Goal: Register for event/course

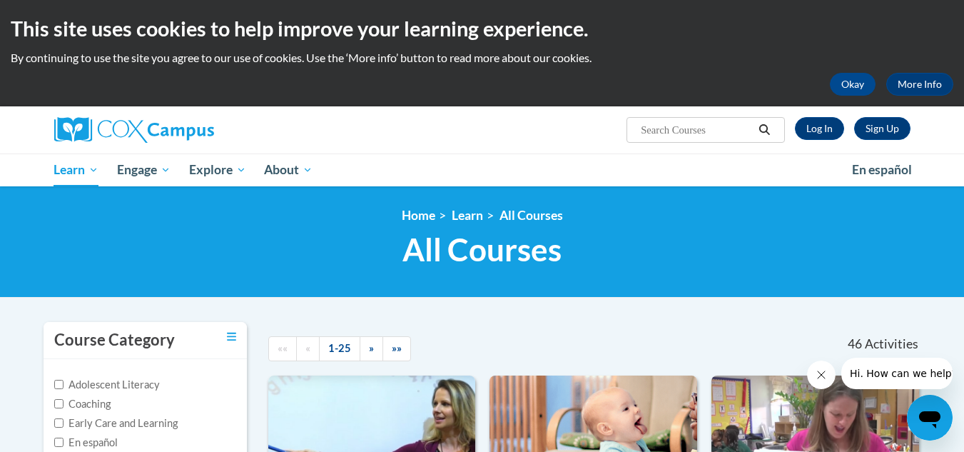
click at [956, 138] on html "This site uses cookies to help improve your learning experience. By continuing …" at bounding box center [482, 226] width 964 height 452
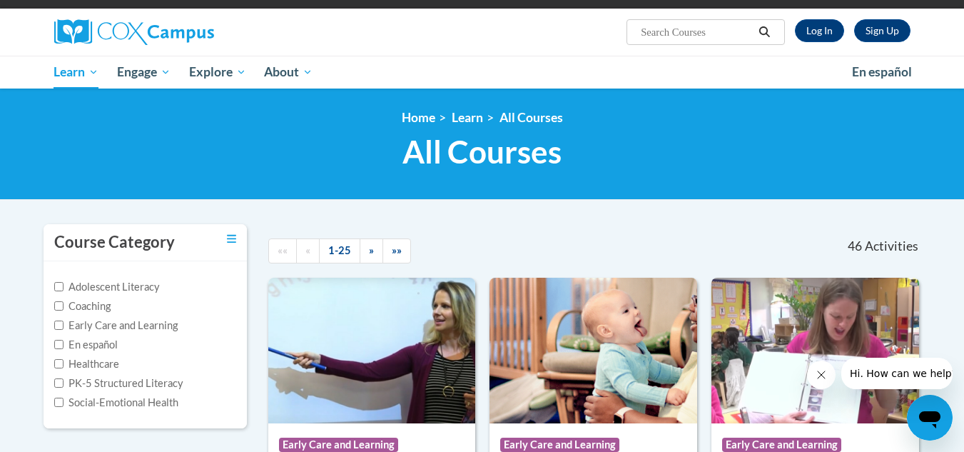
scroll to position [76, 0]
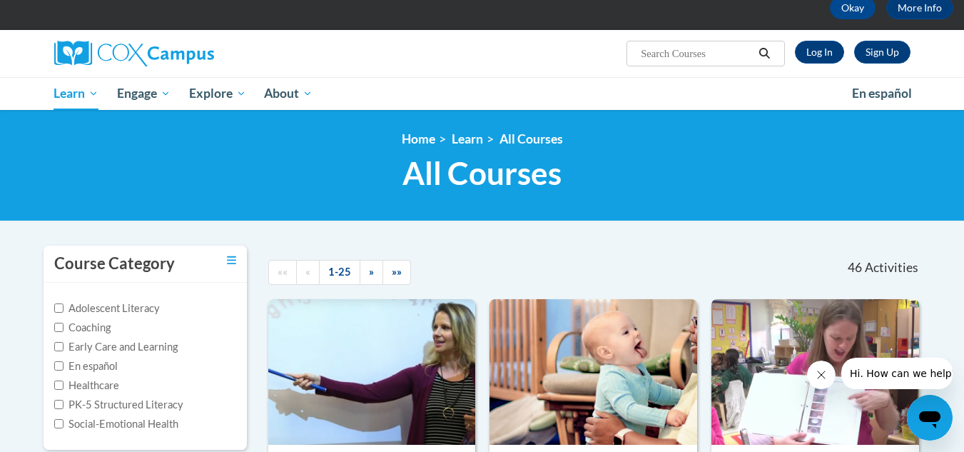
click at [689, 60] on input "Search..." at bounding box center [697, 53] width 114 height 17
type input "power of language for infants and toddlers"
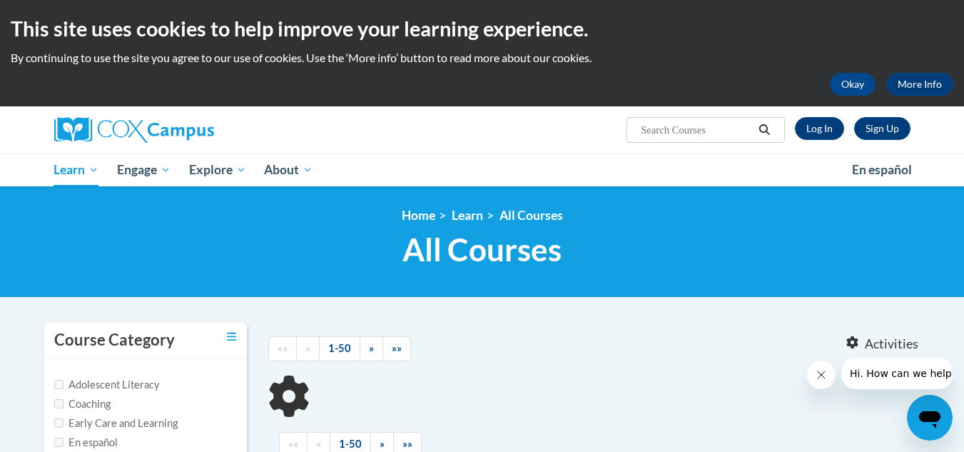
type input "power of language for infants and toddlers"
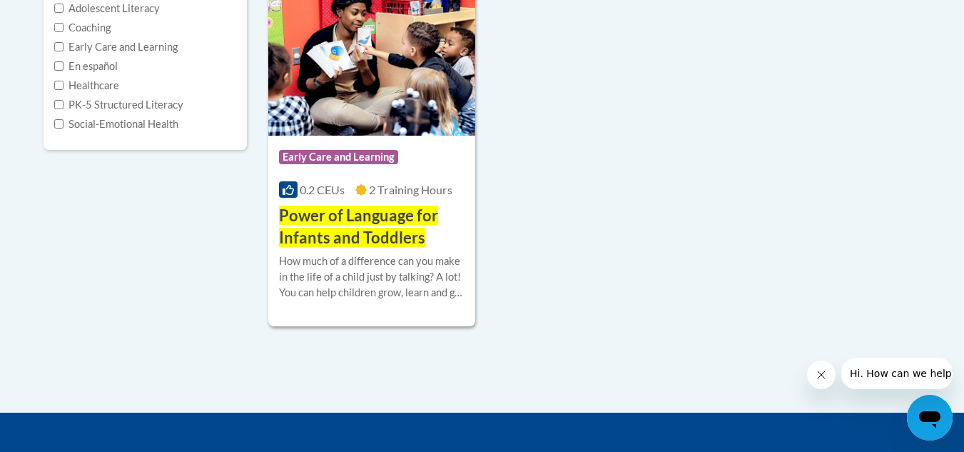
scroll to position [388, 0]
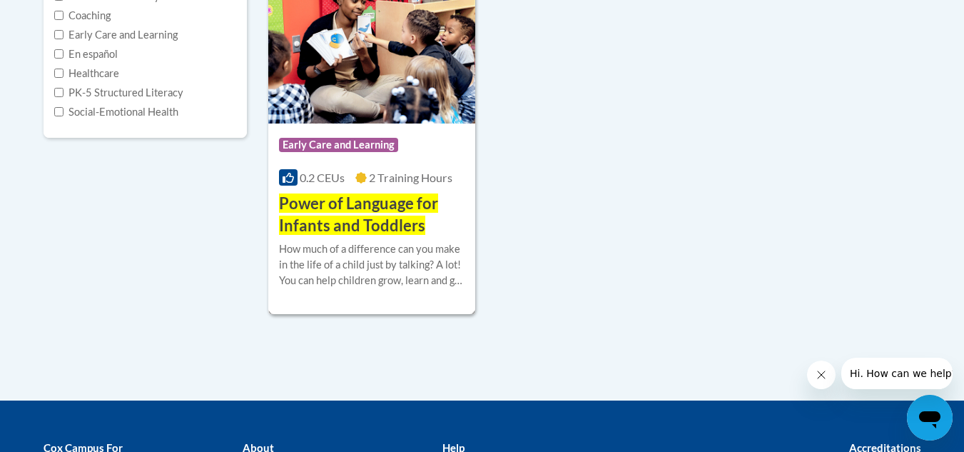
click at [381, 173] on span "2 Training Hours" at bounding box center [411, 178] width 84 height 14
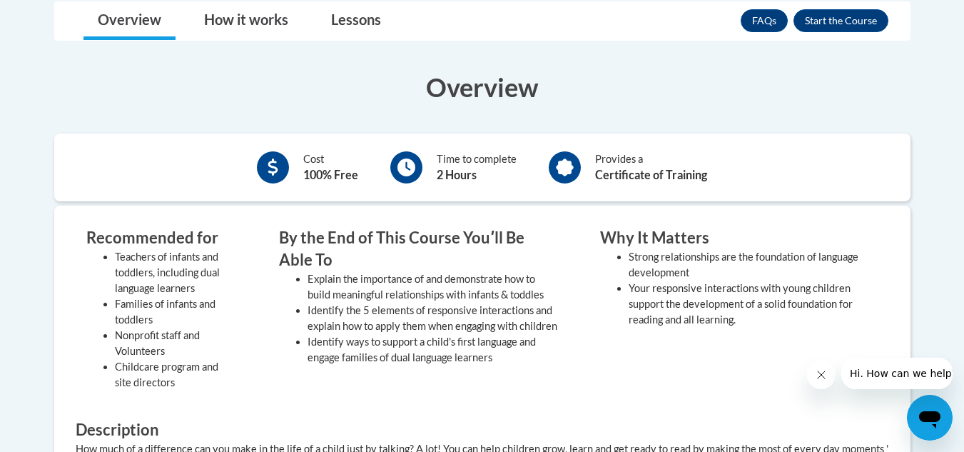
scroll to position [393, 0]
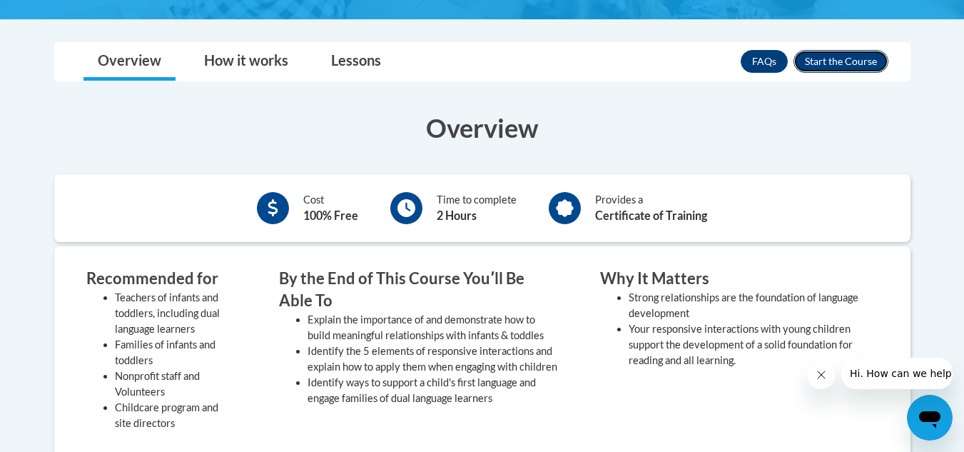
click at [846, 61] on button "Enroll" at bounding box center [841, 61] width 95 height 23
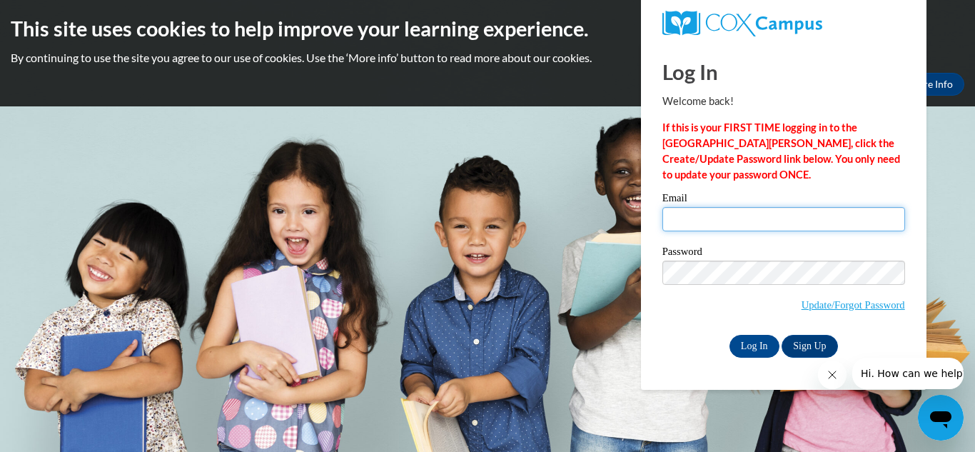
click at [729, 223] on input "Email" at bounding box center [783, 219] width 243 height 24
type input "[PERSON_NAME][EMAIL_ADDRESS][DOMAIN_NAME]"
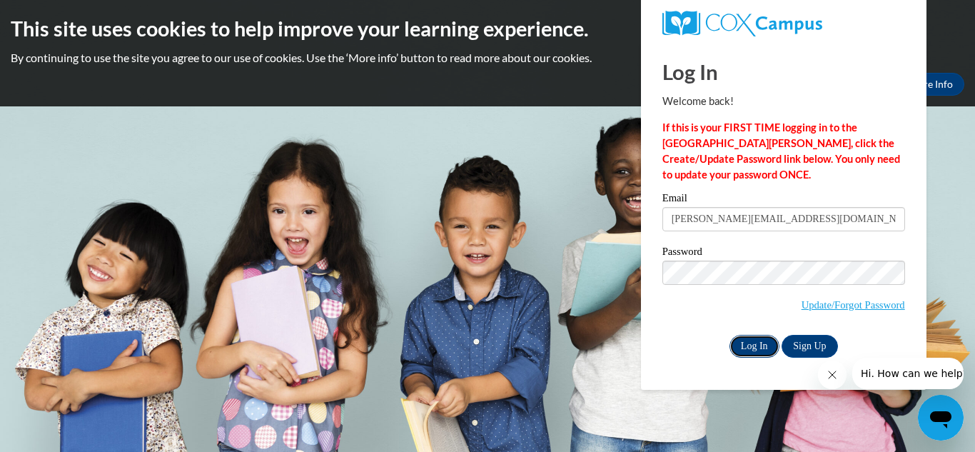
click at [759, 348] on input "Log In" at bounding box center [754, 346] width 50 height 23
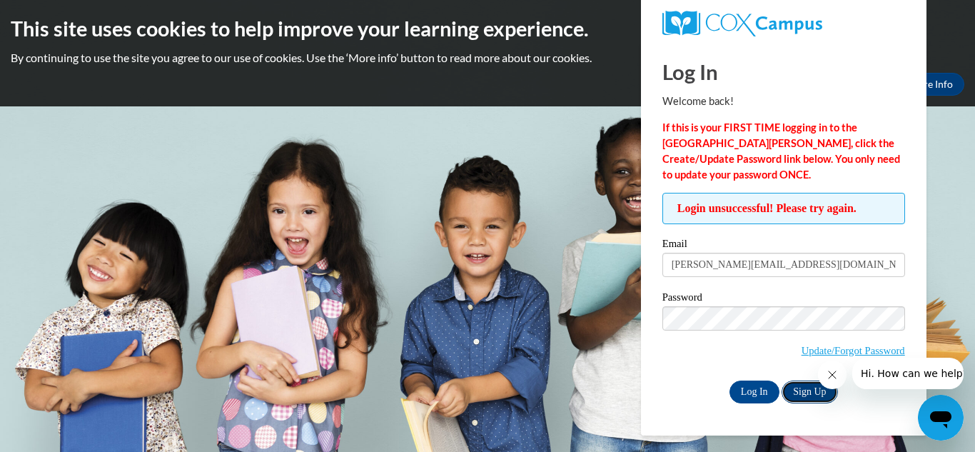
click at [807, 386] on link "Sign Up" at bounding box center [810, 391] width 56 height 23
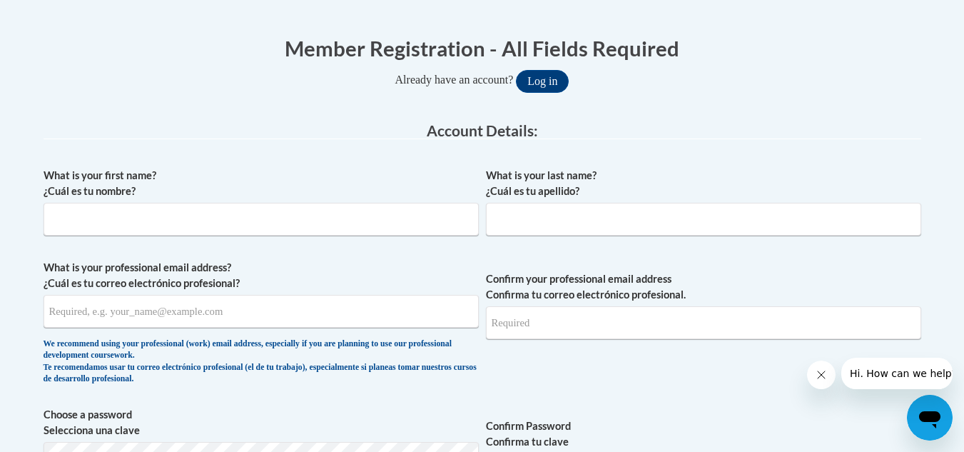
scroll to position [296, 0]
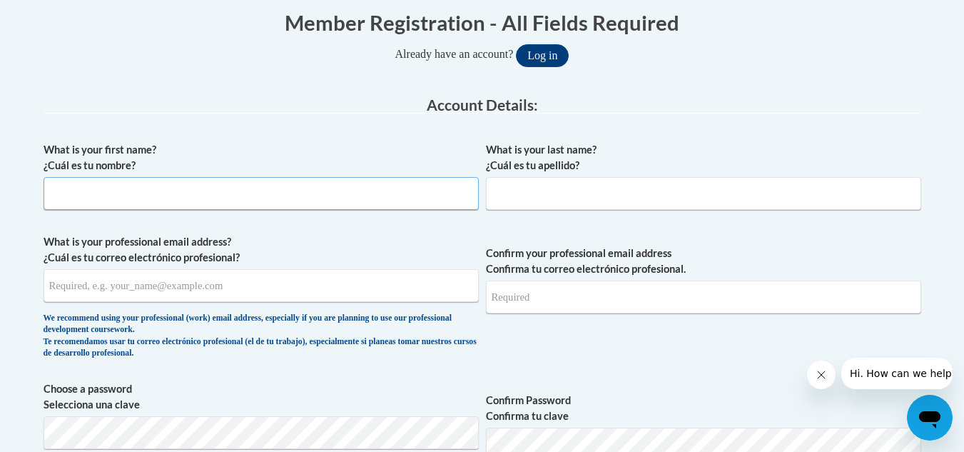
click at [373, 183] on input "What is your first name? ¿Cuál es tu nombre?" at bounding box center [261, 193] width 435 height 33
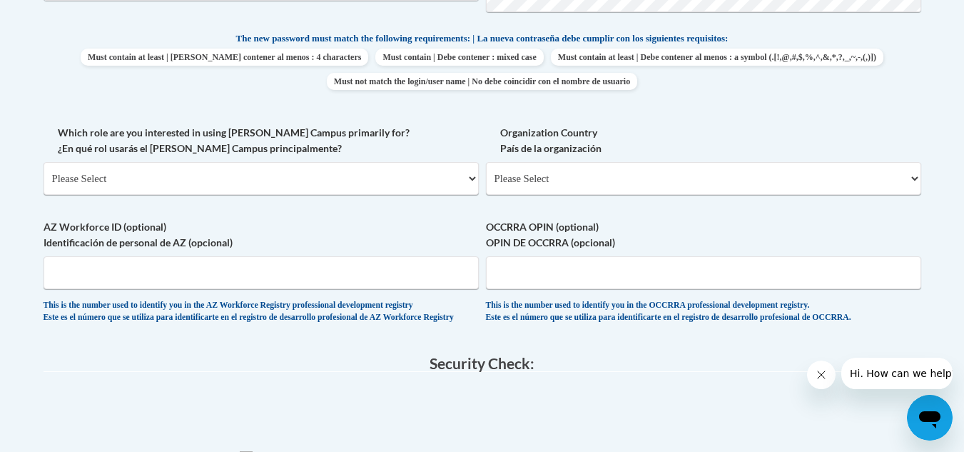
scroll to position [669, 0]
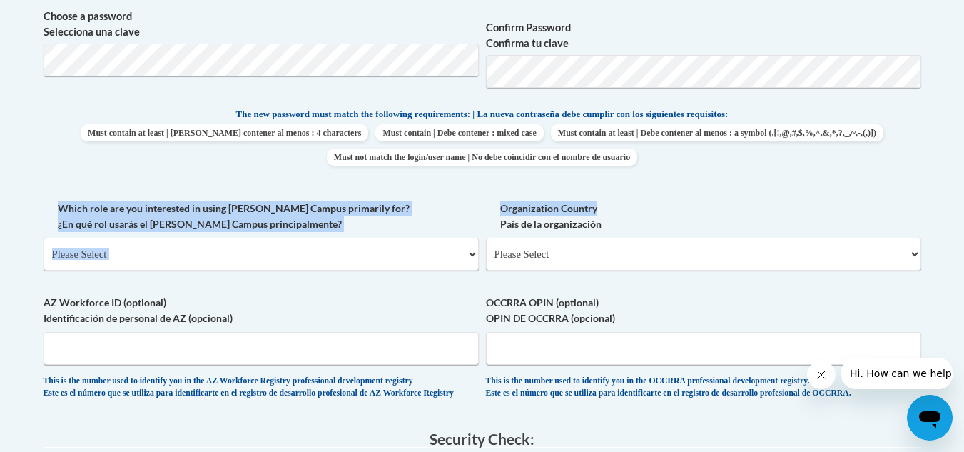
drag, startPoint x: 959, startPoint y: 208, endPoint x: 968, endPoint y: 129, distance: 79.7
click at [932, 159] on body "This site uses cookies to help improve your learning experience. By continuing …" at bounding box center [482, 202] width 964 height 1742
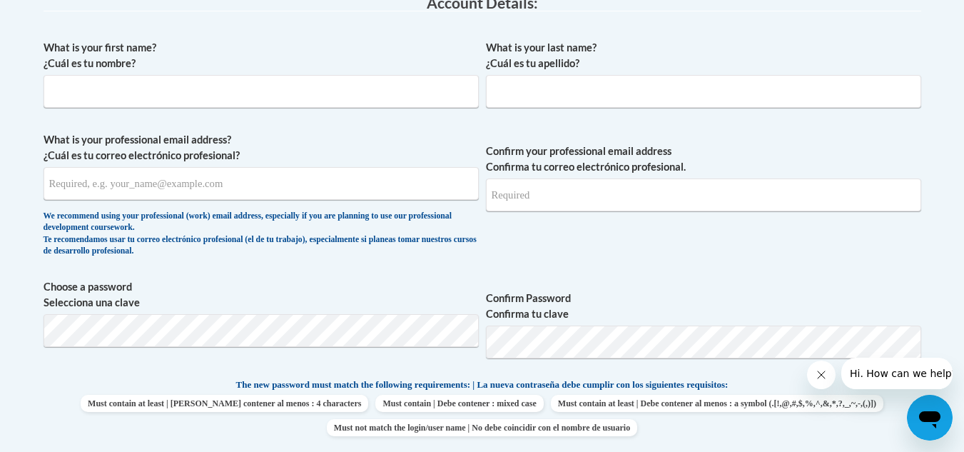
scroll to position [305, 0]
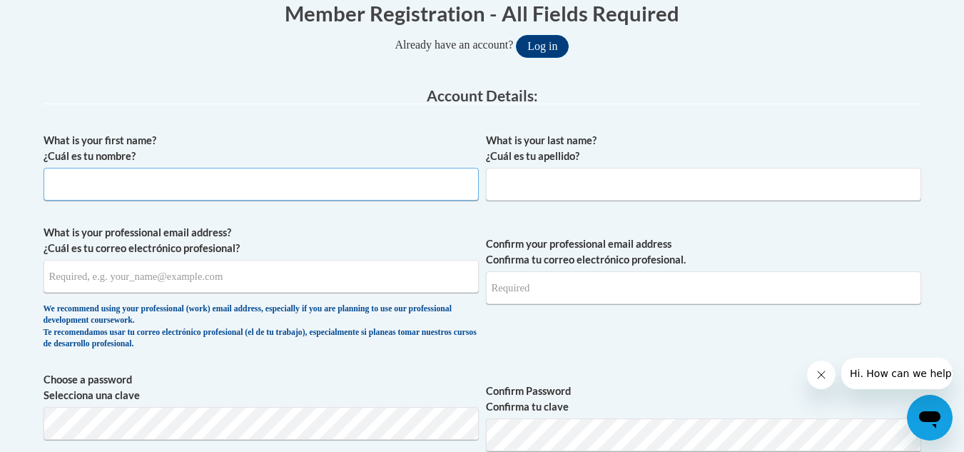
click at [319, 178] on input "What is your first name? ¿Cuál es tu nombre?" at bounding box center [261, 184] width 435 height 33
type input "Aaliyah"
click at [539, 178] on input "What is your last name? ¿Cuál es tu apellido?" at bounding box center [703, 184] width 435 height 33
type input "Torres"
click at [336, 275] on input "What is your professional email address? ¿Cuál es tu correo electrónico profesi…" at bounding box center [261, 276] width 435 height 33
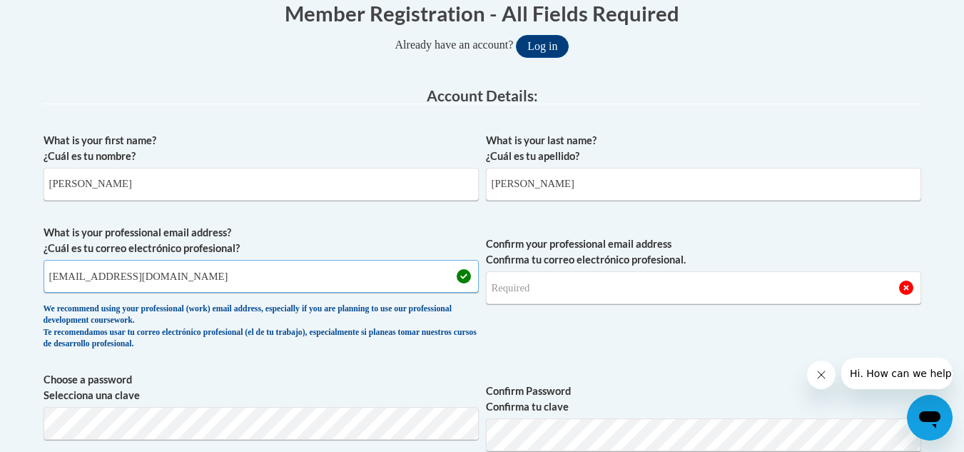
type input "aaliyaht@horizonohio.org"
click at [614, 279] on input "Confirm your professional email address Confirma tu correo electrónico profesio…" at bounding box center [703, 287] width 435 height 33
type input "aaliyaht@horizonohio.org"
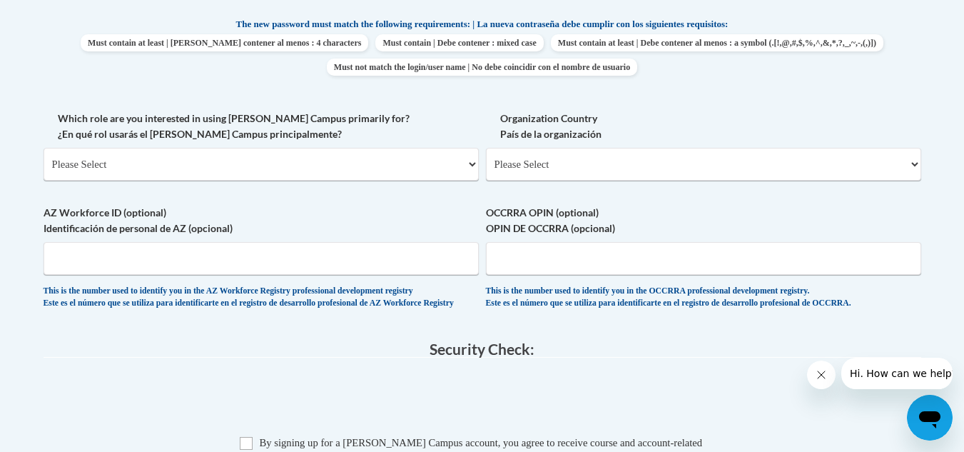
scroll to position [764, 0]
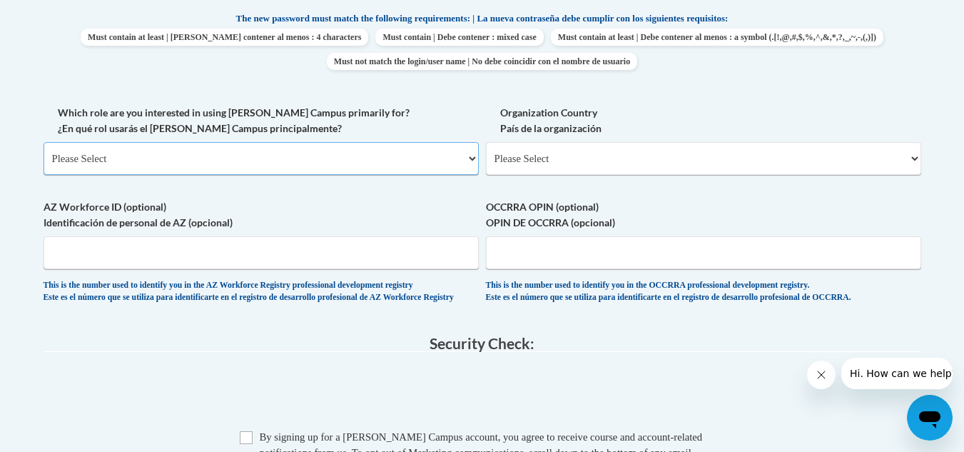
click at [261, 152] on select "Please Select College/University | Colegio/Universidad Community/Nonprofit Part…" at bounding box center [261, 158] width 435 height 33
select select "fbf2d438-af2f-41f8-98f1-81c410e29de3"
click at [44, 142] on select "Please Select College/University | Colegio/Universidad Community/Nonprofit Part…" at bounding box center [261, 158] width 435 height 33
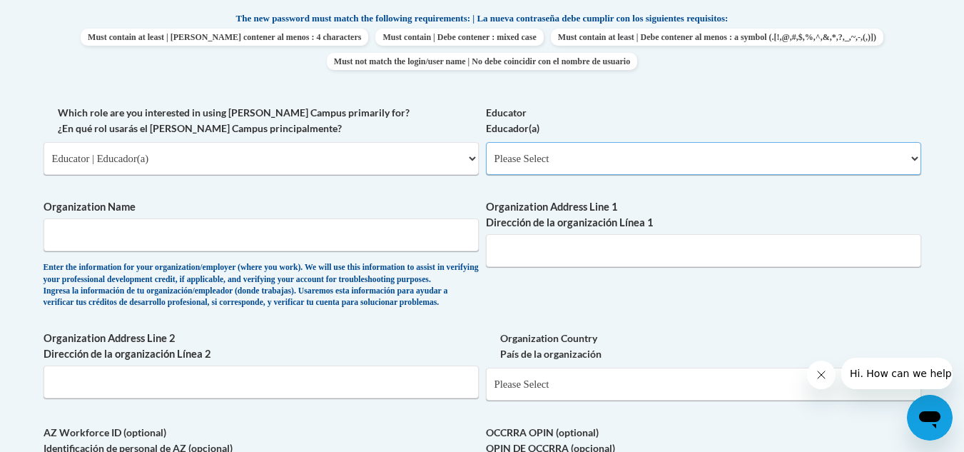
click at [535, 148] on select "Please Select Early Learning/Daycare Teacher/Family Home Care Provider | Maestr…" at bounding box center [703, 158] width 435 height 33
select select "5e2af403-4f2c-4e49-a02f-103e55d7b75b"
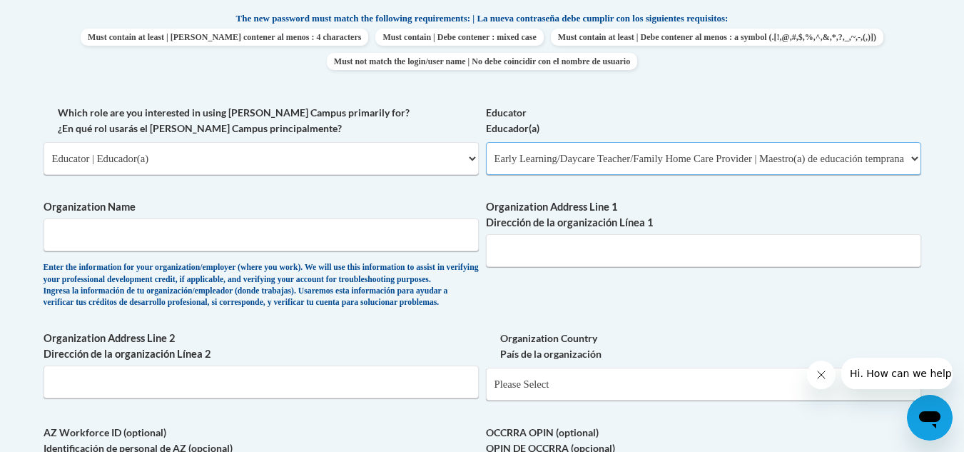
click at [486, 142] on select "Please Select Early Learning/Daycare Teacher/Family Home Care Provider | Maestr…" at bounding box center [703, 158] width 435 height 33
click at [400, 238] on input "Organization Name" at bounding box center [261, 234] width 435 height 33
type input "Horizon Education Center"
click at [525, 244] on input "Organization Address Line 1 Dirección de la organización Línea 1" at bounding box center [703, 250] width 435 height 33
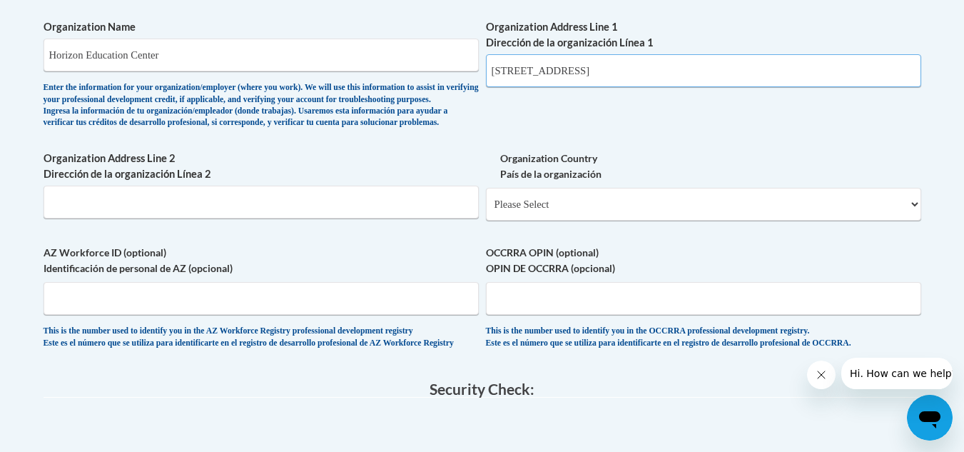
scroll to position [977, 0]
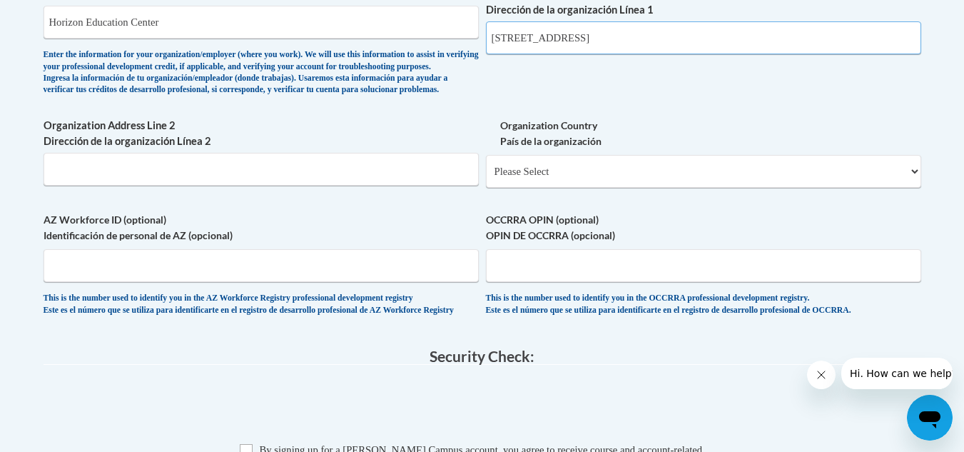
type input "14321 Detroit Ave"
click at [431, 186] on input "Organization Address Line 2 Dirección de la organización Línea 2" at bounding box center [261, 169] width 435 height 33
click at [551, 188] on select "Please Select United States | Estados Unidos Outside of the United States | Fue…" at bounding box center [703, 171] width 435 height 33
select select "ad49bcad-a171-4b2e-b99c-48b446064914"
click at [486, 178] on select "Please Select United States | Estados Unidos Outside of the United States | Fue…" at bounding box center [703, 171] width 435 height 33
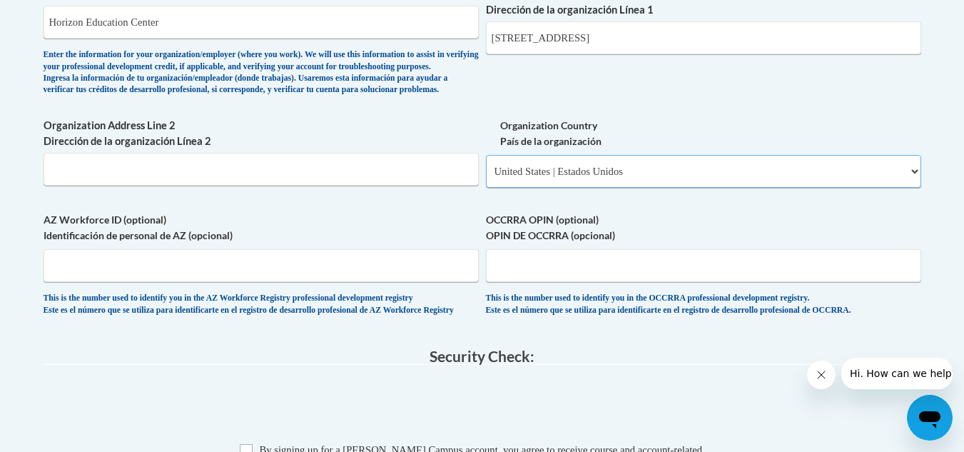
select select
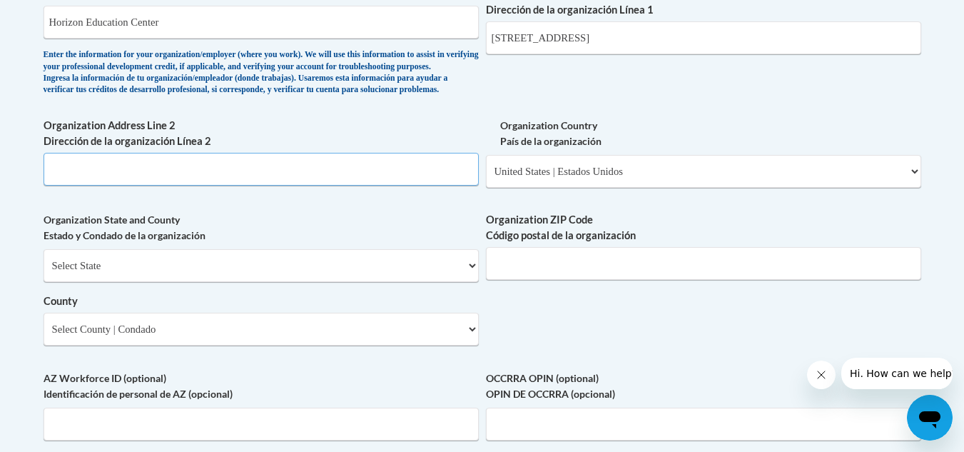
click at [338, 181] on input "Organization Address Line 2 Dirección de la organización Línea 2" at bounding box center [261, 169] width 435 height 33
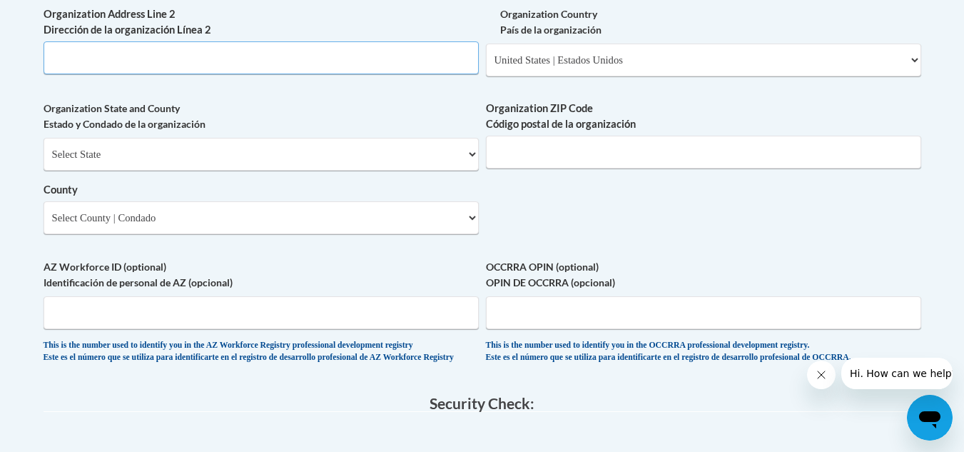
scroll to position [1132, 0]
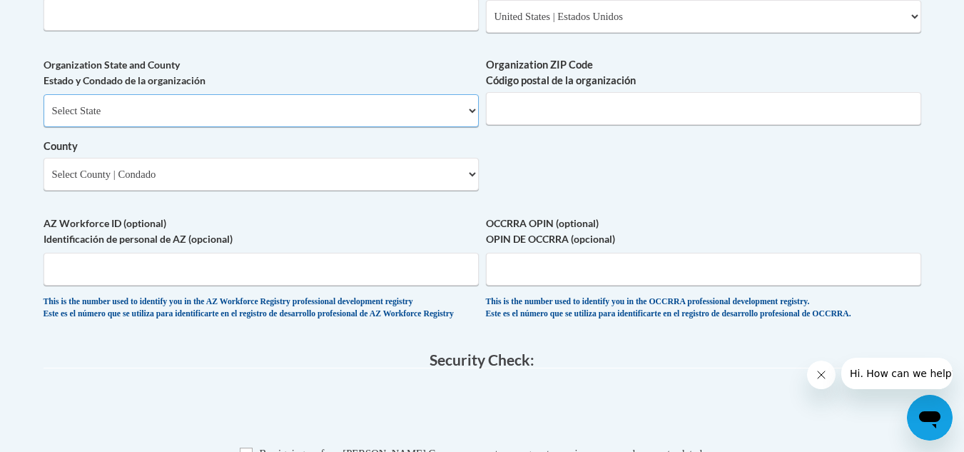
click at [317, 126] on select "Select State Alabama Alaska Arizona Arkansas California Colorado Connecticut De…" at bounding box center [261, 110] width 435 height 33
select select "Ohio"
click at [44, 118] on select "Select State Alabama Alaska Arizona Arkansas California Colorado Connecticut De…" at bounding box center [261, 110] width 435 height 33
click at [550, 121] on input "Organization ZIP Code Código postal de la organización" at bounding box center [703, 108] width 435 height 33
type input "44107"
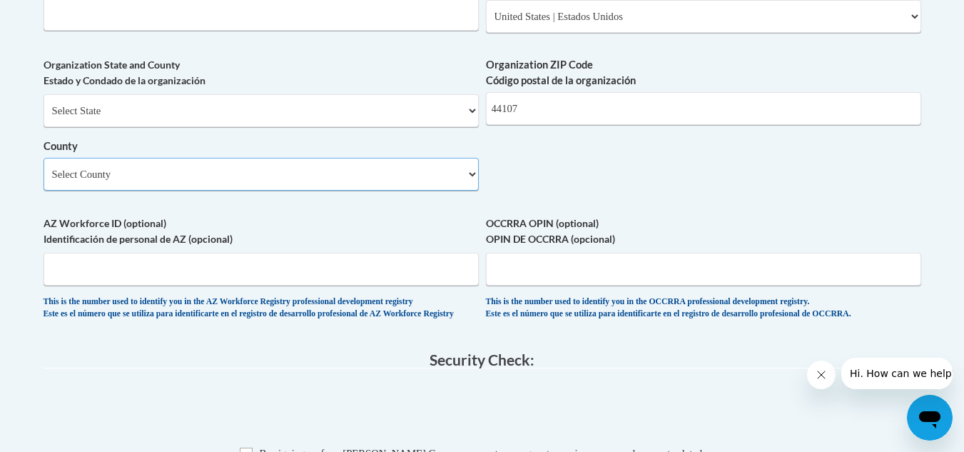
click at [83, 190] on select "Select County Adams Allen Ashland Ashtabula Athens Auglaize Belmont Brown Butle…" at bounding box center [261, 174] width 435 height 33
select select "Cuyahoga"
click at [44, 181] on select "Select County Adams Allen Ashland Ashtabula Athens Auglaize Belmont Brown Butle…" at bounding box center [261, 174] width 435 height 33
click at [543, 313] on span "OCCRRA OPIN (optional) OPIN DE OCCRRA (opcional) This is the number used to ide…" at bounding box center [703, 268] width 435 height 104
click at [532, 285] on input "OCCRRA OPIN (optional) OPIN DE OCCRRA (opcional)" at bounding box center [703, 269] width 435 height 33
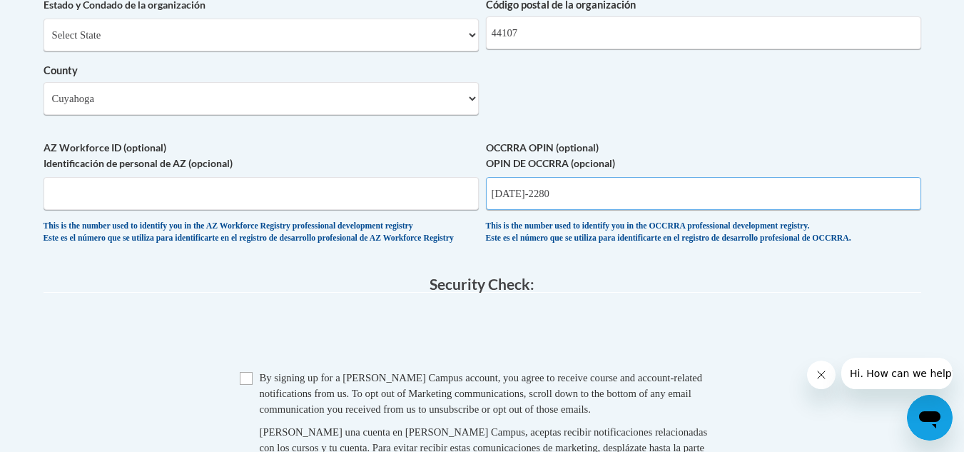
scroll to position [1323, 0]
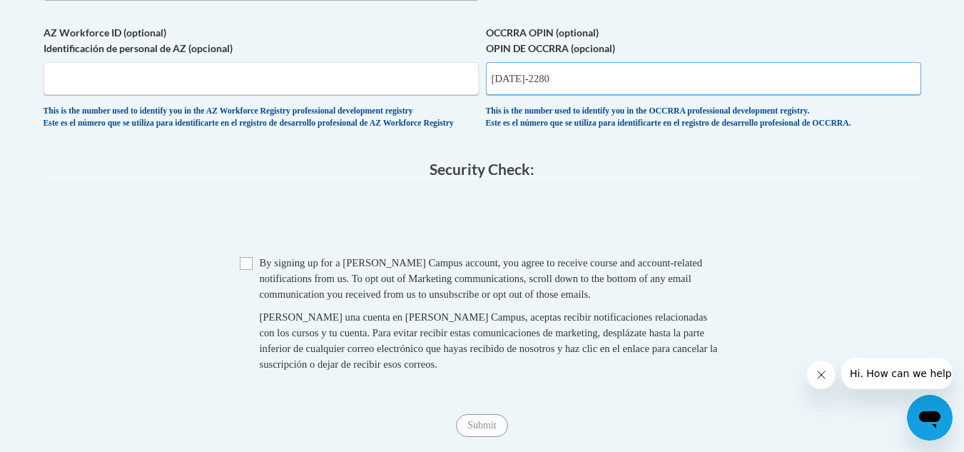
type input "1145-2280"
click at [243, 270] on input "Checkbox" at bounding box center [246, 263] width 13 height 13
checkbox input "true"
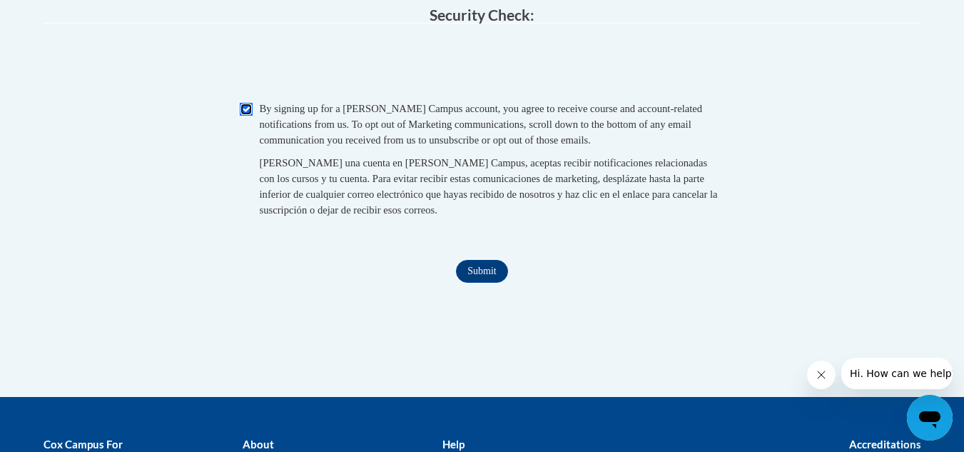
scroll to position [1484, 0]
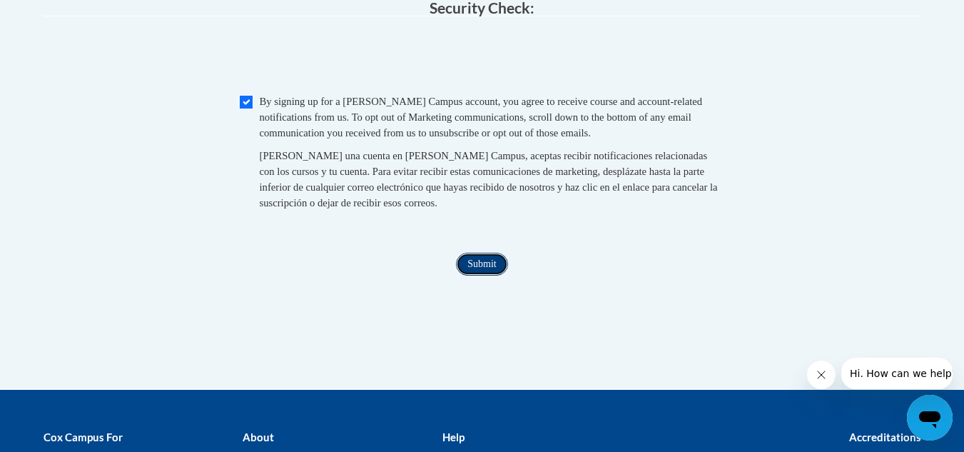
click at [487, 275] on input "Submit" at bounding box center [481, 264] width 51 height 23
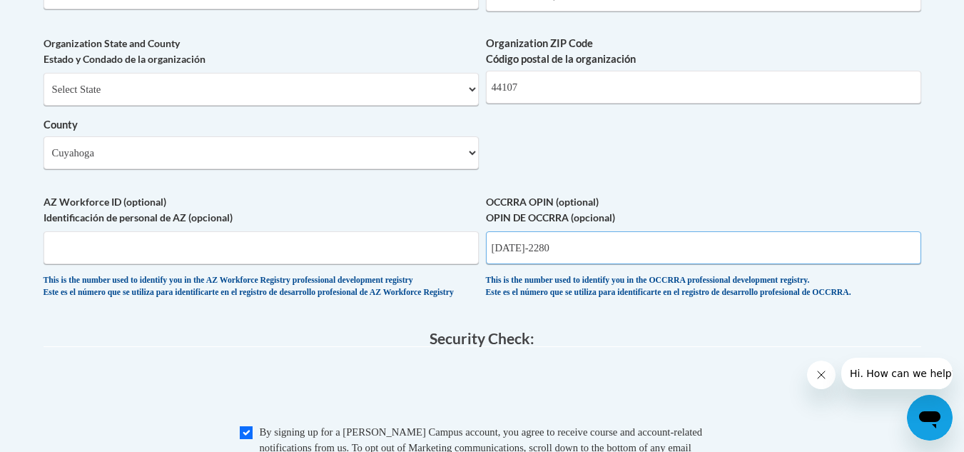
scroll to position [1146, 0]
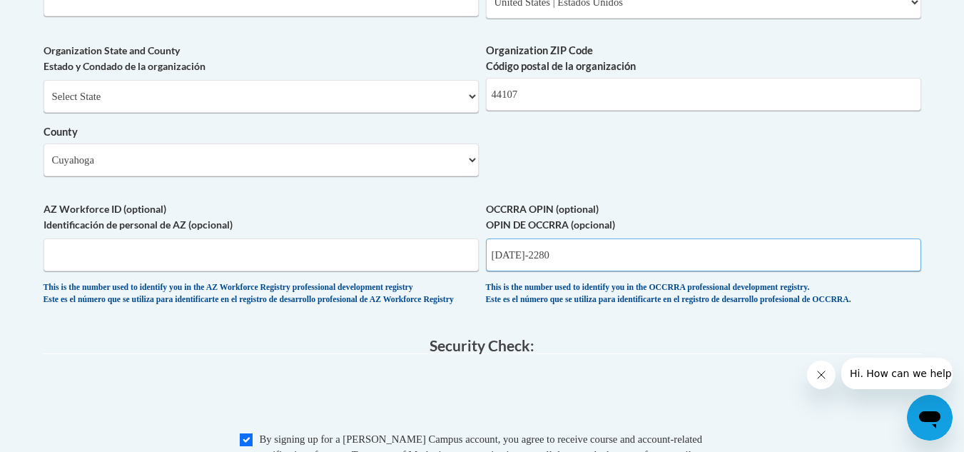
click at [526, 271] on input "1145-2280" at bounding box center [703, 254] width 435 height 33
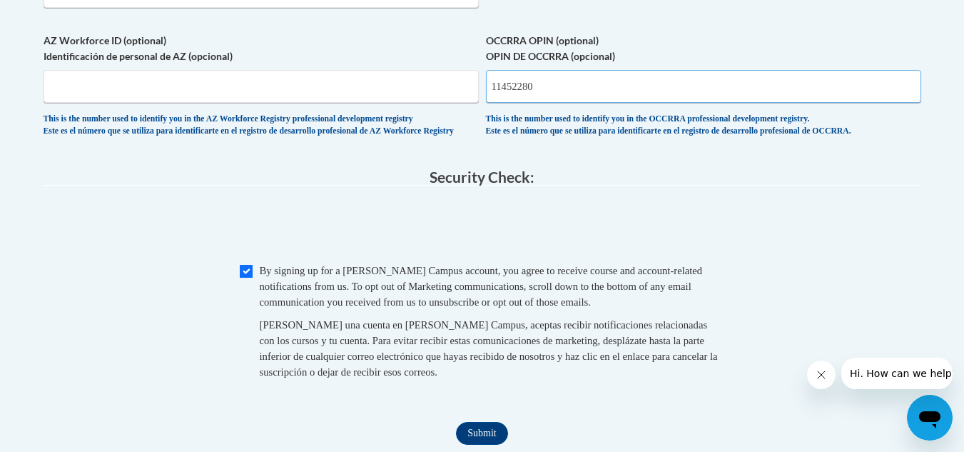
scroll to position [1348, 0]
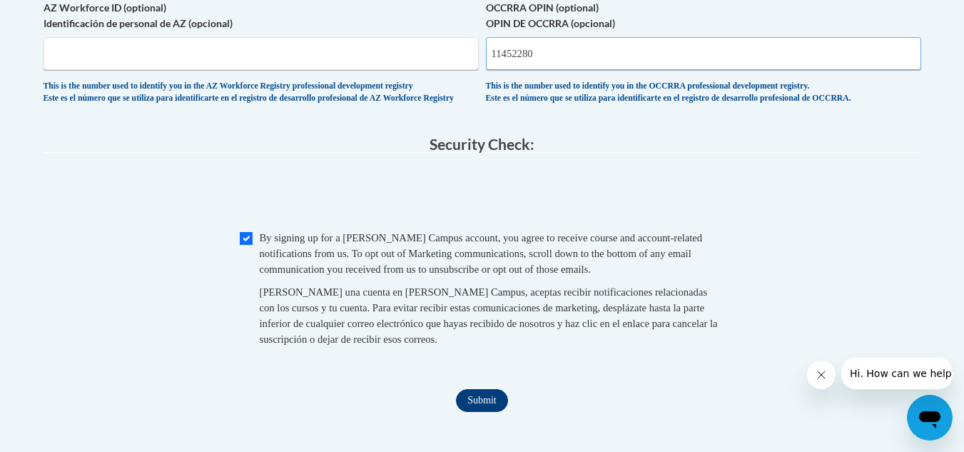
type input "11452280"
click at [487, 412] on input "Submit" at bounding box center [481, 400] width 51 height 23
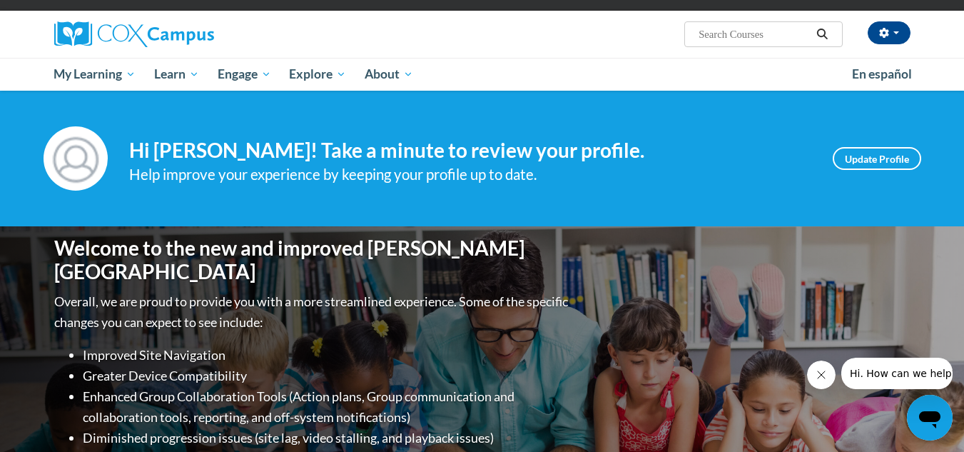
scroll to position [16, 0]
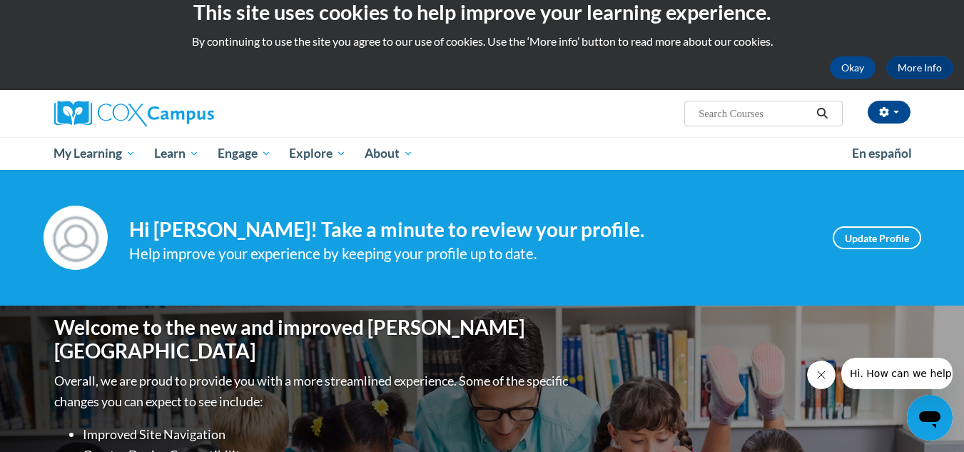
click at [719, 116] on input "Search..." at bounding box center [754, 113] width 114 height 17
type input "power of language for infants and toddlers"
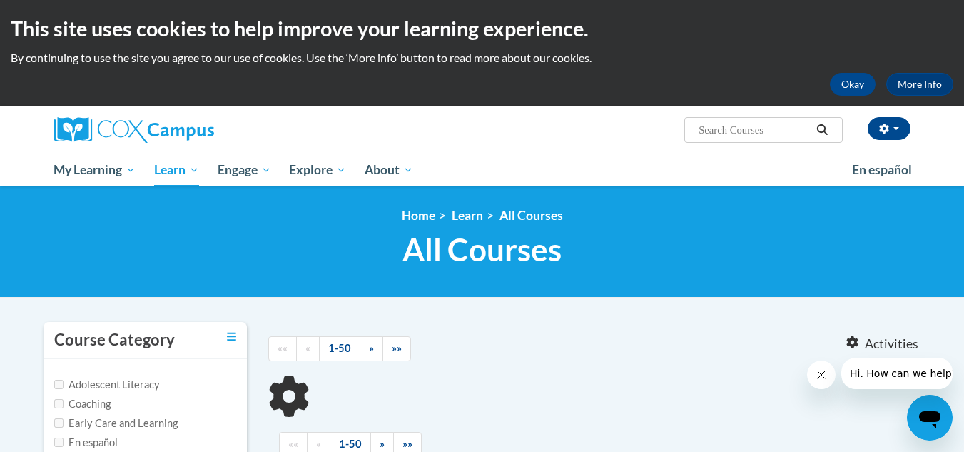
type input "power of language for infants and toddlers"
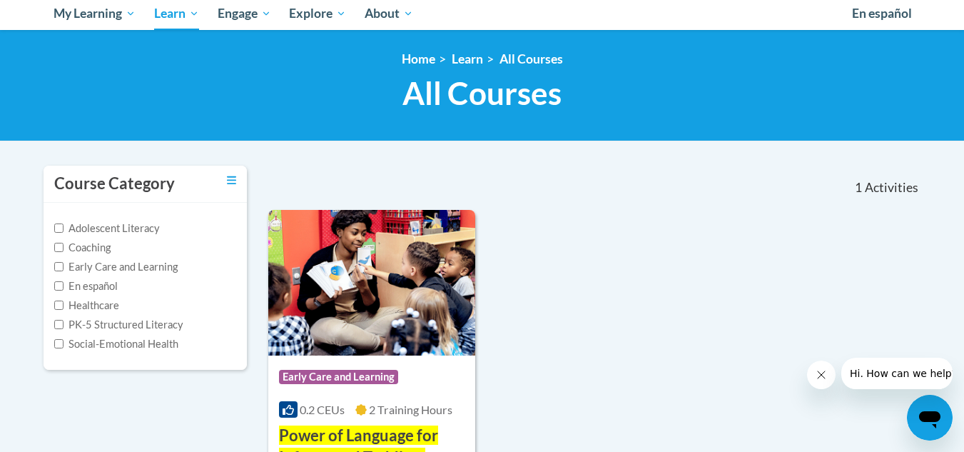
scroll to position [211, 0]
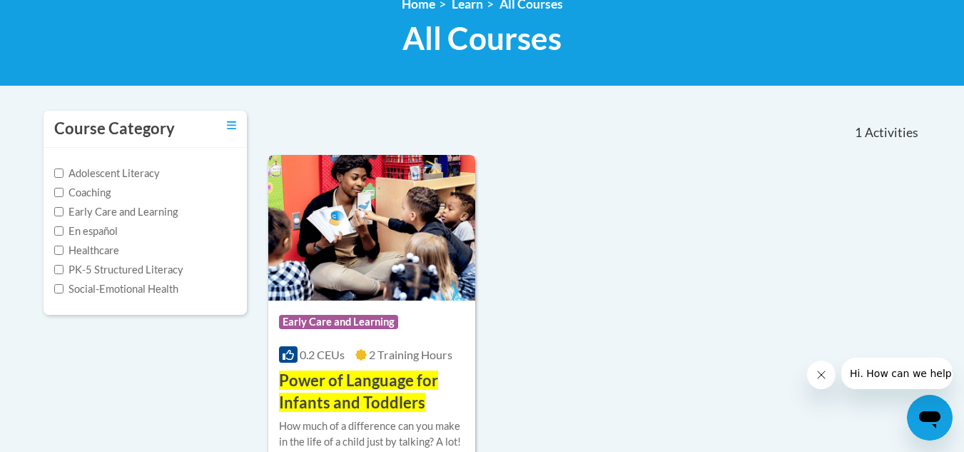
click at [322, 384] on span "Power of Language for Infants and Toddlers" at bounding box center [358, 390] width 159 height 41
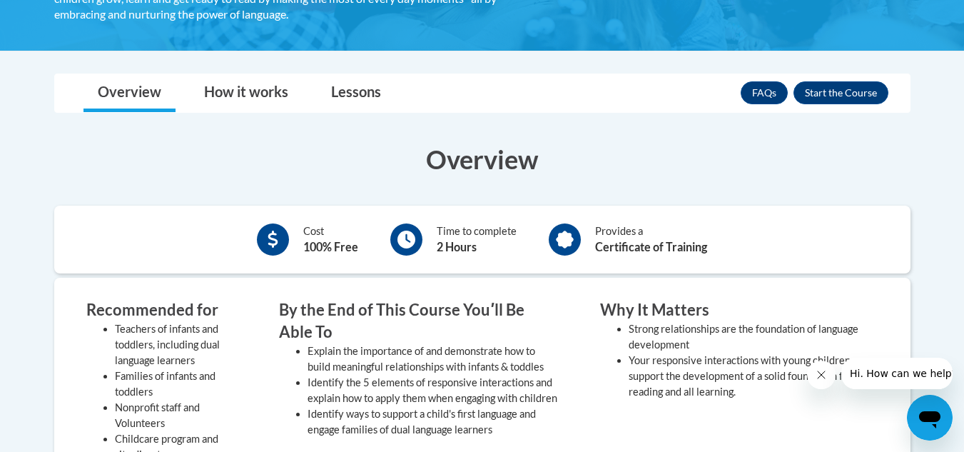
scroll to position [370, 0]
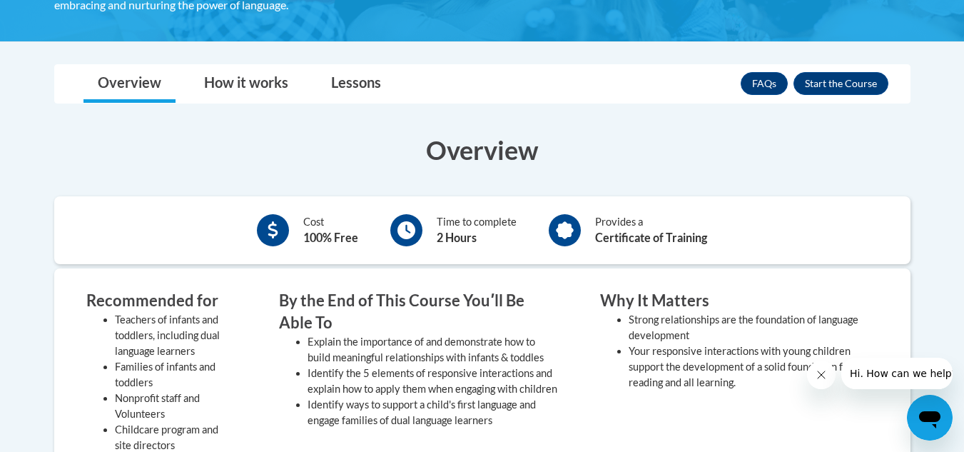
drag, startPoint x: 972, startPoint y: 158, endPoint x: 663, endPoint y: 175, distance: 309.5
click at [663, 175] on div "Overview Cost 100% Free Time to complete 2 Hours Provides a Certificate of Trai…" at bounding box center [483, 419] width 878 height 575
click at [854, 77] on button "Enroll" at bounding box center [841, 83] width 95 height 23
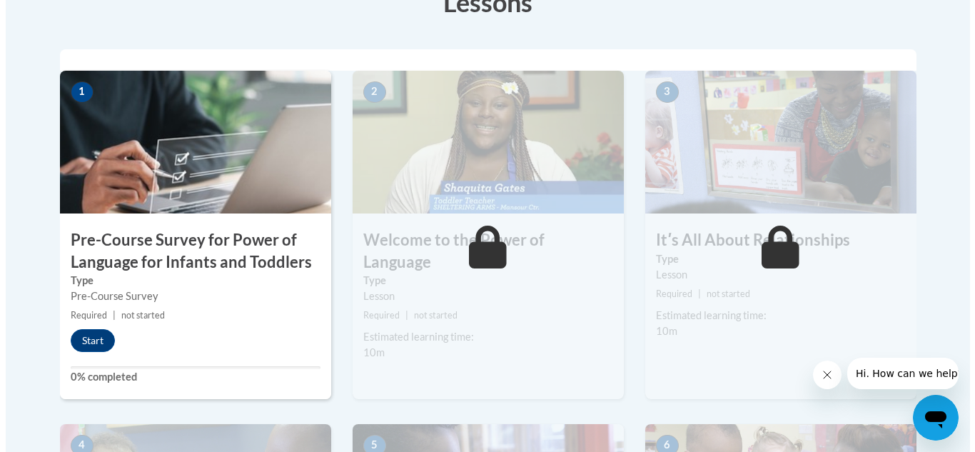
scroll to position [423, 0]
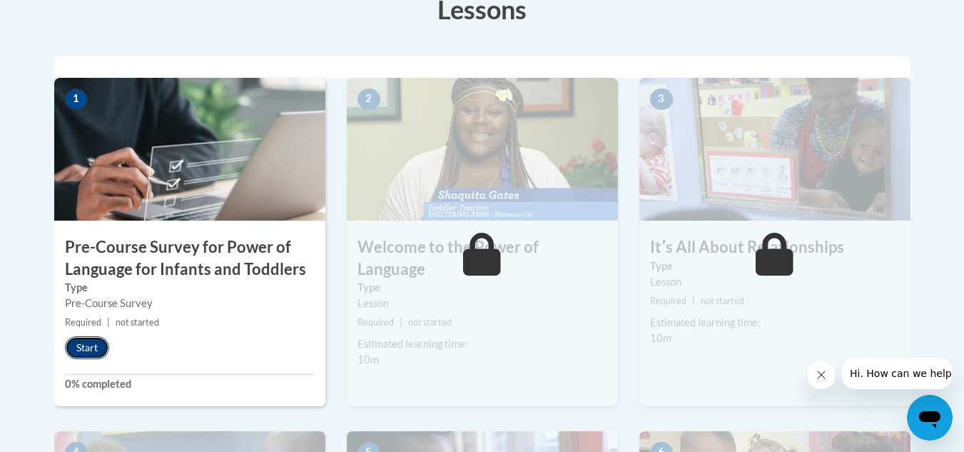
click at [84, 350] on button "Start" at bounding box center [87, 347] width 44 height 23
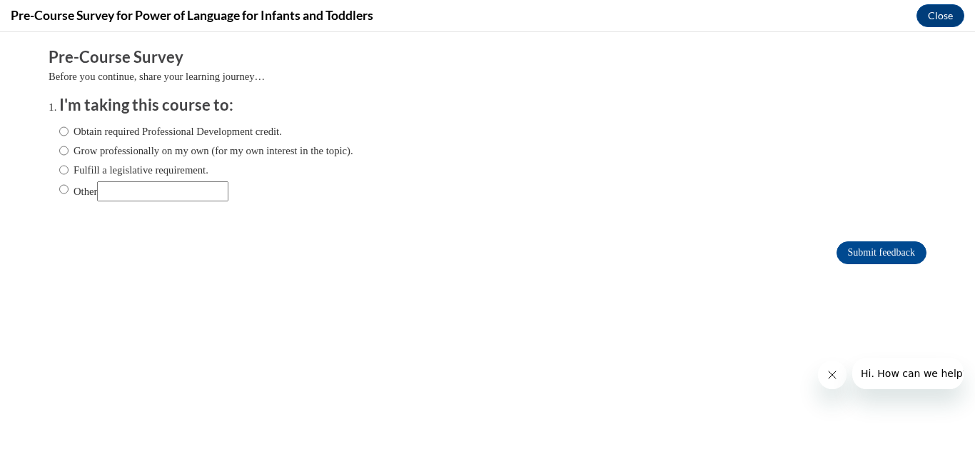
scroll to position [0, 0]
click at [173, 136] on label "Obtain required Professional Development credit." at bounding box center [170, 131] width 223 height 16
click at [69, 136] on input "Obtain required Professional Development credit." at bounding box center [63, 131] width 9 height 16
radio input "true"
click at [883, 245] on input "Submit feedback" at bounding box center [881, 252] width 90 height 23
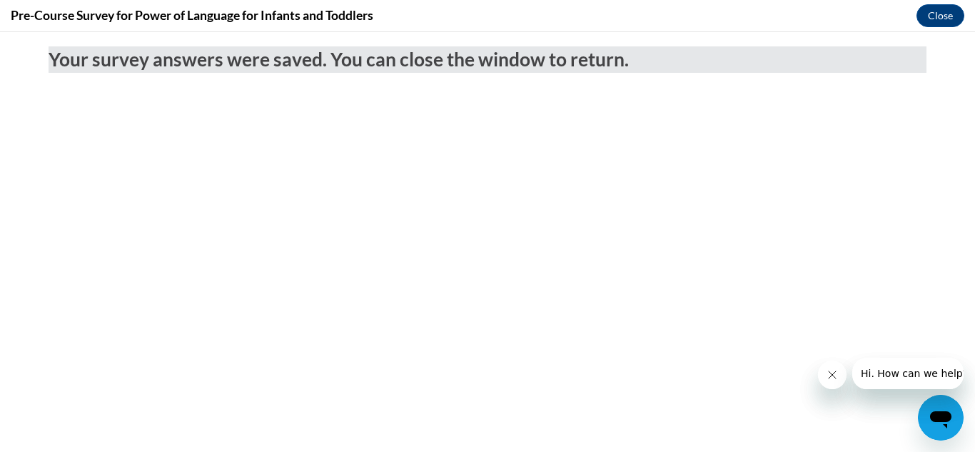
click at [824, 376] on button "Close message from company" at bounding box center [831, 374] width 29 height 29
click at [830, 378] on icon "Close message from company" at bounding box center [831, 374] width 11 height 11
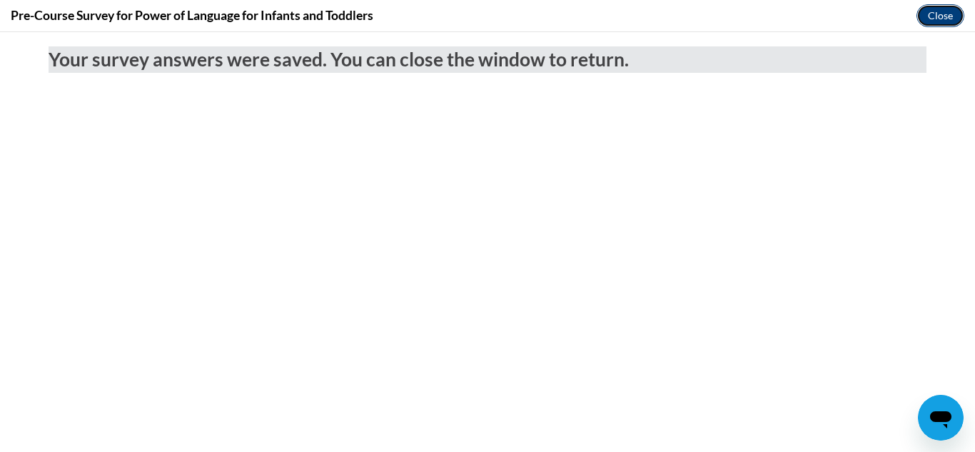
click at [941, 19] on button "Close" at bounding box center [940, 15] width 48 height 23
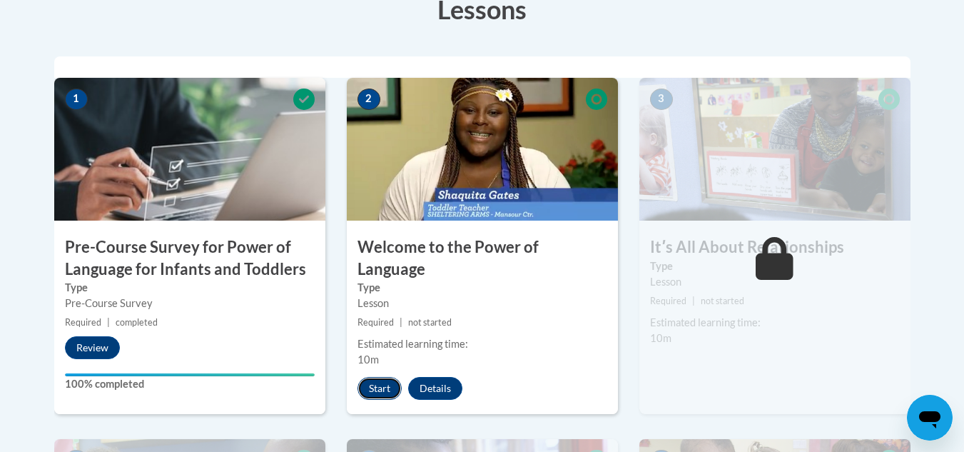
click at [367, 377] on button "Start" at bounding box center [380, 388] width 44 height 23
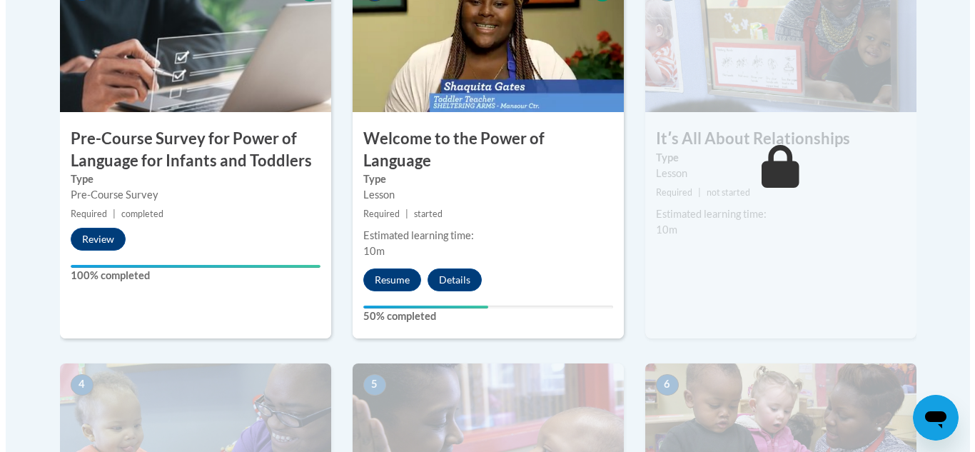
scroll to position [524, 0]
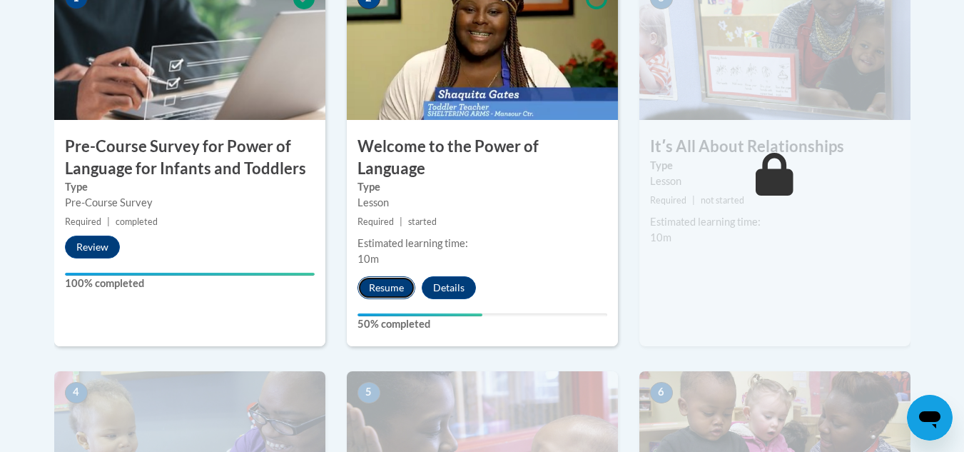
click at [381, 276] on button "Resume" at bounding box center [387, 287] width 58 height 23
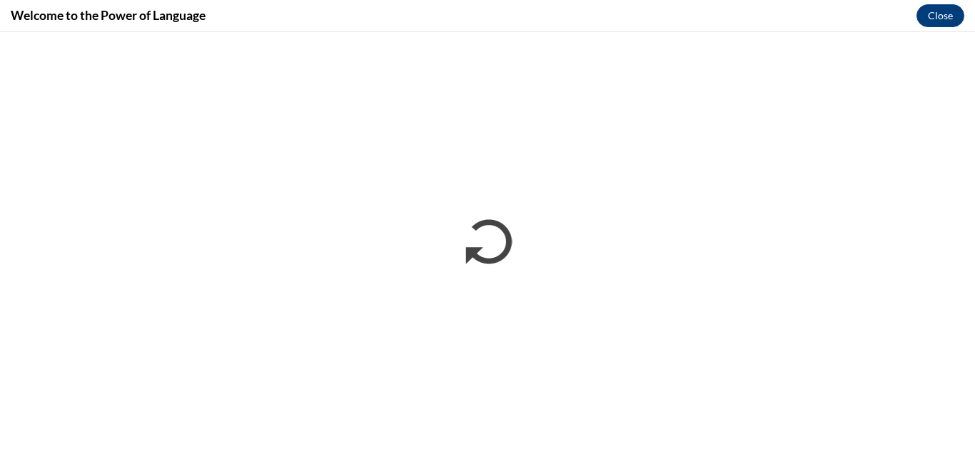
scroll to position [0, 0]
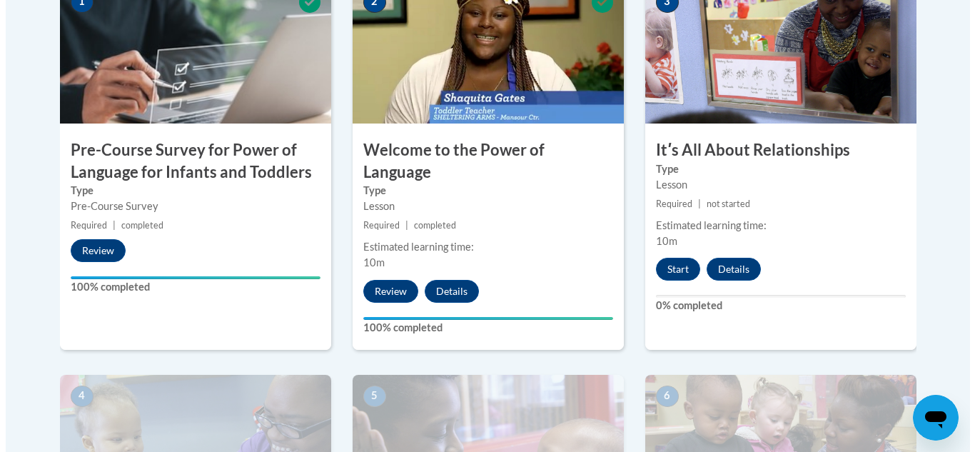
scroll to position [524, 0]
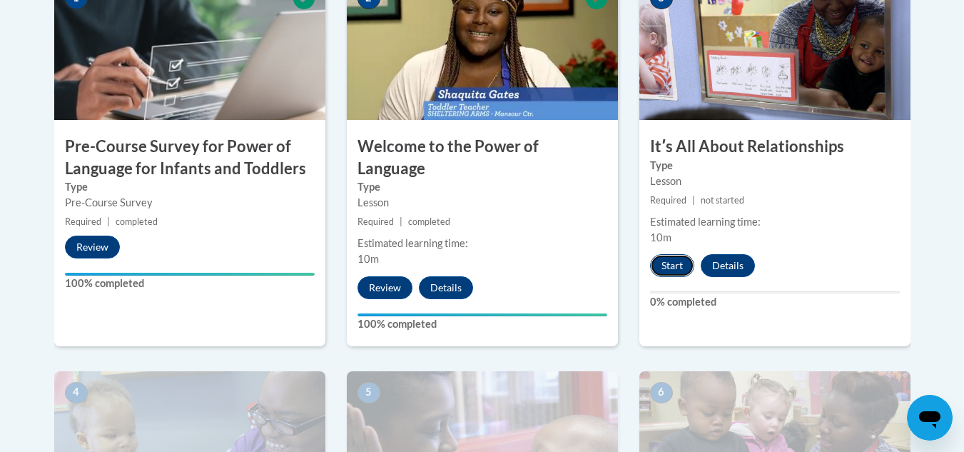
click at [674, 270] on button "Start" at bounding box center [672, 265] width 44 height 23
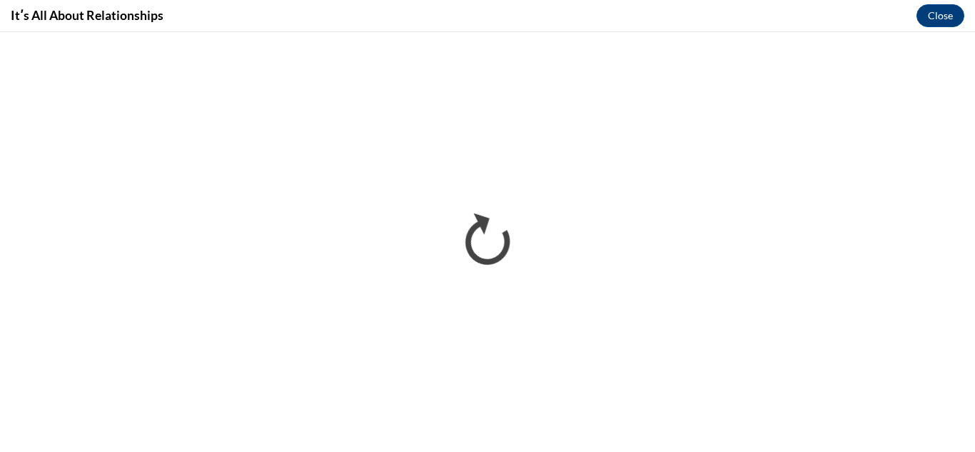
scroll to position [0, 0]
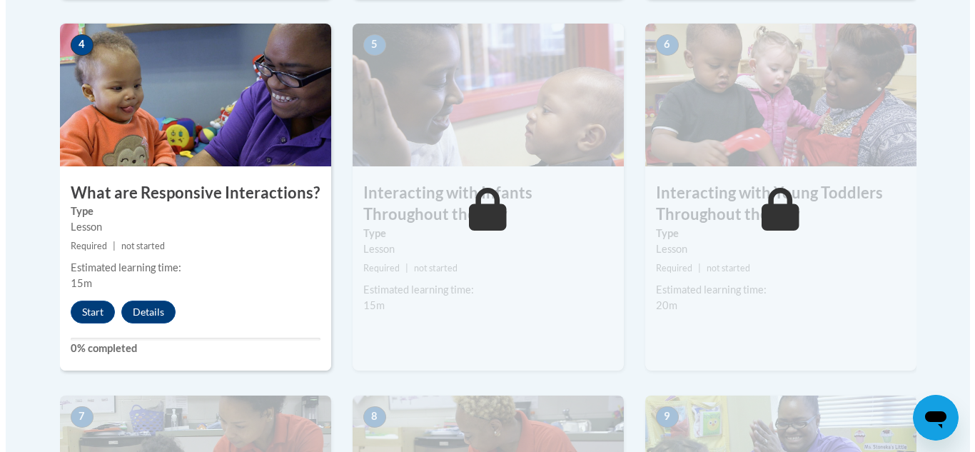
scroll to position [856, 0]
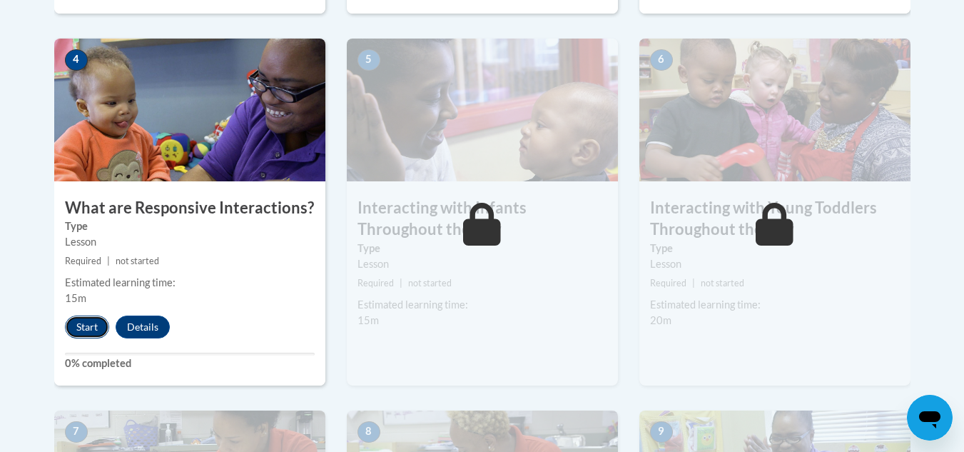
click at [88, 315] on button "Start" at bounding box center [87, 326] width 44 height 23
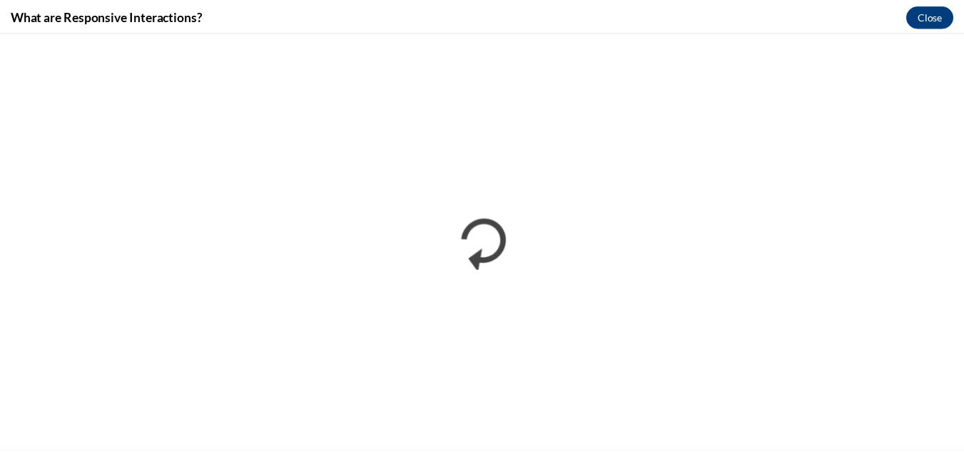
scroll to position [0, 0]
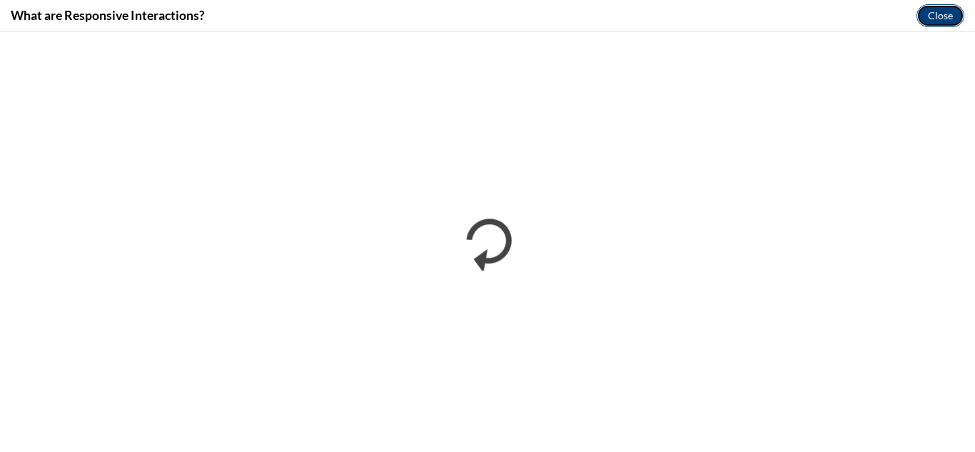
click at [929, 11] on button "Close" at bounding box center [940, 15] width 48 height 23
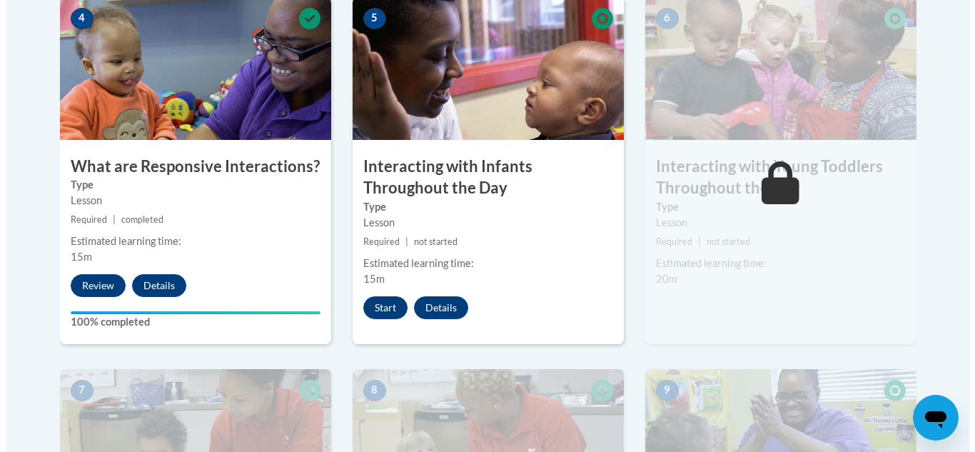
scroll to position [879, 0]
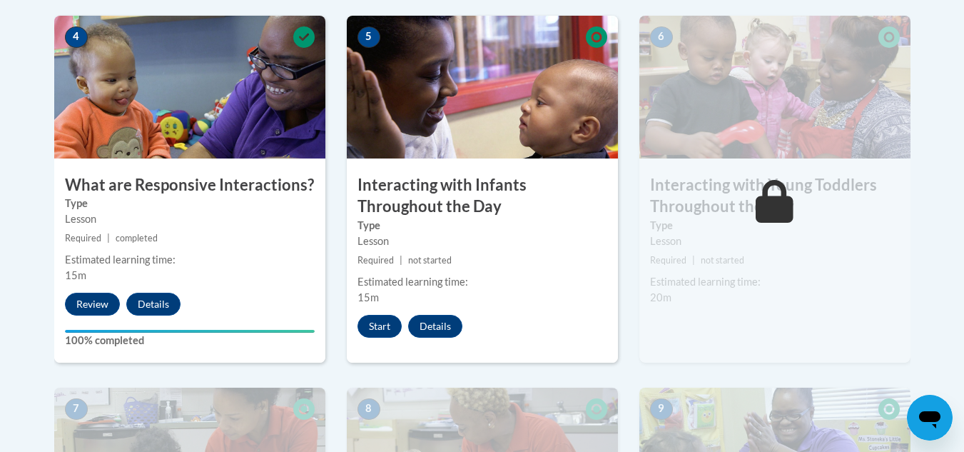
click at [376, 317] on div "5 Interacting with Infants Throughout the Day Type Lesson Required | not starte…" at bounding box center [482, 189] width 271 height 347
click at [379, 315] on button "Start" at bounding box center [380, 326] width 44 height 23
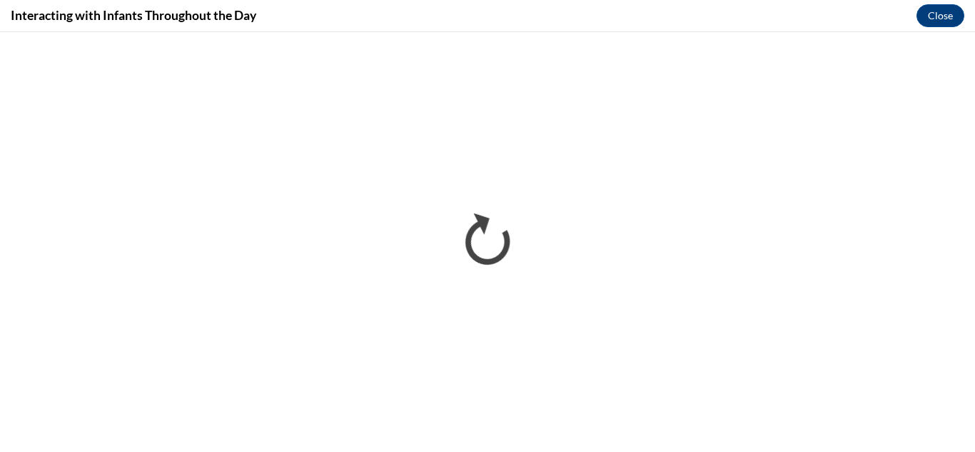
scroll to position [0, 0]
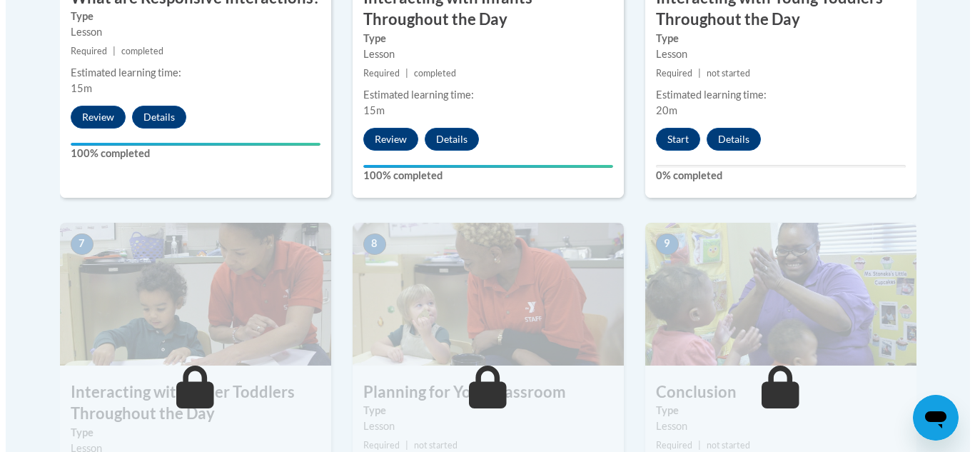
scroll to position [938, 0]
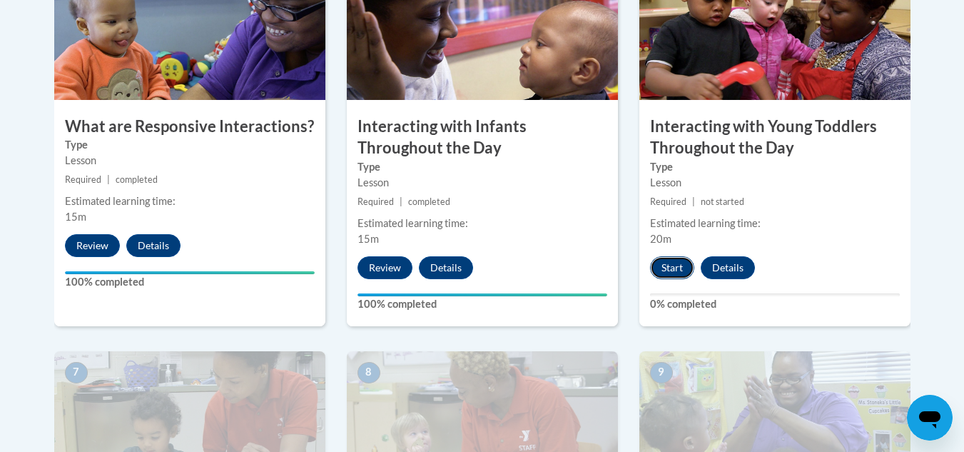
click at [672, 256] on button "Start" at bounding box center [672, 267] width 44 height 23
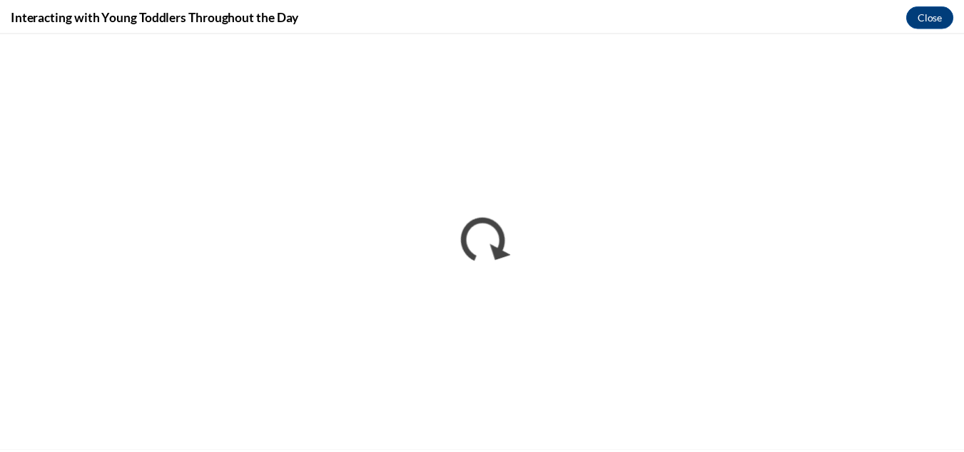
scroll to position [0, 0]
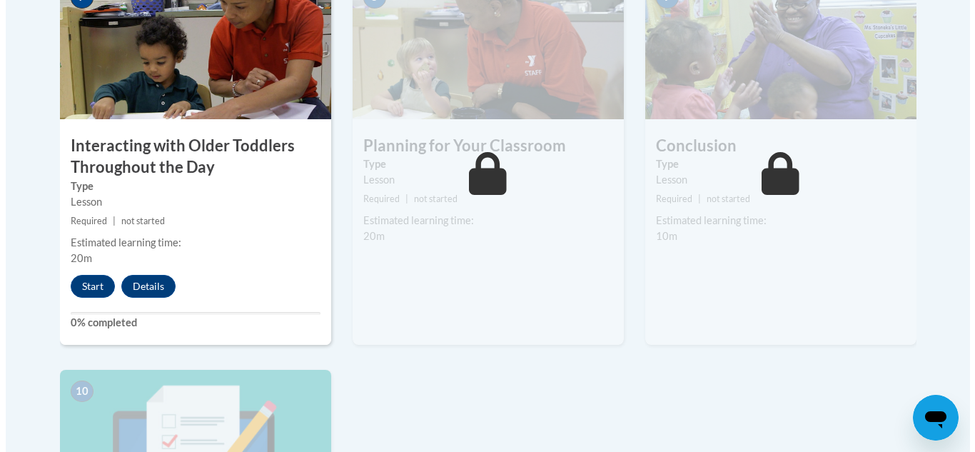
scroll to position [1297, 0]
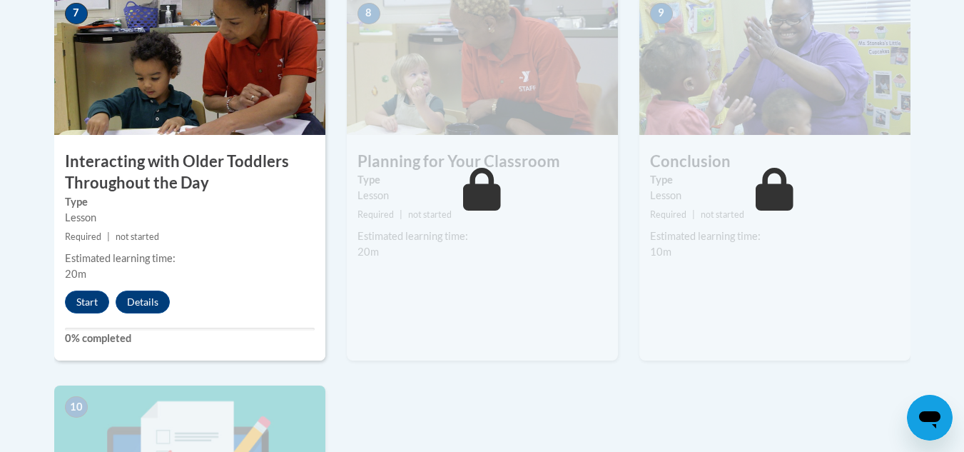
click at [510, 248] on div "8 Planning for Your Classroom Type Lesson Required | not started Estimated lear…" at bounding box center [482, 176] width 271 height 369
click at [83, 290] on button "Start" at bounding box center [87, 301] width 44 height 23
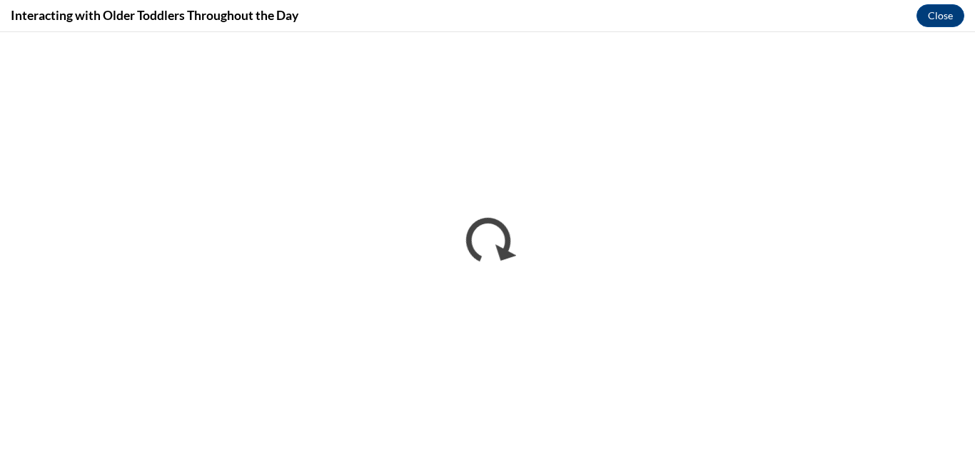
scroll to position [0, 0]
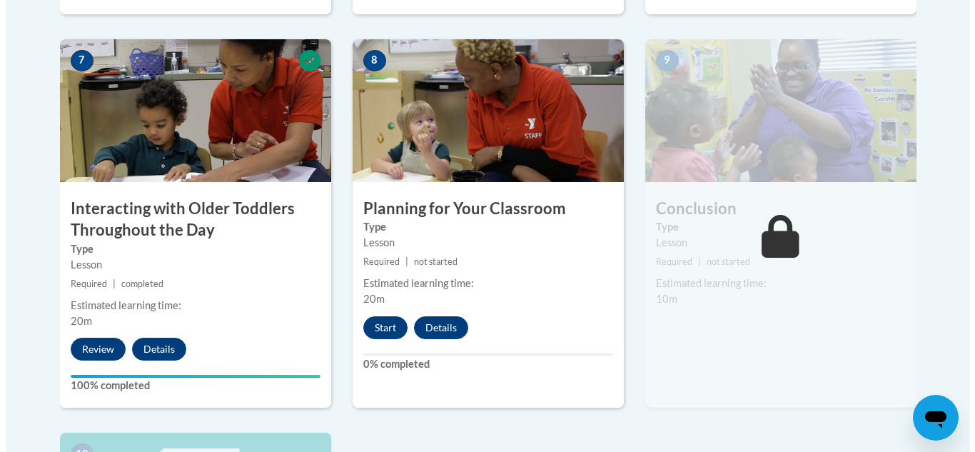
scroll to position [1238, 0]
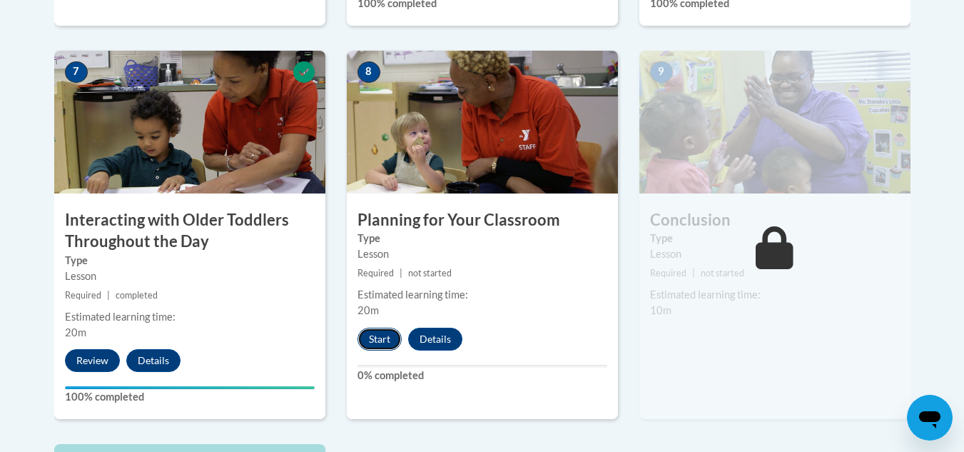
click at [383, 328] on button "Start" at bounding box center [380, 339] width 44 height 23
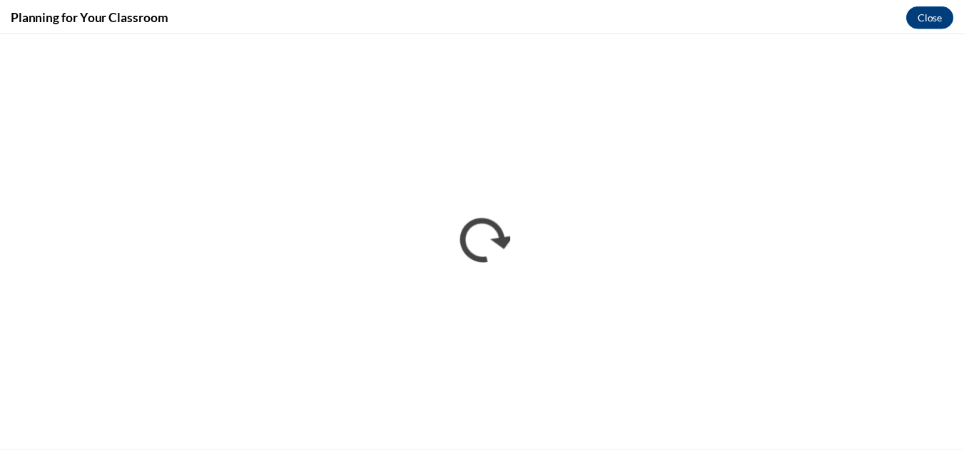
scroll to position [0, 0]
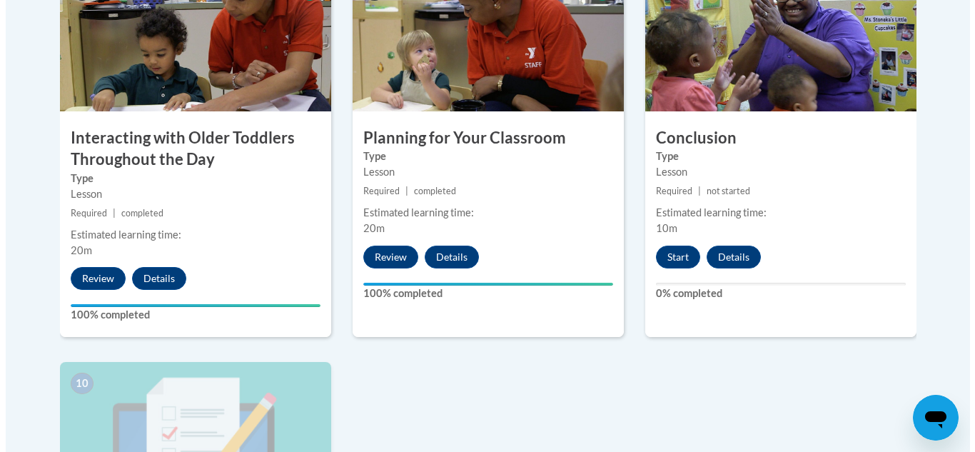
scroll to position [1313, 0]
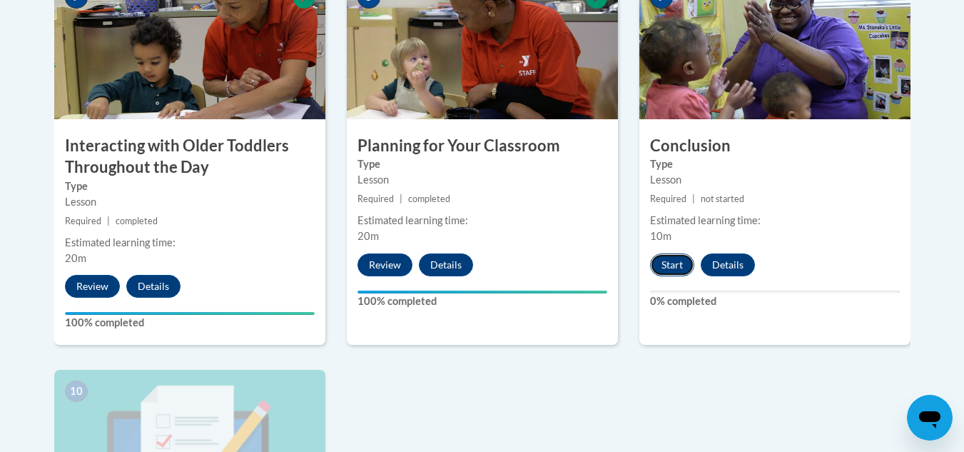
click at [676, 253] on button "Start" at bounding box center [672, 264] width 44 height 23
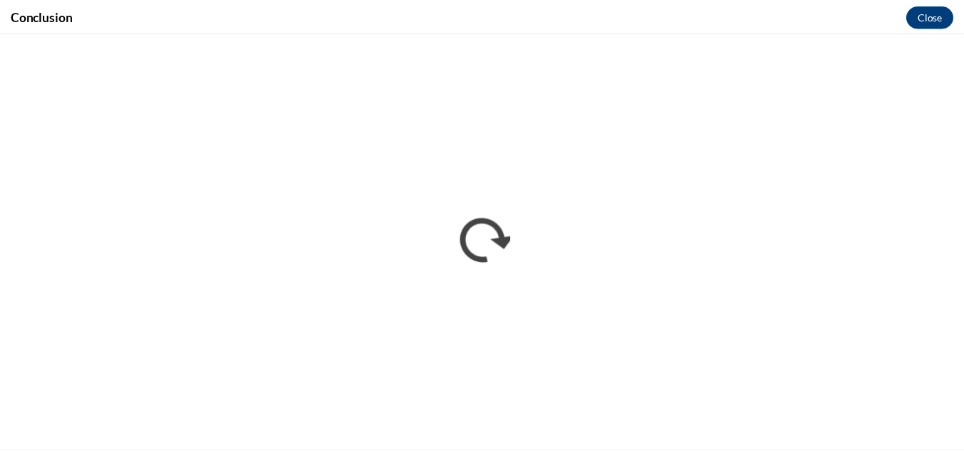
scroll to position [0, 0]
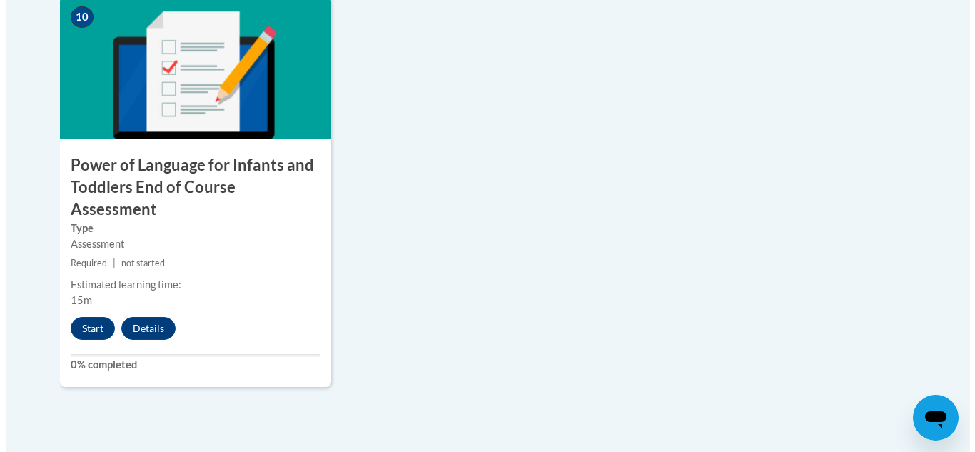
scroll to position [1682, 0]
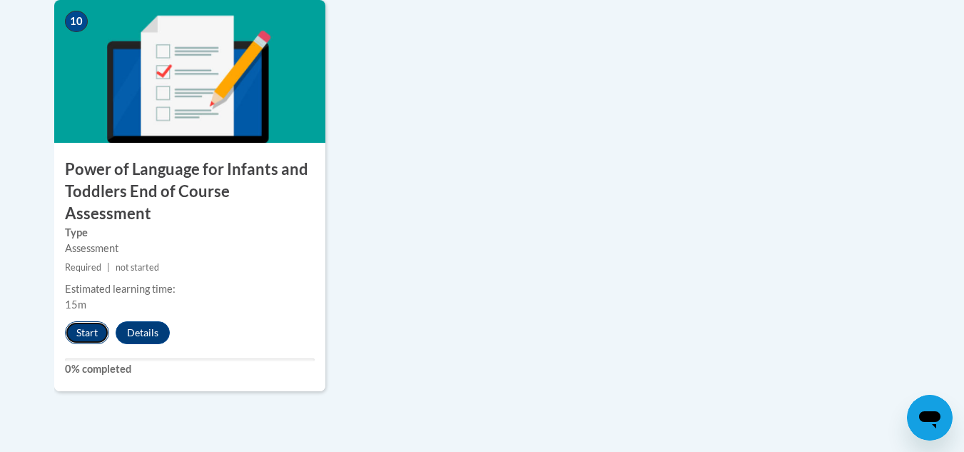
click at [96, 321] on button "Start" at bounding box center [87, 332] width 44 height 23
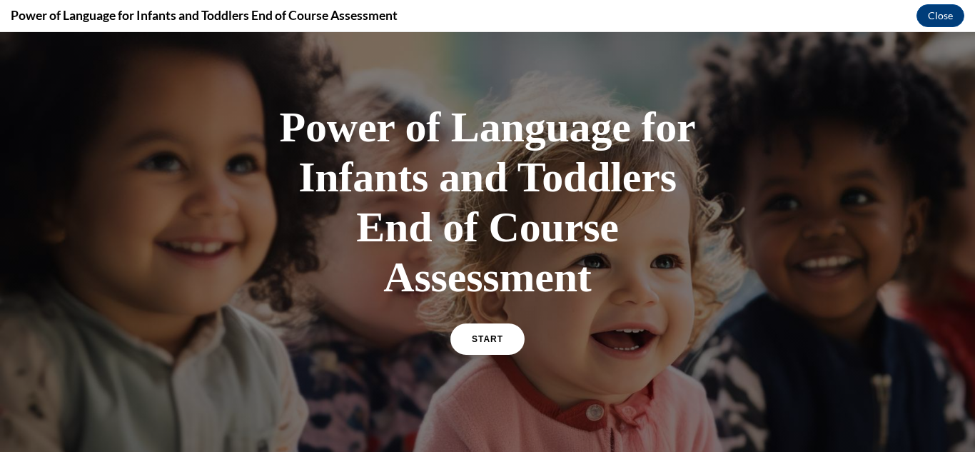
scroll to position [29, 0]
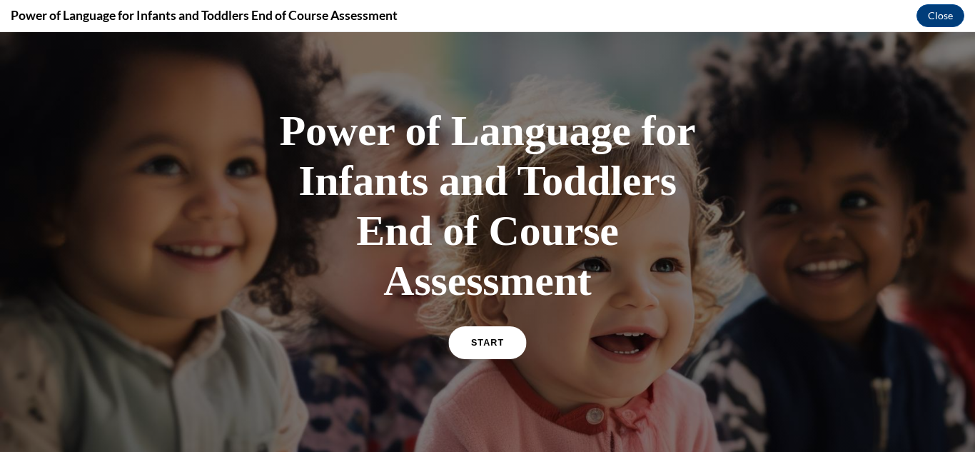
click at [505, 339] on link "START" at bounding box center [487, 342] width 78 height 33
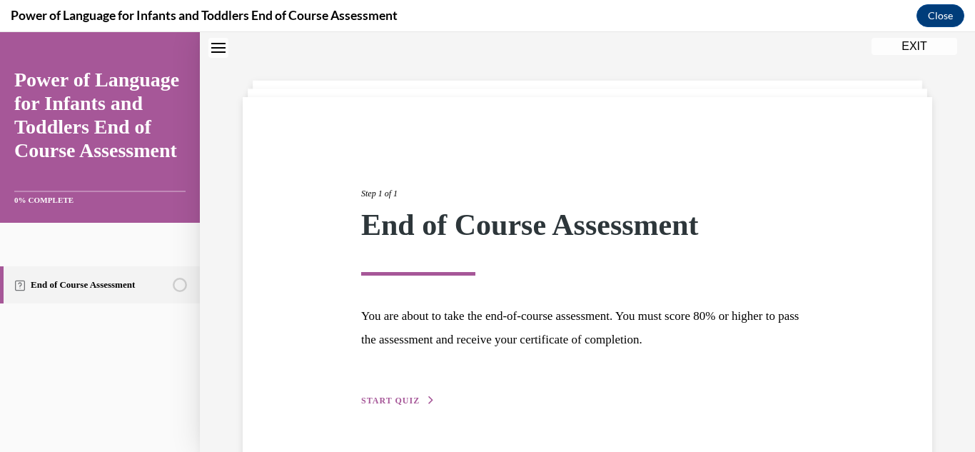
scroll to position [86, 0]
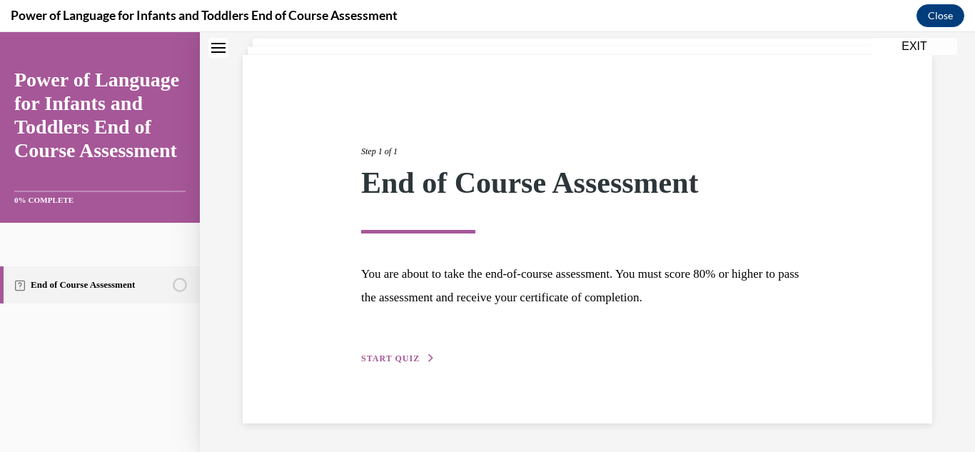
click at [414, 361] on span "START QUIZ" at bounding box center [390, 358] width 59 height 10
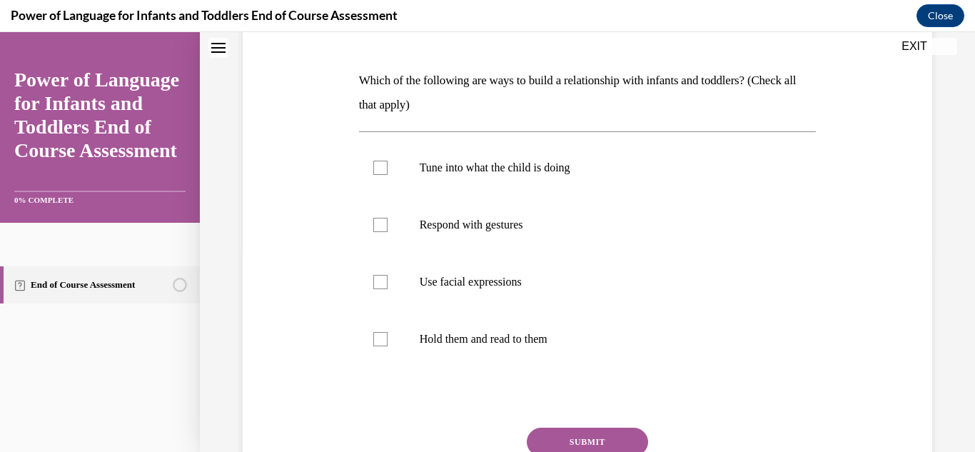
scroll to position [191, 0]
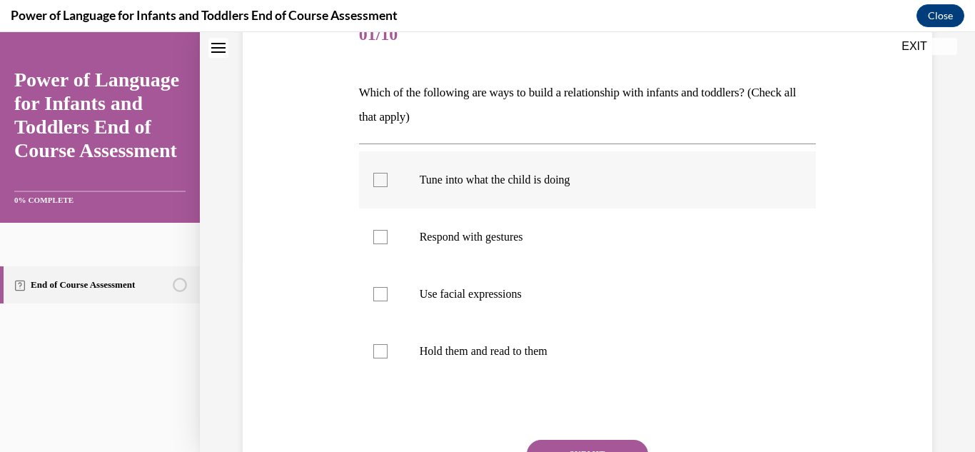
click at [443, 166] on label "Tune into what the child is doing" at bounding box center [588, 179] width 458 height 57
click at [388, 173] on input "Tune into what the child is doing" at bounding box center [380, 180] width 14 height 14
checkbox input "true"
click at [405, 244] on label "Respond with gestures" at bounding box center [588, 236] width 458 height 57
click at [388, 244] on input "Respond with gestures" at bounding box center [380, 237] width 14 height 14
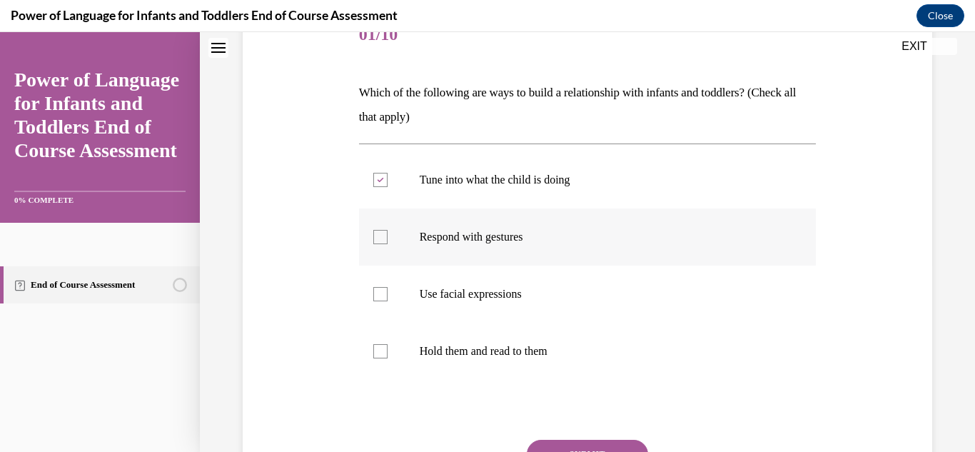
checkbox input "true"
click at [415, 305] on label "Use facial expressions" at bounding box center [588, 294] width 458 height 57
click at [388, 301] on input "Use facial expressions" at bounding box center [380, 294] width 14 height 14
checkbox input "true"
click at [420, 356] on p "Hold them and read to them" at bounding box center [600, 351] width 361 height 14
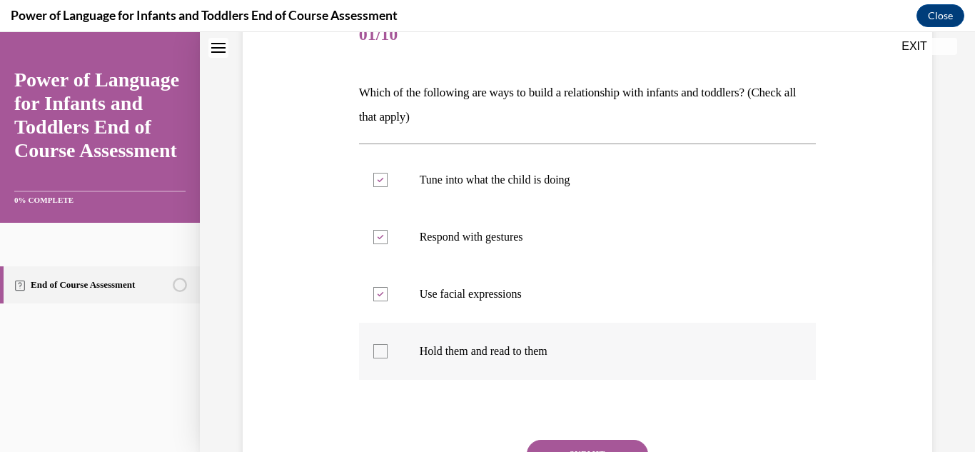
click at [388, 356] on input "Hold them and read to them" at bounding box center [380, 351] width 14 height 14
checkbox input "true"
click at [560, 440] on button "SUBMIT" at bounding box center [587, 454] width 121 height 29
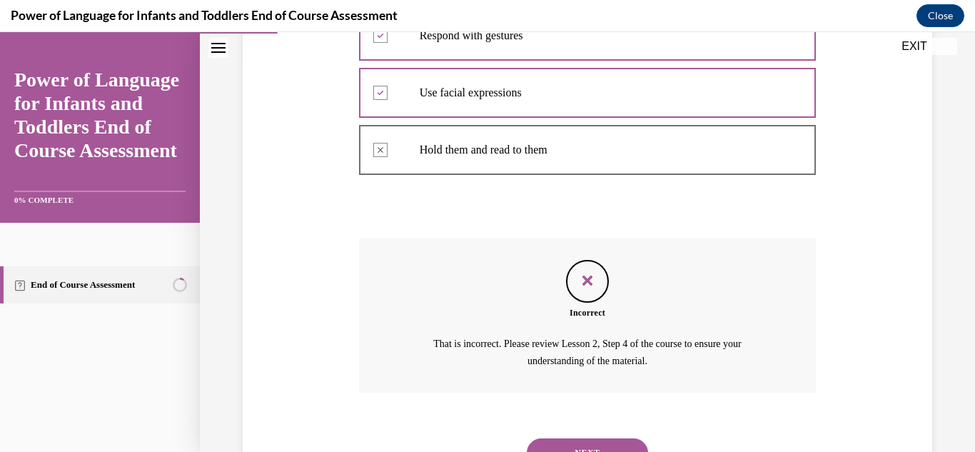
scroll to position [362, 0]
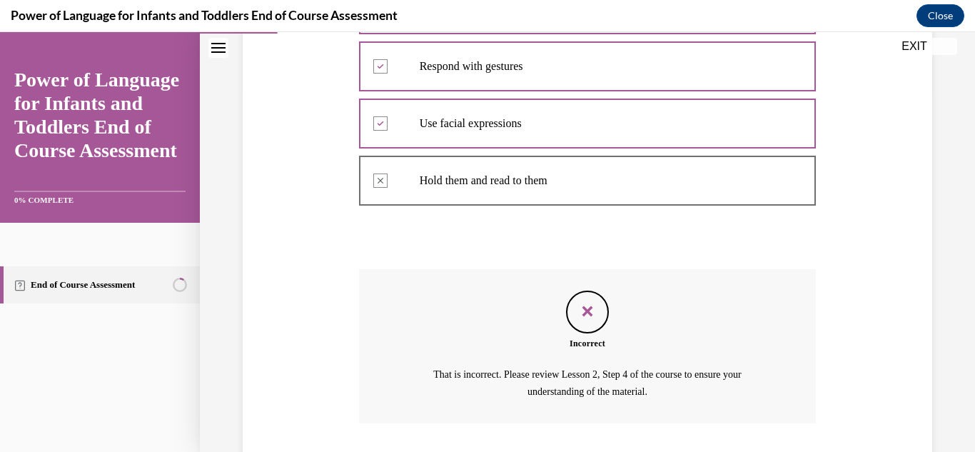
drag, startPoint x: 962, startPoint y: 285, endPoint x: 957, endPoint y: 259, distance: 26.2
click at [957, 259] on div "Question 01/10 Which of the following are ways to build a relationship with inf…" at bounding box center [587, 131] width 775 height 832
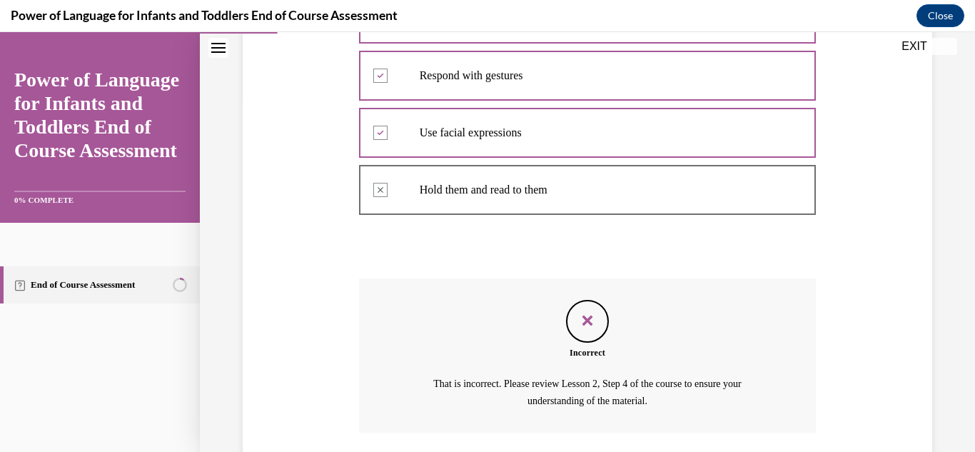
scroll to position [458, 0]
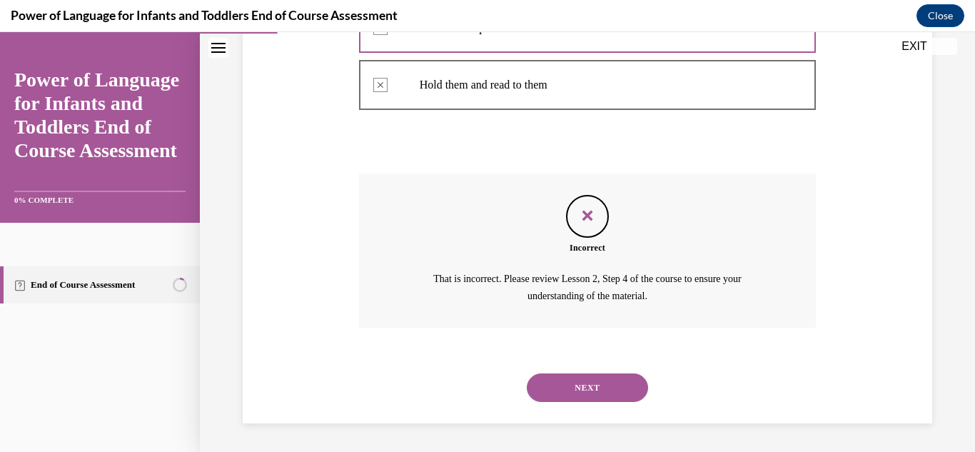
click at [597, 380] on button "NEXT" at bounding box center [587, 387] width 121 height 29
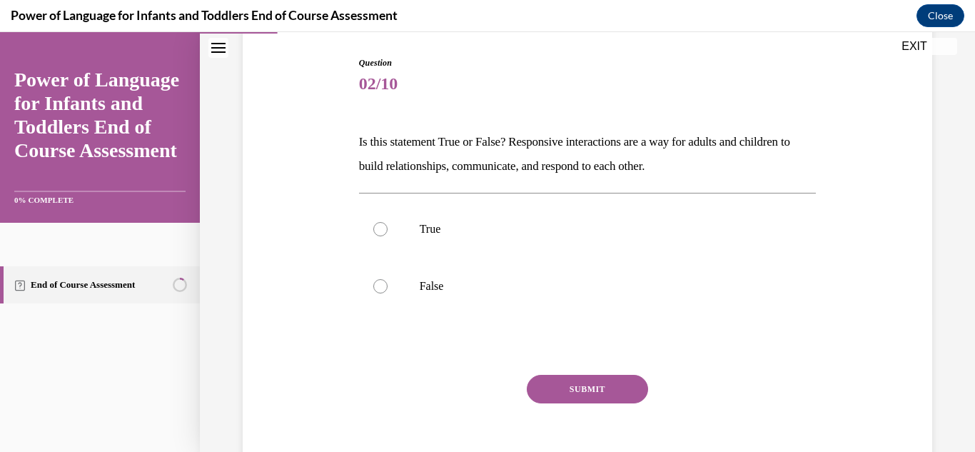
scroll to position [148, 0]
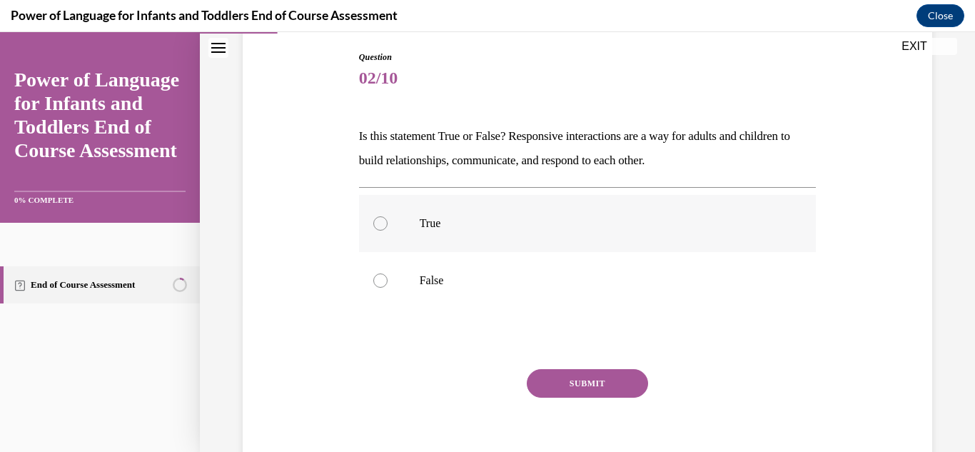
click at [453, 221] on p "True" at bounding box center [600, 223] width 361 height 14
click at [388, 221] on input "True" at bounding box center [380, 223] width 14 height 14
radio input "true"
click at [582, 384] on button "SUBMIT" at bounding box center [587, 383] width 121 height 29
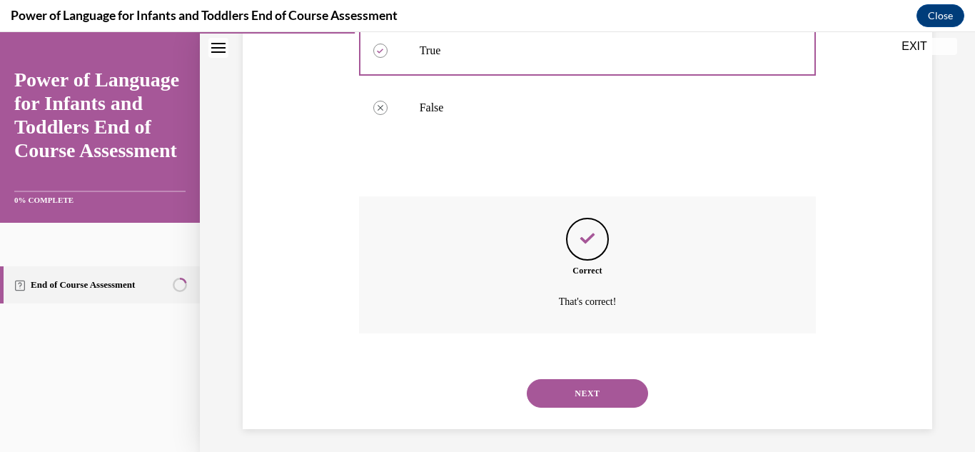
scroll to position [326, 0]
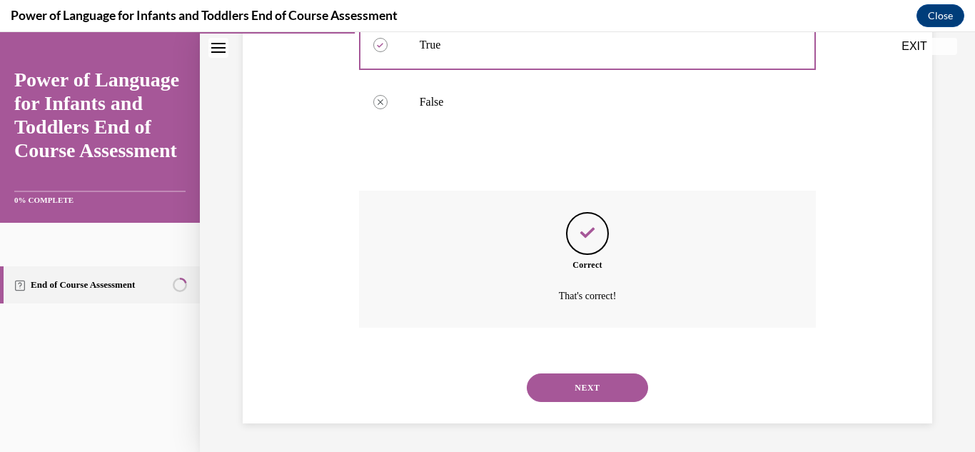
click at [590, 379] on button "NEXT" at bounding box center [587, 387] width 121 height 29
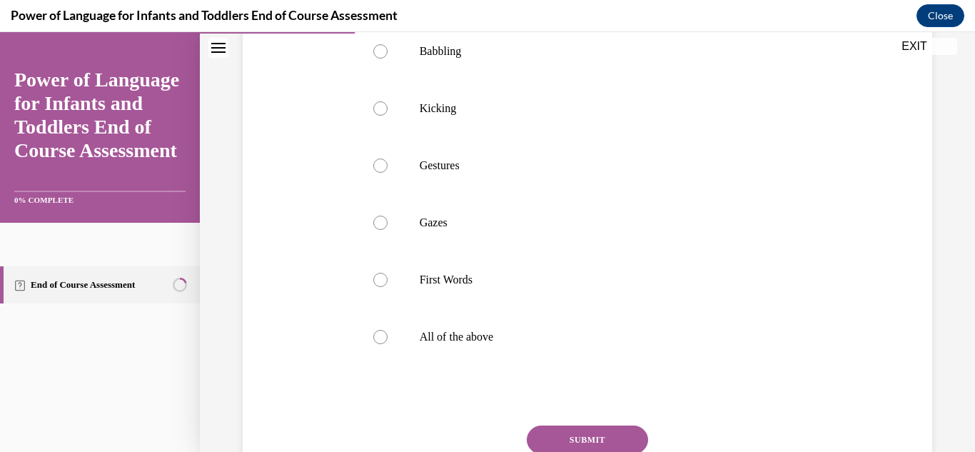
scroll to position [302, 0]
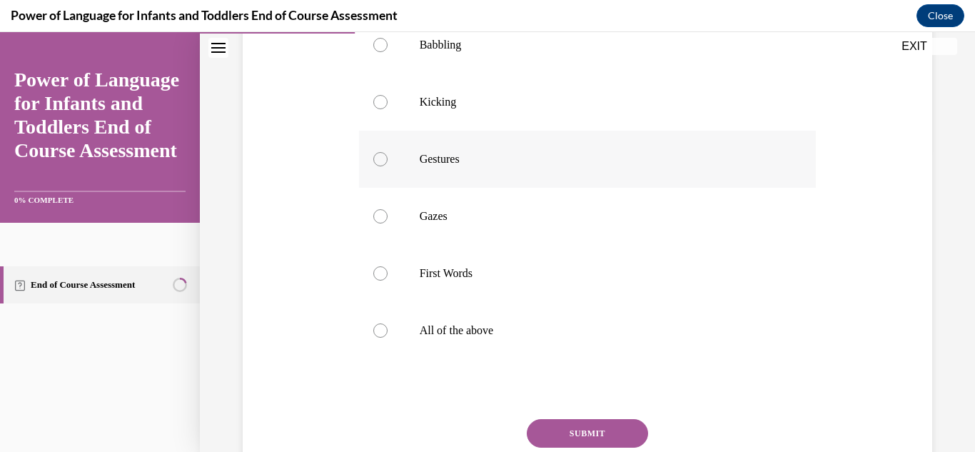
click at [488, 167] on label "Gestures" at bounding box center [588, 159] width 458 height 57
click at [388, 166] on input "Gestures" at bounding box center [380, 159] width 14 height 14
radio input "true"
click at [560, 445] on button "SUBMIT" at bounding box center [587, 433] width 121 height 29
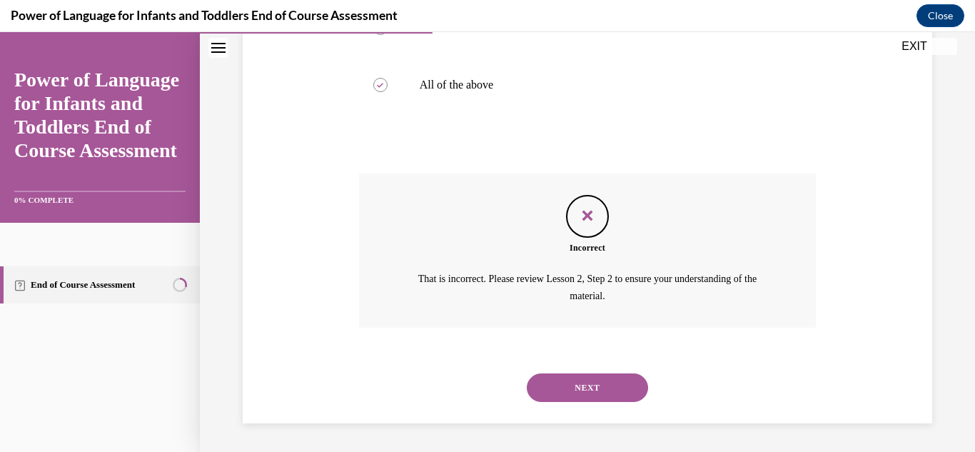
scroll to position [572, 0]
click at [590, 396] on button "NEXT" at bounding box center [587, 387] width 121 height 29
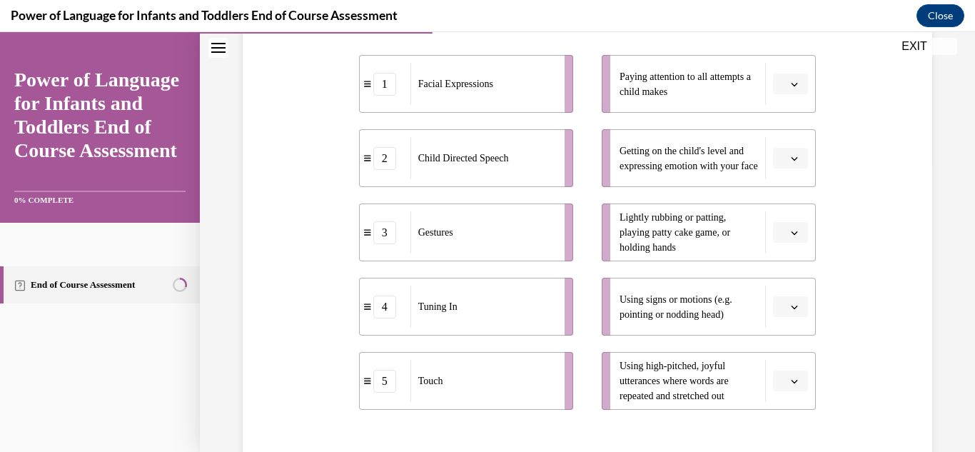
scroll to position [293, 0]
click at [796, 138] on li "Getting on the child's level and expressing emotion with your face" at bounding box center [709, 156] width 214 height 58
click at [791, 142] on li "Getting on the child's level and expressing emotion with your face" at bounding box center [709, 156] width 214 height 58
click at [787, 148] on button "button" at bounding box center [790, 156] width 35 height 21
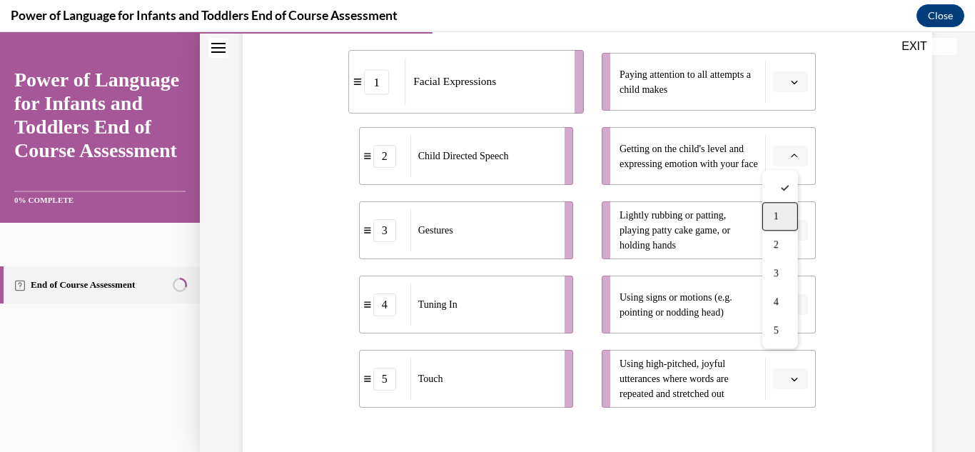
click at [784, 216] on div "1" at bounding box center [780, 216] width 36 height 29
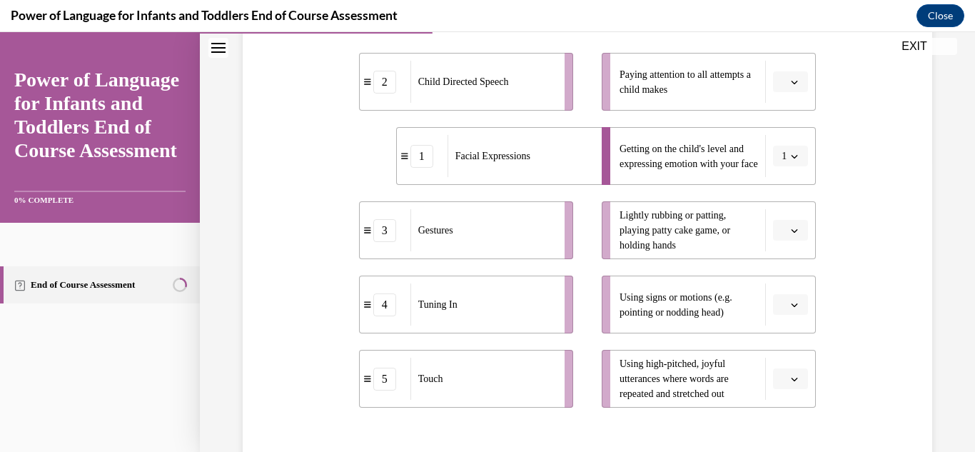
click at [537, 325] on div "Tuning In" at bounding box center [482, 304] width 145 height 42
click at [789, 86] on span "button" at bounding box center [794, 82] width 10 height 10
click at [787, 220] on div "4" at bounding box center [780, 227] width 36 height 29
click at [781, 298] on button "button" at bounding box center [790, 304] width 35 height 21
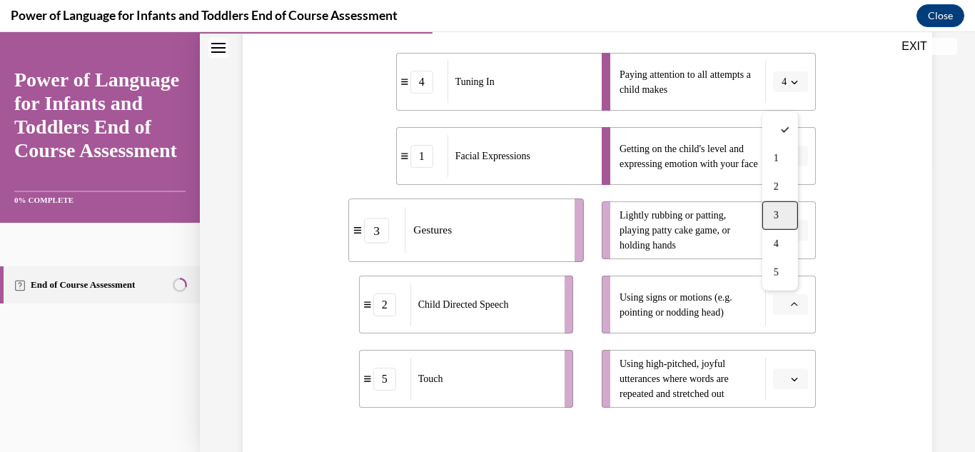
click at [774, 210] on span "3" at bounding box center [776, 215] width 5 height 11
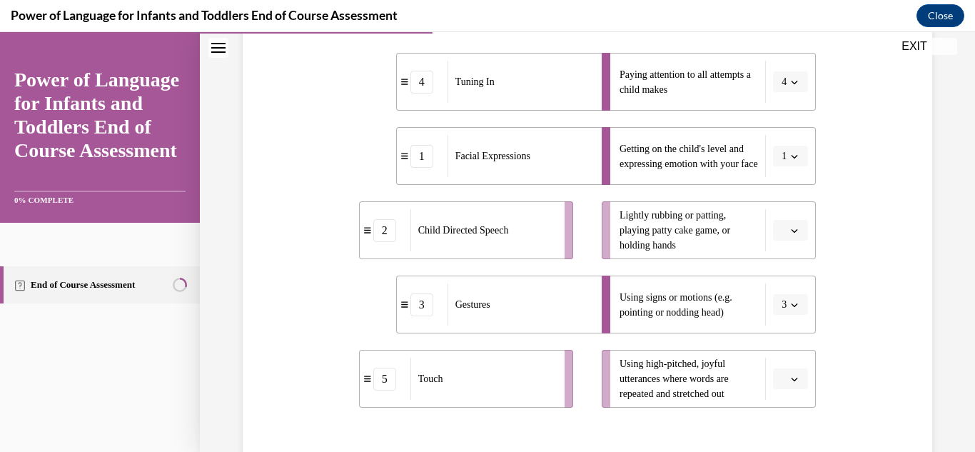
click at [782, 234] on span "Please select an option" at bounding box center [784, 230] width 5 height 14
click at [785, 400] on div "5" at bounding box center [780, 404] width 36 height 29
click at [789, 404] on li "Using high-pitched, joyful utterances where words are repeated and stretched out" at bounding box center [709, 379] width 214 height 58
click at [791, 380] on icon "button" at bounding box center [794, 378] width 7 height 7
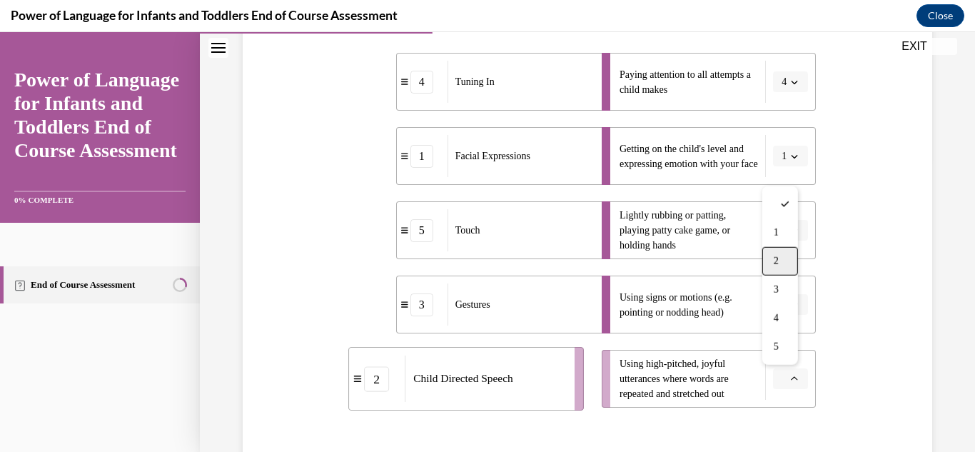
click at [774, 272] on div "2" at bounding box center [780, 261] width 36 height 29
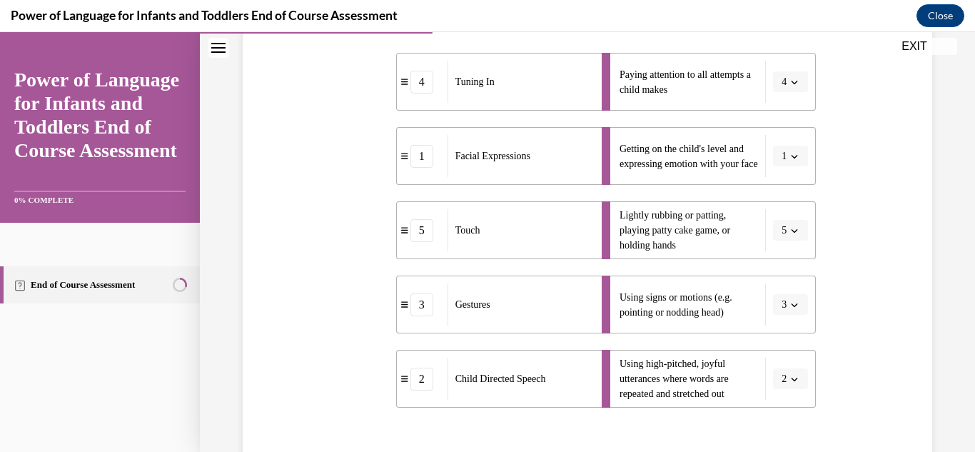
scroll to position [455, 0]
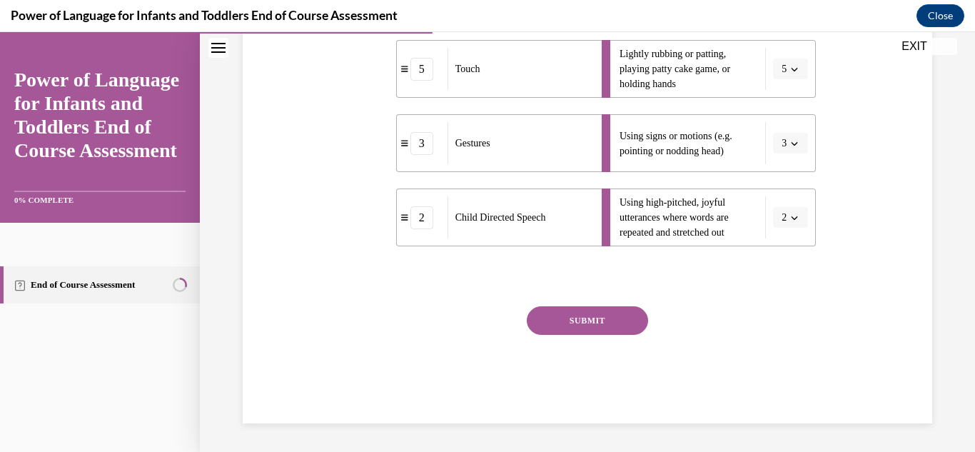
click at [600, 314] on button "SUBMIT" at bounding box center [587, 320] width 121 height 29
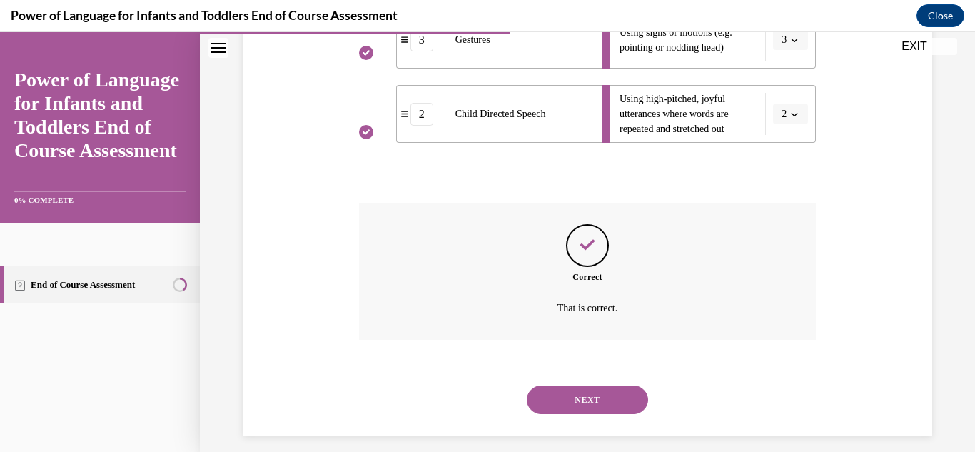
scroll to position [570, 0]
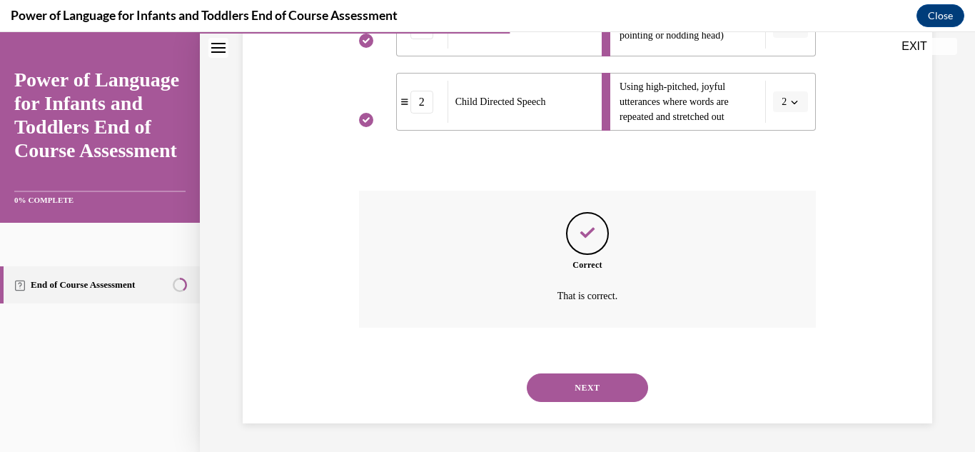
click at [593, 401] on button "NEXT" at bounding box center [587, 387] width 121 height 29
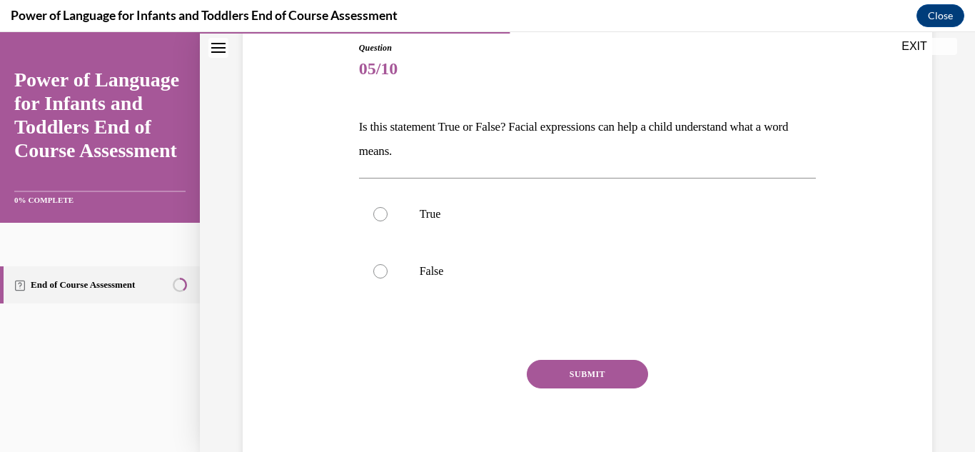
scroll to position [158, 0]
click at [370, 221] on label "True" at bounding box center [588, 213] width 458 height 57
click at [373, 221] on input "True" at bounding box center [380, 213] width 14 height 14
radio input "true"
click at [605, 368] on button "SUBMIT" at bounding box center [587, 373] width 121 height 29
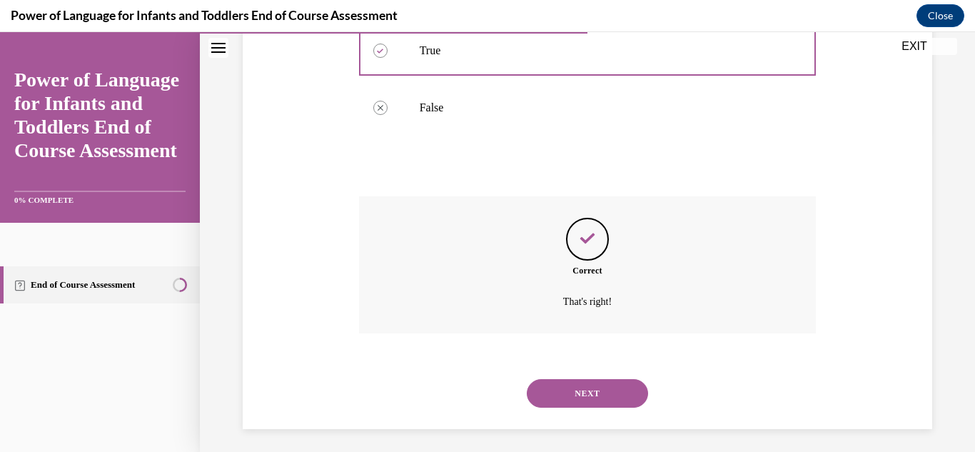
scroll to position [326, 0]
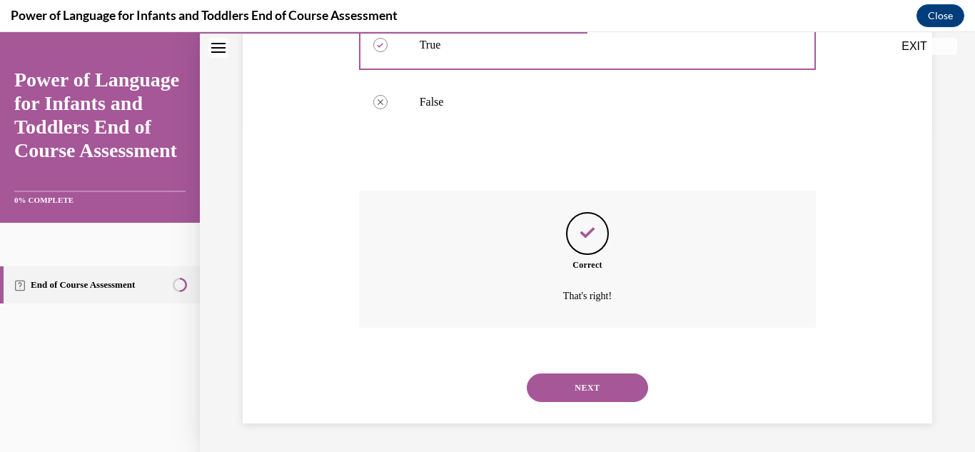
click at [575, 377] on button "NEXT" at bounding box center [587, 387] width 121 height 29
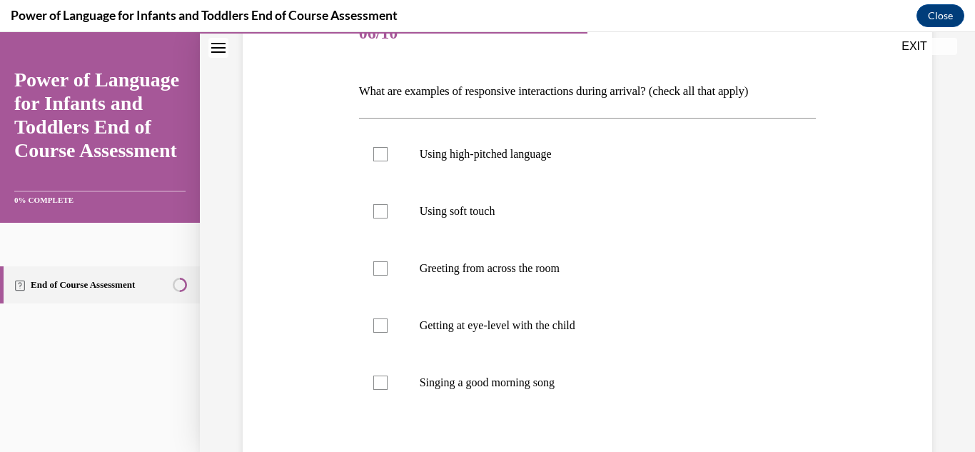
scroll to position [224, 0]
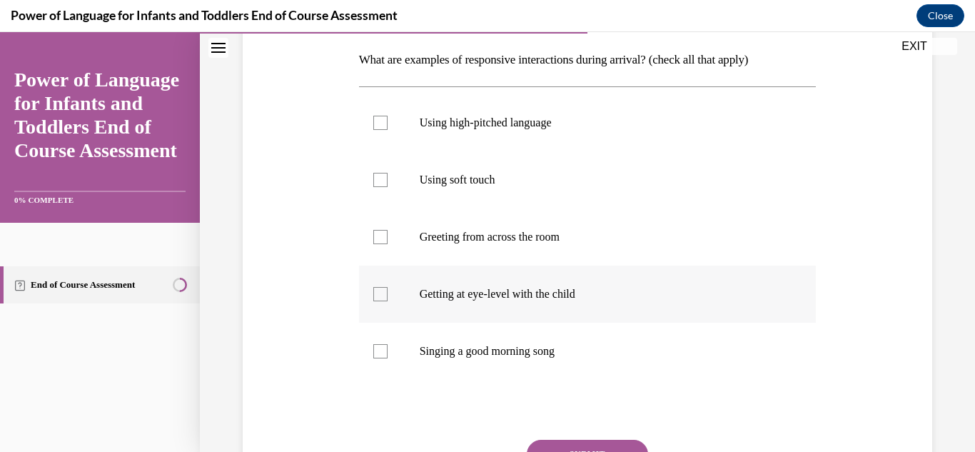
click at [477, 282] on label "Getting at eye-level with the child" at bounding box center [588, 294] width 458 height 57
click at [388, 287] on input "Getting at eye-level with the child" at bounding box center [380, 294] width 14 height 14
checkbox input "true"
click at [444, 355] on p "Singing a good morning song" at bounding box center [600, 351] width 361 height 14
click at [388, 355] on input "Singing a good morning song" at bounding box center [380, 351] width 14 height 14
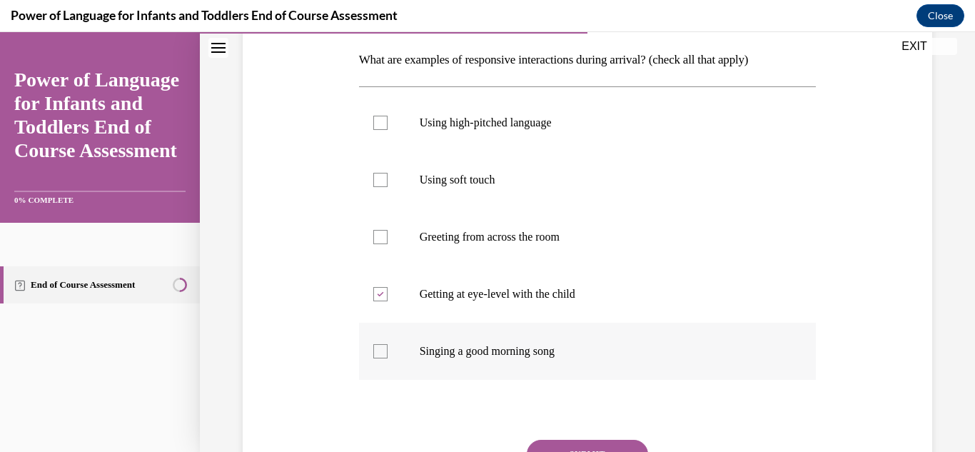
checkbox input "true"
click at [467, 189] on label "Using soft touch" at bounding box center [588, 179] width 458 height 57
click at [388, 187] on input "Using soft touch" at bounding box center [380, 180] width 14 height 14
checkbox input "true"
click at [515, 123] on p "Using high-pitched language" at bounding box center [600, 123] width 361 height 14
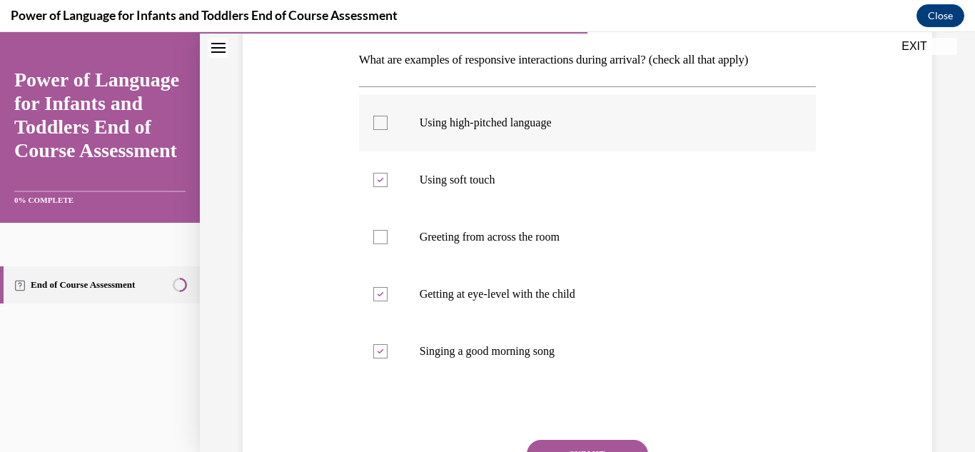
click at [388, 123] on input "Using high-pitched language" at bounding box center [380, 123] width 14 height 14
checkbox input "true"
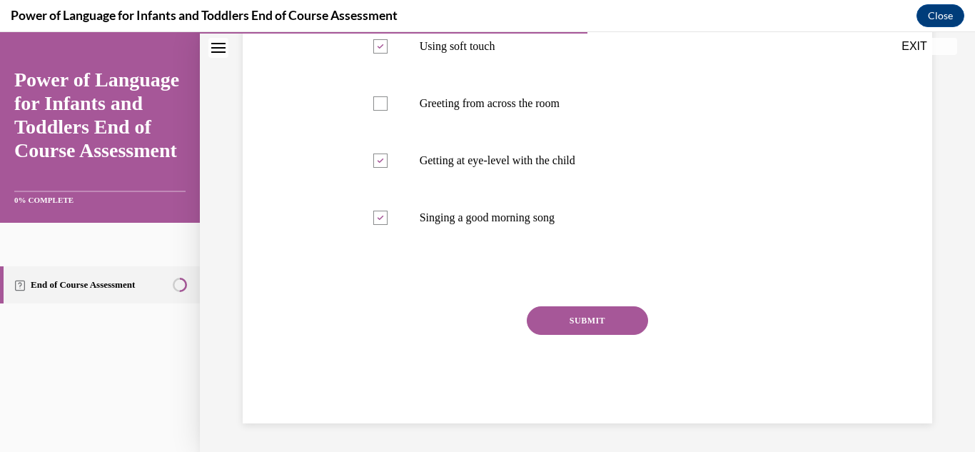
click at [596, 303] on div "Question 06/10 What are examples of responsive interactions during arrival? (ch…" at bounding box center [588, 132] width 458 height 582
click at [590, 310] on button "SUBMIT" at bounding box center [587, 320] width 121 height 29
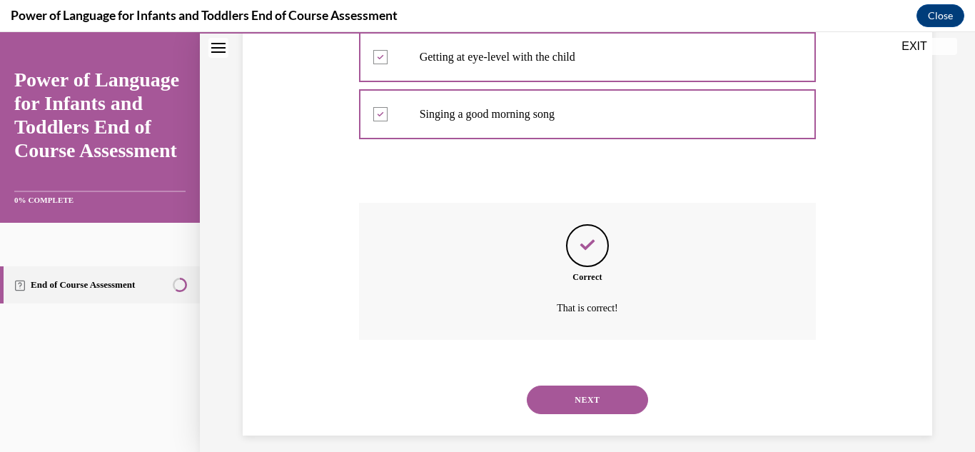
scroll to position [473, 0]
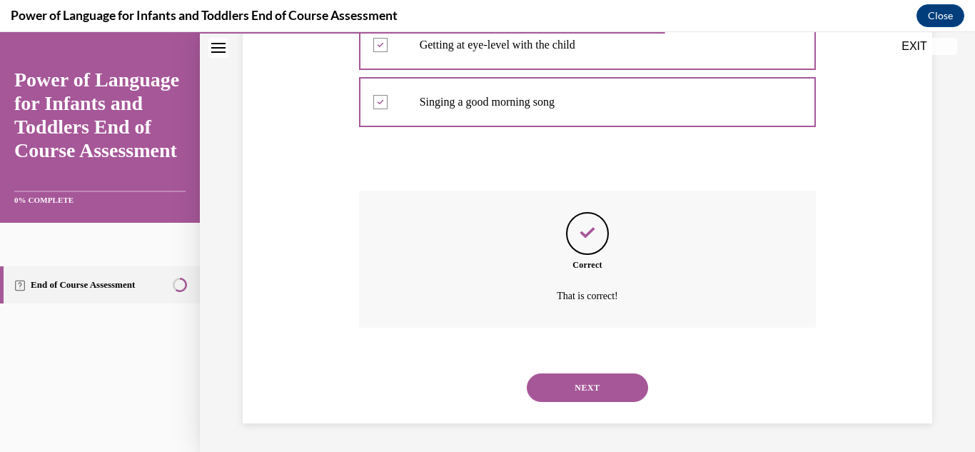
click at [596, 384] on button "NEXT" at bounding box center [587, 387] width 121 height 29
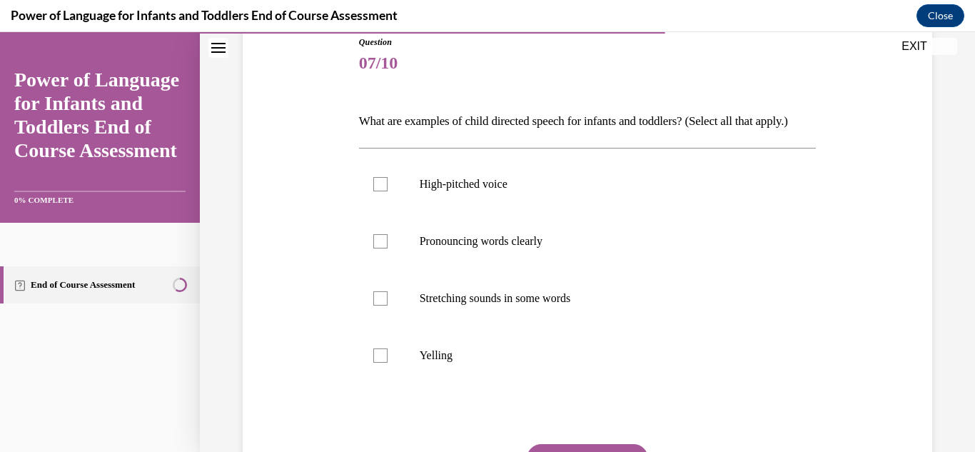
scroll to position [164, 0]
click at [440, 190] on p "High-pitched voice" at bounding box center [600, 183] width 361 height 14
click at [388, 190] on input "High-pitched voice" at bounding box center [380, 183] width 14 height 14
checkbox input "true"
click at [433, 304] on p "Stretching sounds in some words" at bounding box center [600, 297] width 361 height 14
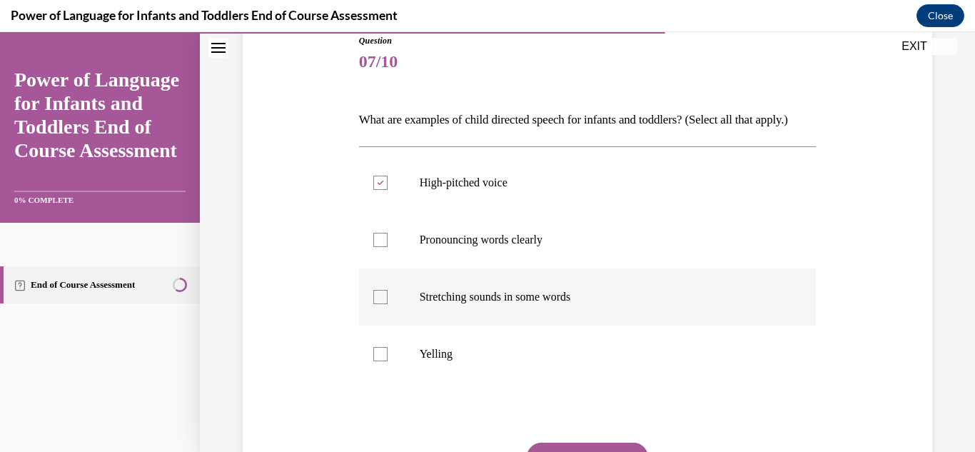
click at [388, 304] on input "Stretching sounds in some words" at bounding box center [380, 297] width 14 height 14
checkbox input "true"
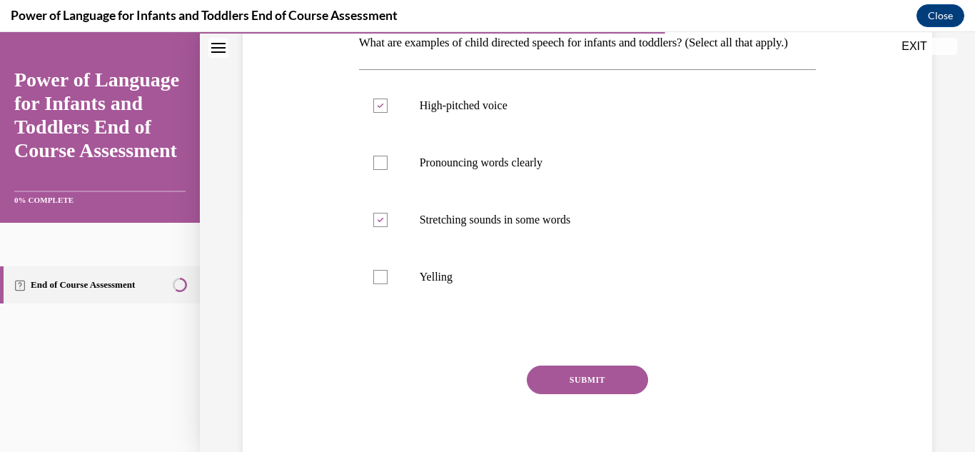
scroll to position [255, 0]
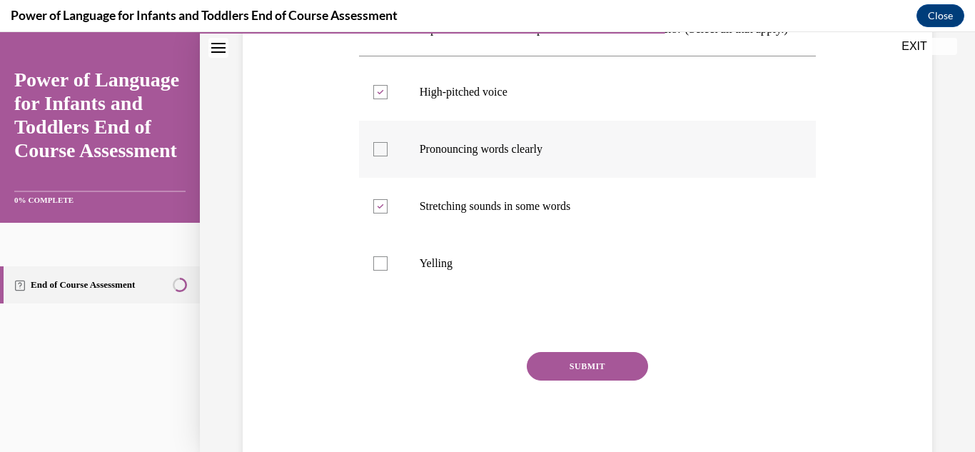
click at [594, 156] on p "Pronouncing words clearly" at bounding box center [600, 149] width 361 height 14
click at [388, 156] on input "Pronouncing words clearly" at bounding box center [380, 149] width 14 height 14
checkbox input "true"
click at [555, 380] on button "SUBMIT" at bounding box center [587, 366] width 121 height 29
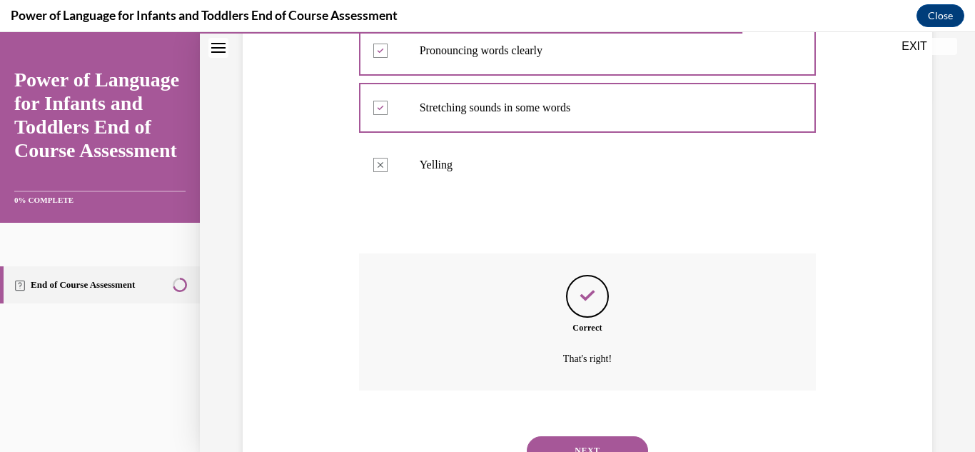
scroll to position [440, 0]
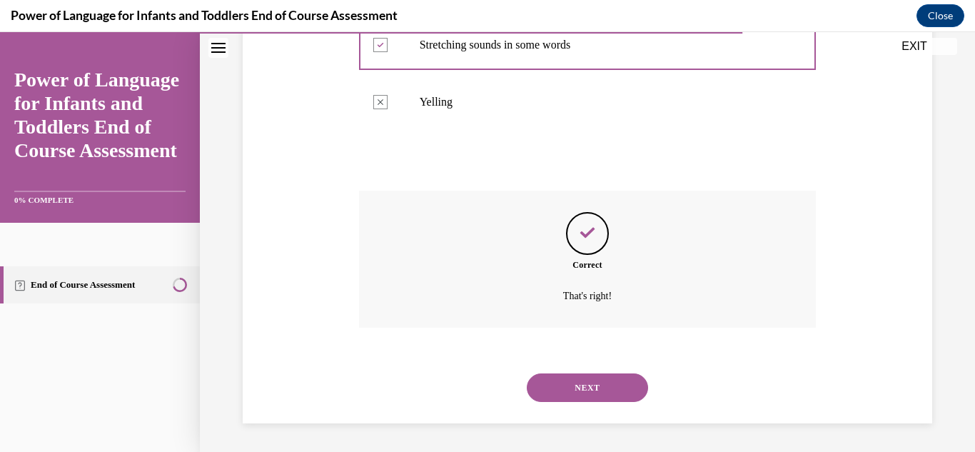
click at [607, 395] on button "NEXT" at bounding box center [587, 387] width 121 height 29
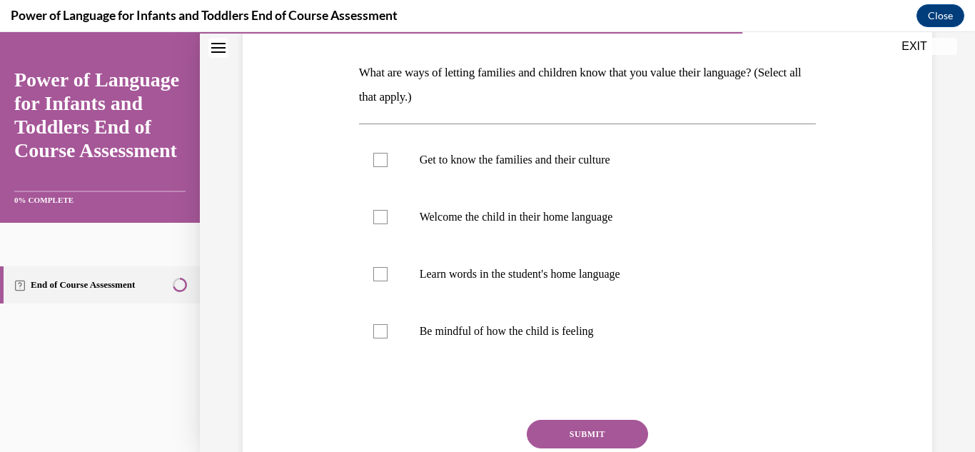
scroll to position [213, 0]
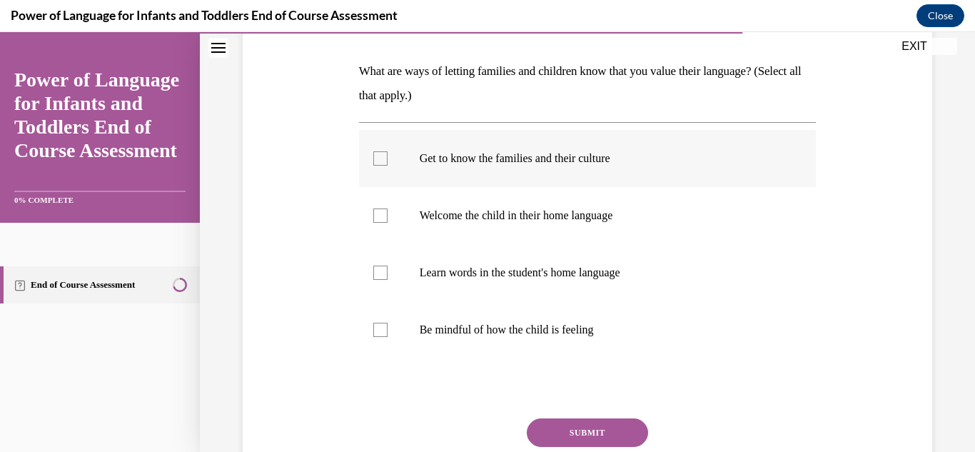
click at [500, 176] on label "Get to know the families and their culture" at bounding box center [588, 158] width 458 height 57
click at [388, 166] on input "Get to know the families and their culture" at bounding box center [380, 158] width 14 height 14
checkbox input "true"
drag, startPoint x: 489, startPoint y: 270, endPoint x: 403, endPoint y: 357, distance: 122.6
click at [403, 357] on label "Be mindful of how the child is feeling" at bounding box center [588, 329] width 458 height 57
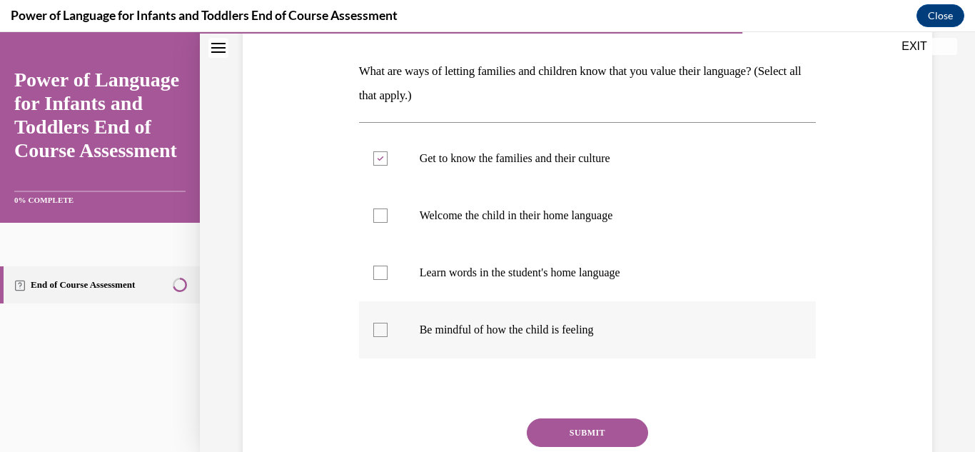
click at [388, 337] on input "Be mindful of how the child is feeling" at bounding box center [380, 330] width 14 height 14
checkbox input "true"
click at [374, 272] on div at bounding box center [380, 273] width 14 height 14
click at [374, 272] on input "Learn words in the student's home language" at bounding box center [380, 273] width 14 height 14
checkbox input "true"
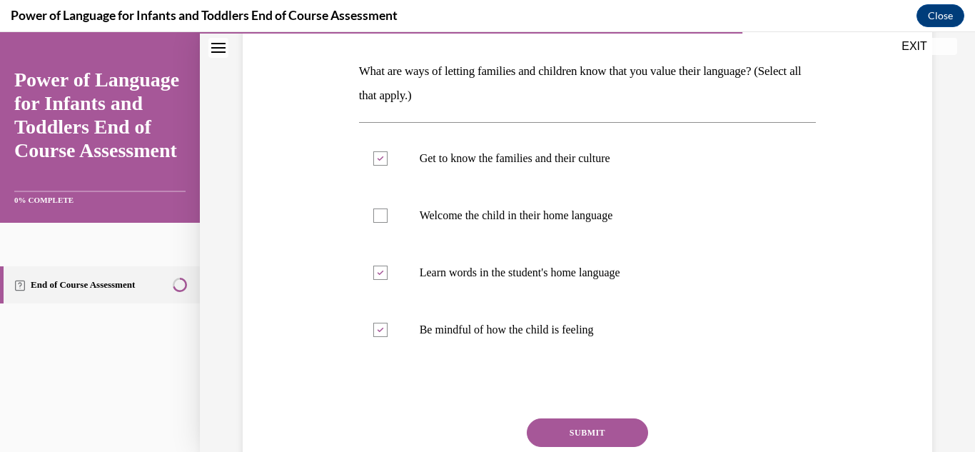
drag, startPoint x: 566, startPoint y: 436, endPoint x: 539, endPoint y: 432, distance: 27.5
click at [539, 432] on button "SUBMIT" at bounding box center [587, 432] width 121 height 29
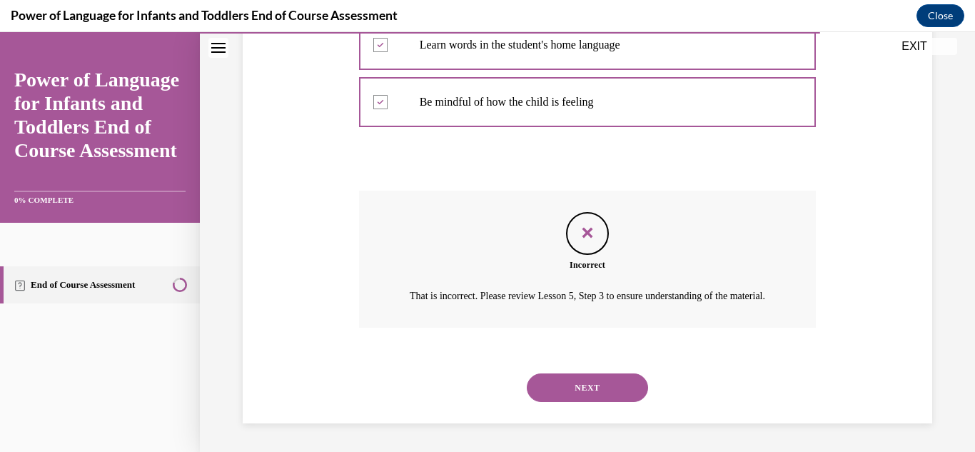
scroll to position [458, 0]
click at [600, 388] on button "NEXT" at bounding box center [587, 387] width 121 height 29
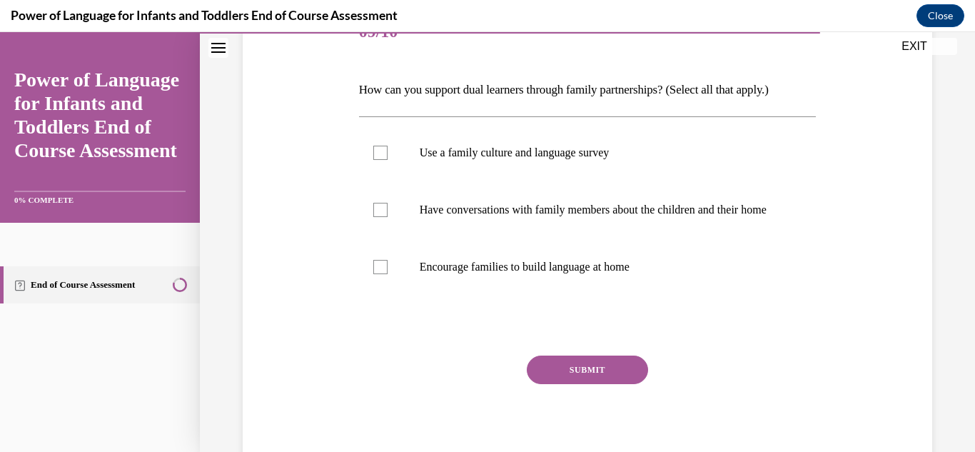
scroll to position [198, 0]
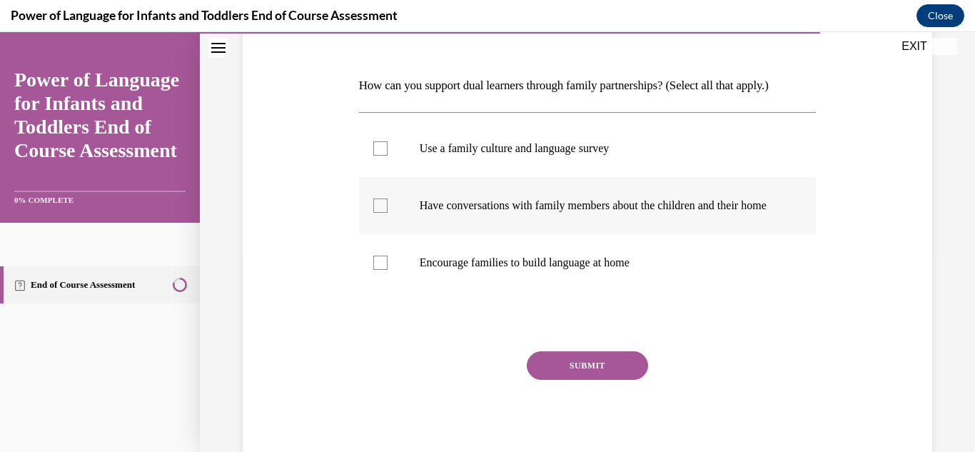
click at [467, 203] on p "Have conversations with family members about the children and their home" at bounding box center [600, 205] width 361 height 14
click at [388, 203] on input "Have conversations with family members about the children and their home" at bounding box center [380, 205] width 14 height 14
checkbox input "true"
click at [458, 285] on label "Encourage families to build language at home" at bounding box center [588, 262] width 458 height 57
click at [388, 270] on input "Encourage families to build language at home" at bounding box center [380, 263] width 14 height 14
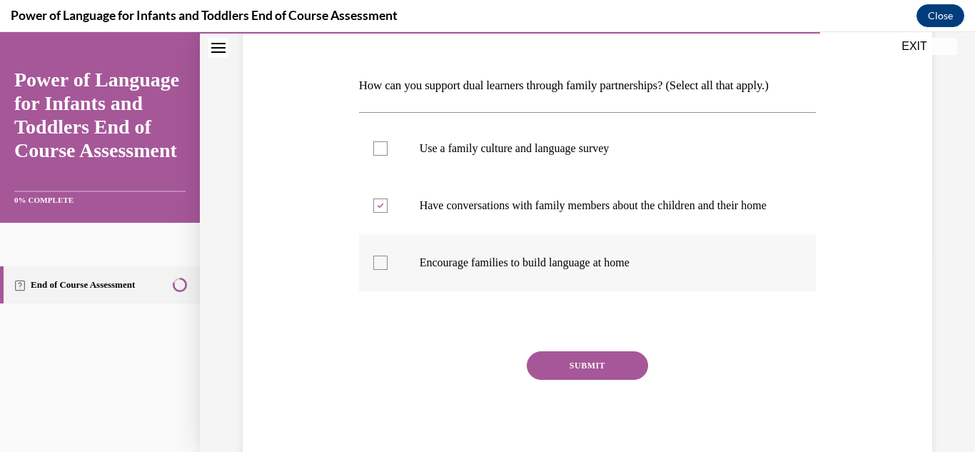
checkbox input "true"
click at [487, 155] on p "Use a family culture and language survey" at bounding box center [600, 148] width 361 height 14
click at [388, 155] on input "Use a family culture and language survey" at bounding box center [380, 148] width 14 height 14
checkbox input "true"
click at [563, 380] on button "SUBMIT" at bounding box center [587, 365] width 121 height 29
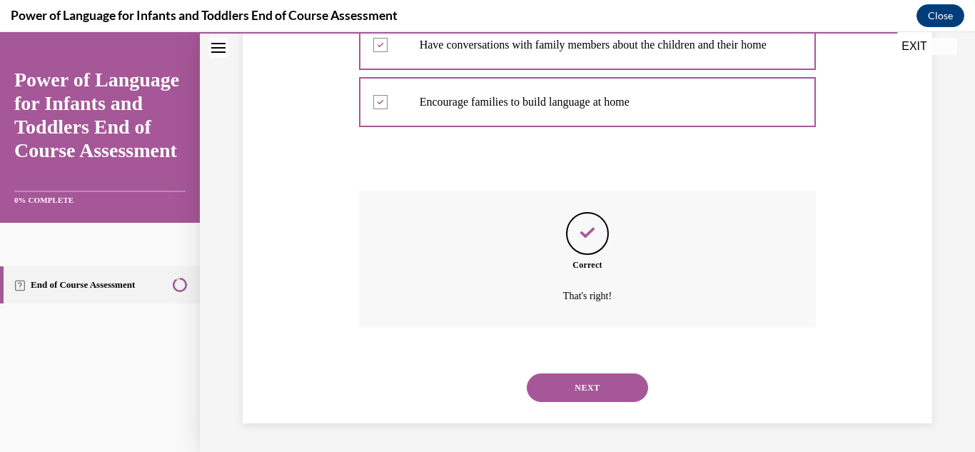
scroll to position [373, 0]
click at [585, 397] on button "NEXT" at bounding box center [587, 387] width 121 height 29
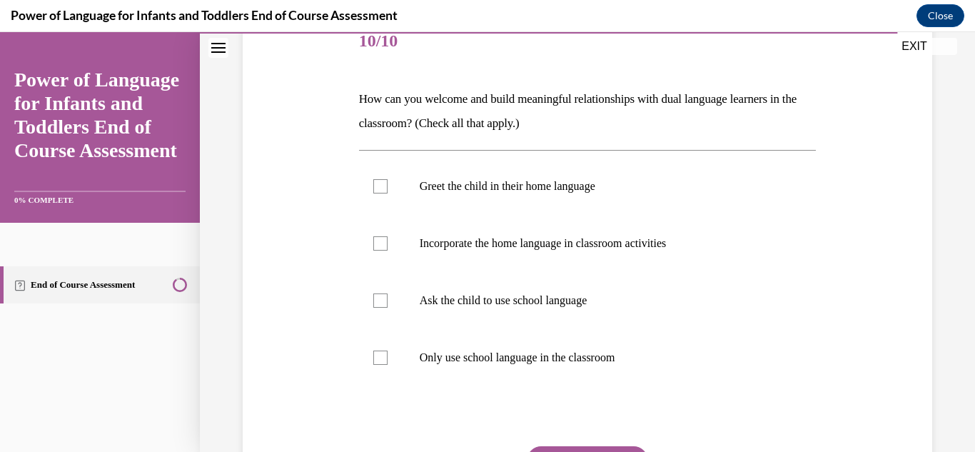
scroll to position [214, 0]
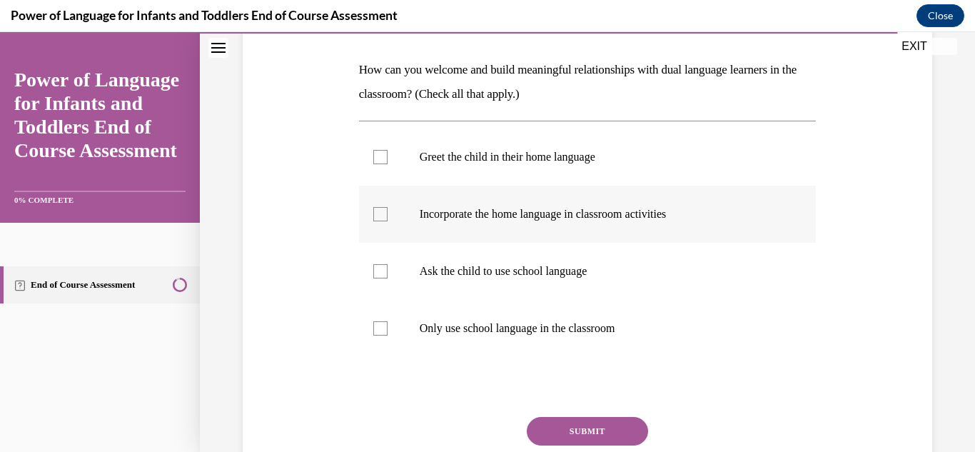
click at [423, 226] on label "Incorporate the home language in classroom activities" at bounding box center [588, 214] width 458 height 57
click at [388, 221] on input "Incorporate the home language in classroom activities" at bounding box center [380, 214] width 14 height 14
checkbox input "true"
click at [440, 146] on label "Greet the child in their home language" at bounding box center [588, 156] width 458 height 57
click at [388, 150] on input "Greet the child in their home language" at bounding box center [380, 157] width 14 height 14
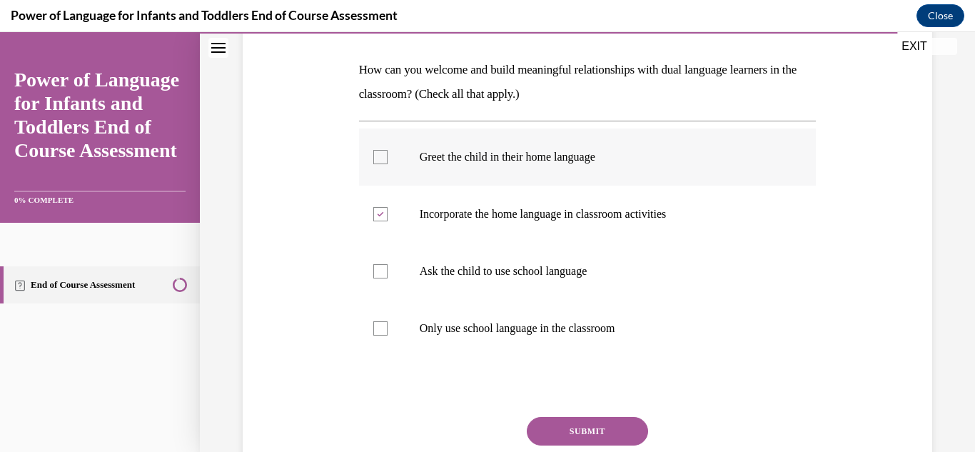
checkbox input "true"
click at [547, 425] on button "SUBMIT" at bounding box center [587, 431] width 121 height 29
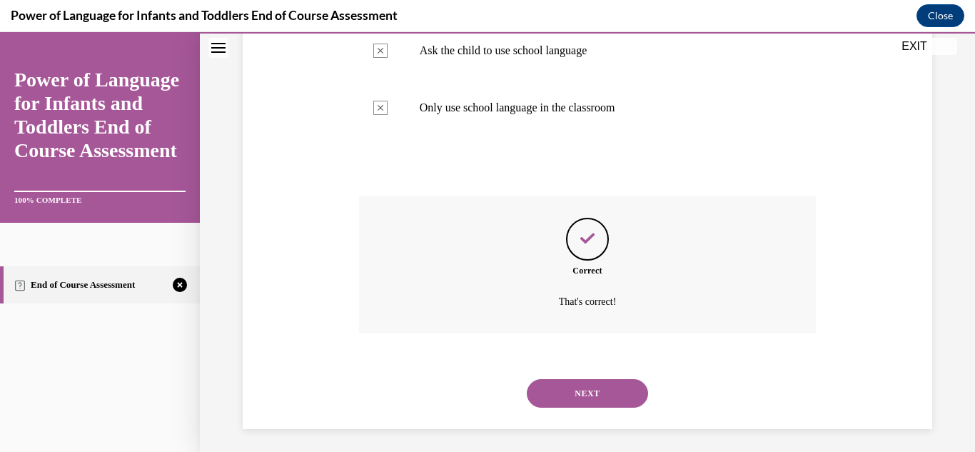
scroll to position [440, 0]
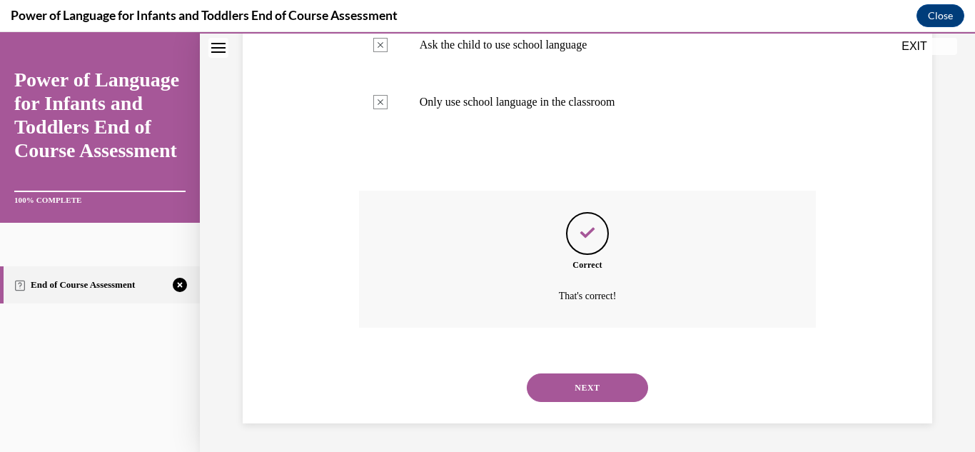
click at [582, 385] on button "NEXT" at bounding box center [587, 387] width 121 height 29
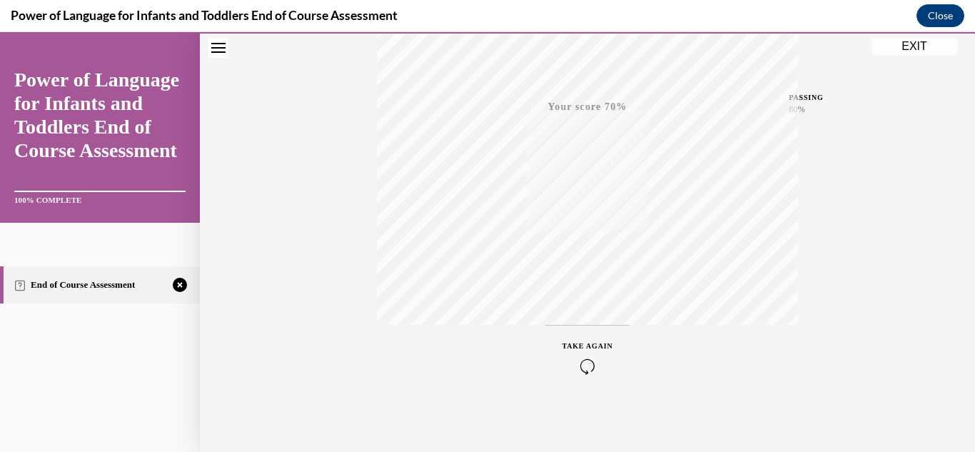
scroll to position [312, 0]
click at [584, 349] on div "TAKE AGAIN" at bounding box center [587, 356] width 51 height 34
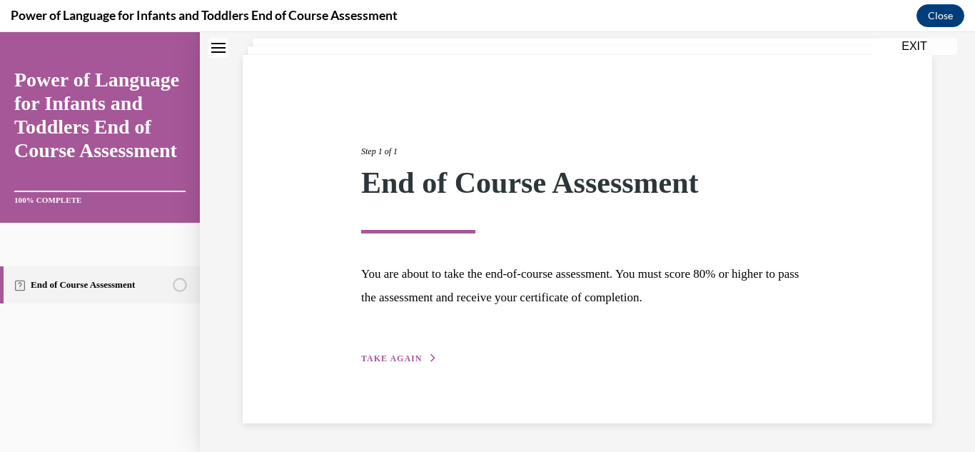
scroll to position [86, 0]
click at [390, 358] on span "TAKE AGAIN" at bounding box center [391, 358] width 61 height 10
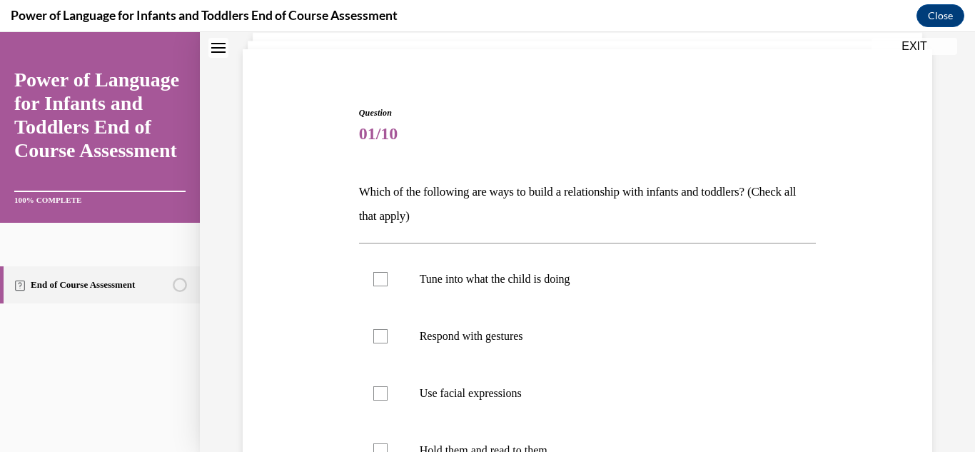
scroll to position [194, 0]
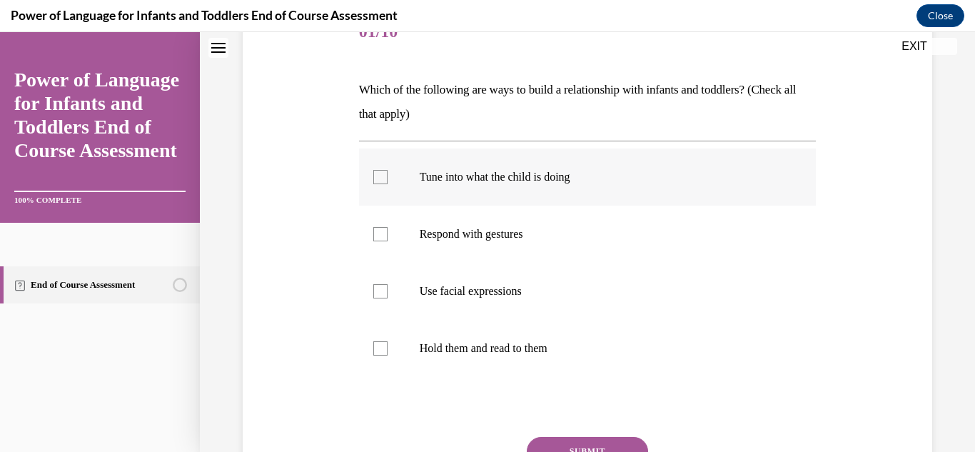
click at [505, 182] on p "Tune into what the child is doing" at bounding box center [600, 177] width 361 height 14
click at [388, 182] on input "Tune into what the child is doing" at bounding box center [380, 177] width 14 height 14
checkbox input "true"
click at [487, 236] on p "Respond with gestures" at bounding box center [600, 234] width 361 height 14
click at [388, 236] on input "Respond with gestures" at bounding box center [380, 234] width 14 height 14
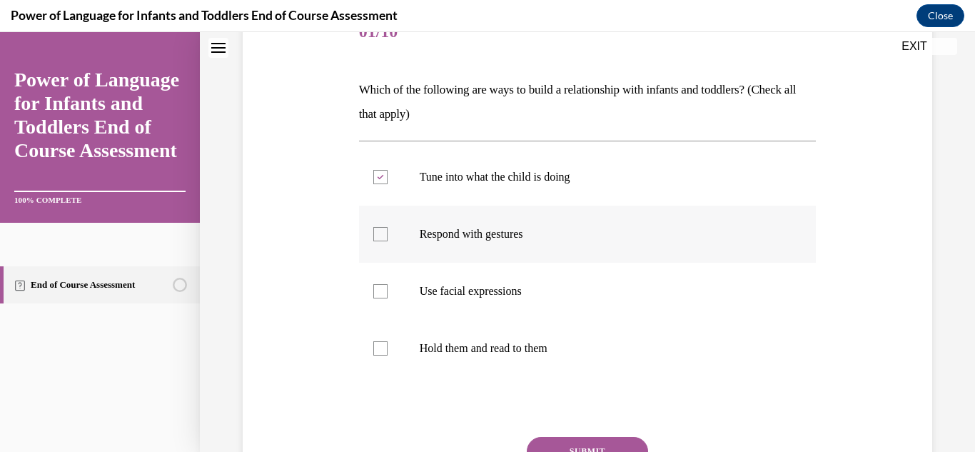
checkbox input "true"
click at [489, 300] on label "Use facial expressions" at bounding box center [588, 291] width 458 height 57
click at [388, 298] on input "Use facial expressions" at bounding box center [380, 291] width 14 height 14
checkbox input "true"
click at [555, 353] on p "Hold them and read to them" at bounding box center [600, 348] width 361 height 14
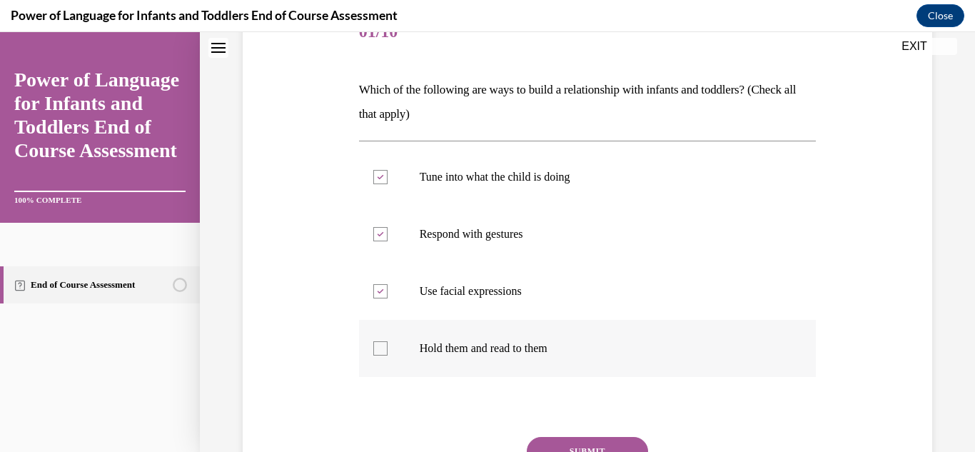
click at [388, 353] on input "Hold them and read to them" at bounding box center [380, 348] width 14 height 14
click at [558, 350] on p "Hold them and read to them" at bounding box center [600, 348] width 361 height 14
click at [388, 350] on input "Hold them and read to them" at bounding box center [380, 348] width 14 height 14
checkbox input "false"
click at [588, 440] on button "SUBMIT" at bounding box center [587, 451] width 121 height 29
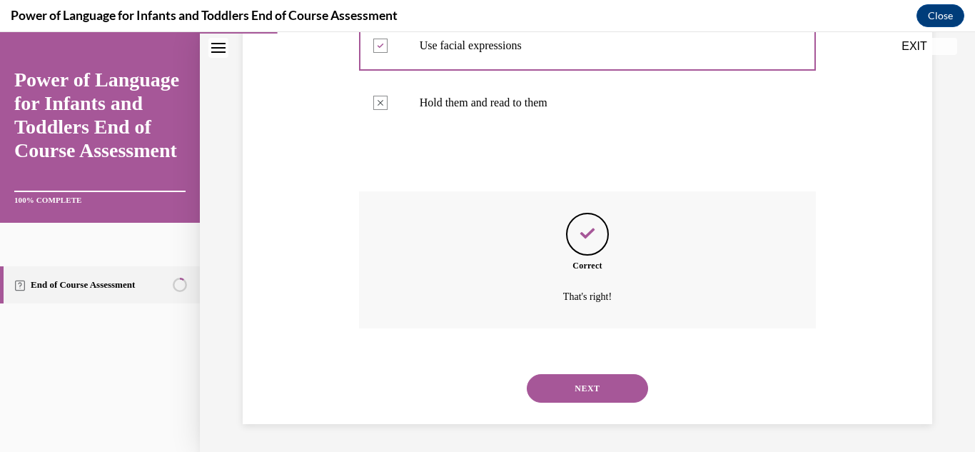
scroll to position [440, 0]
click at [592, 390] on button "NEXT" at bounding box center [587, 387] width 121 height 29
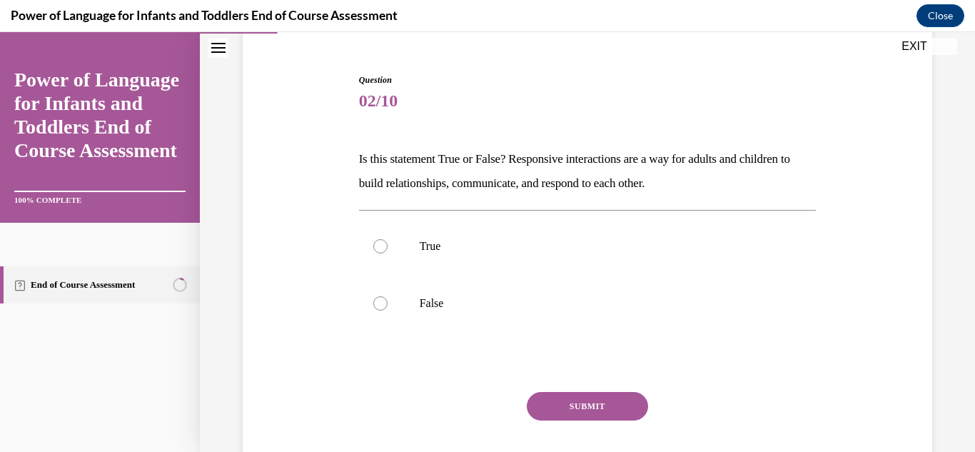
scroll to position [136, 0]
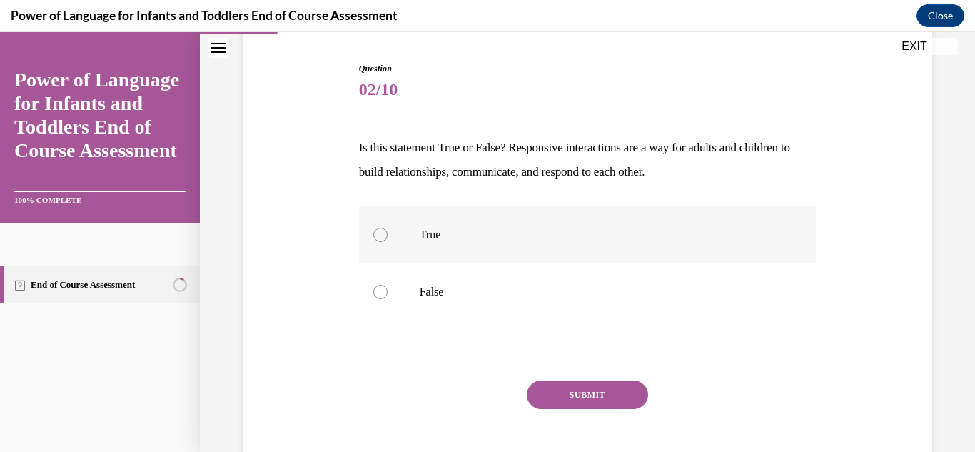
click at [502, 244] on label "True" at bounding box center [588, 234] width 458 height 57
click at [388, 242] on input "True" at bounding box center [380, 235] width 14 height 14
radio input "true"
click at [554, 395] on button "SUBMIT" at bounding box center [587, 394] width 121 height 29
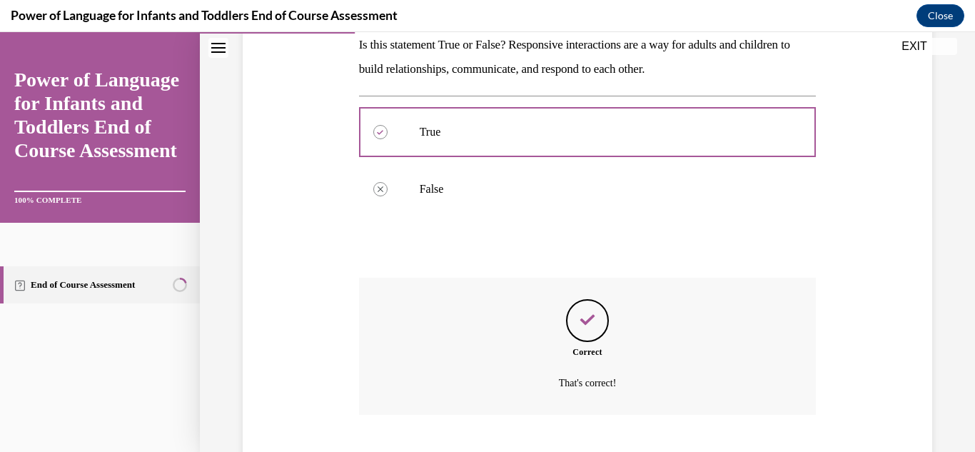
scroll to position [326, 0]
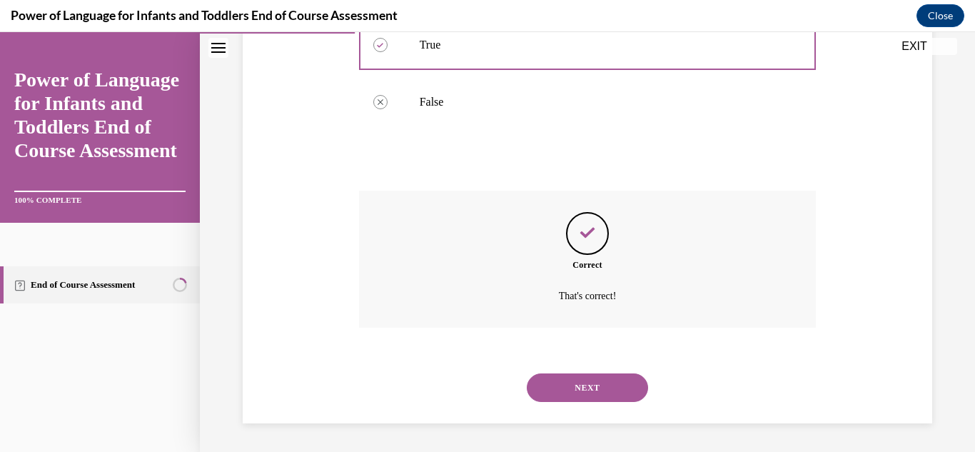
click at [585, 382] on button "NEXT" at bounding box center [587, 387] width 121 height 29
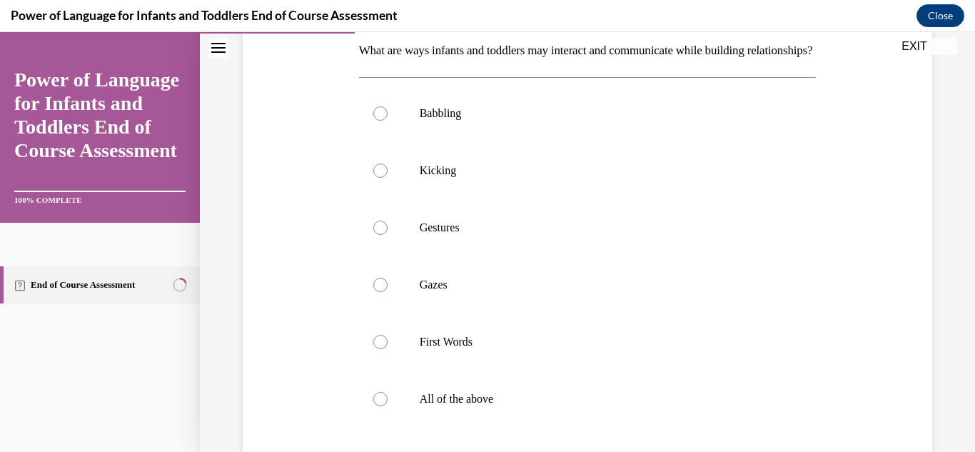
scroll to position [238, 0]
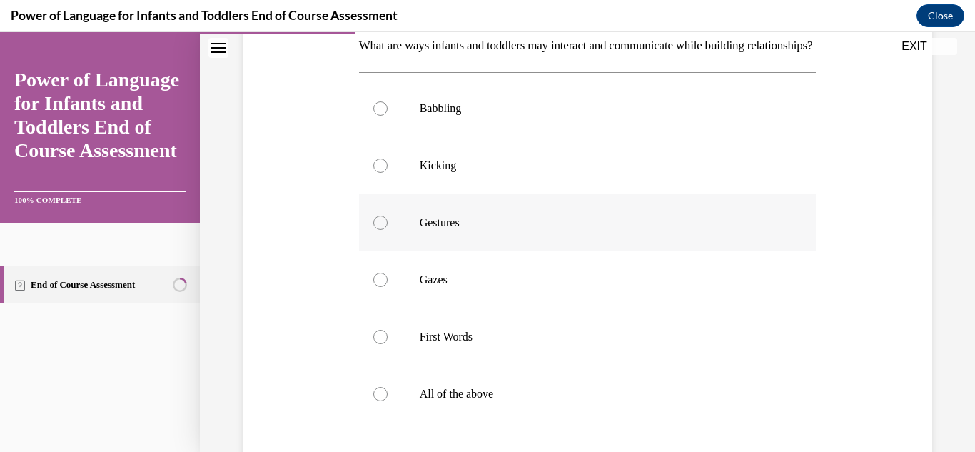
click at [477, 230] on p "Gestures" at bounding box center [600, 223] width 361 height 14
click at [388, 230] on input "Gestures" at bounding box center [380, 223] width 14 height 14
radio input "true"
drag, startPoint x: 963, startPoint y: 236, endPoint x: 958, endPoint y: 325, distance: 89.4
click at [958, 325] on div "Question 03/10 What are ways infants and toddlers may interact and communicate …" at bounding box center [587, 233] width 775 height 789
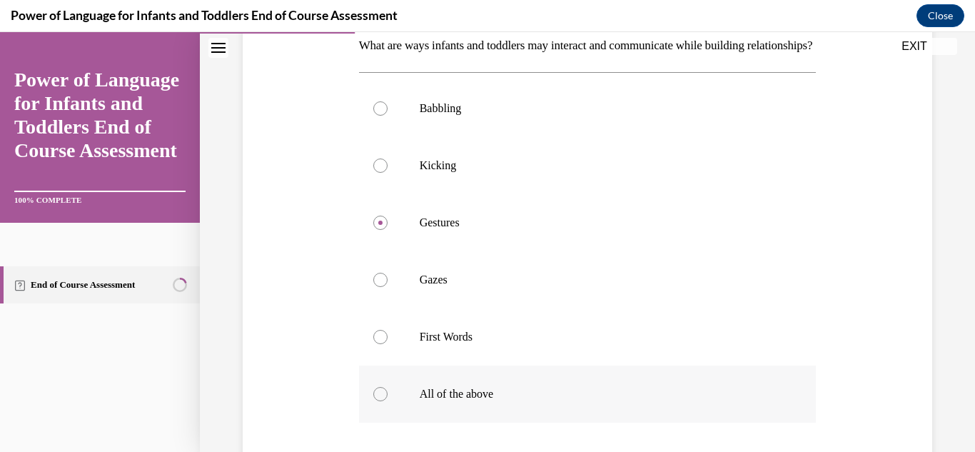
click at [368, 420] on label "All of the above" at bounding box center [588, 393] width 458 height 57
click at [373, 401] on input "All of the above" at bounding box center [380, 394] width 14 height 14
radio input "true"
drag, startPoint x: 964, startPoint y: 239, endPoint x: 964, endPoint y: 282, distance: 42.8
click at [964, 282] on div "Question 03/10 What are ways infants and toddlers may interact and communicate …" at bounding box center [587, 233] width 775 height 789
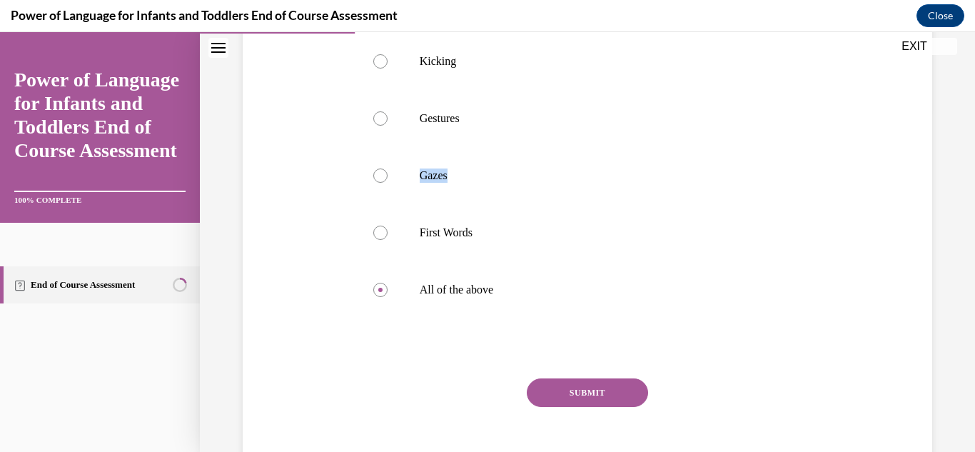
scroll to position [345, 0]
click at [567, 404] on button "SUBMIT" at bounding box center [587, 389] width 121 height 29
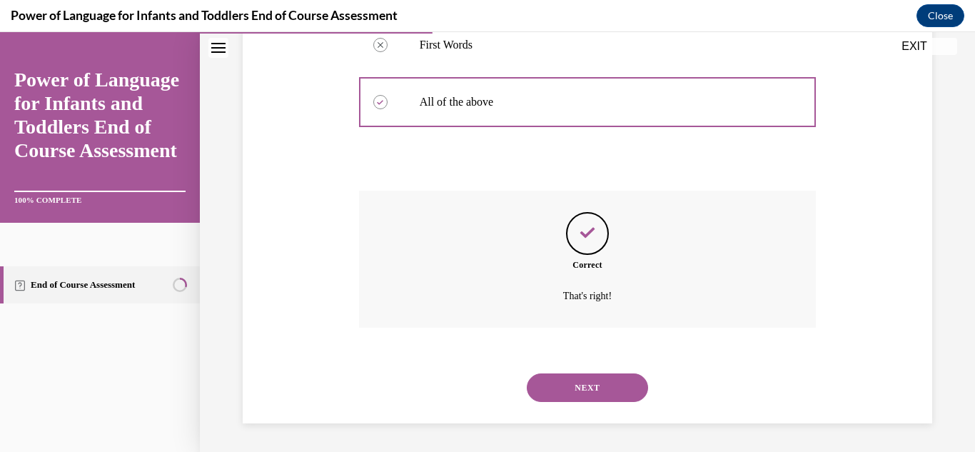
scroll to position [555, 0]
click at [582, 386] on button "NEXT" at bounding box center [587, 387] width 121 height 29
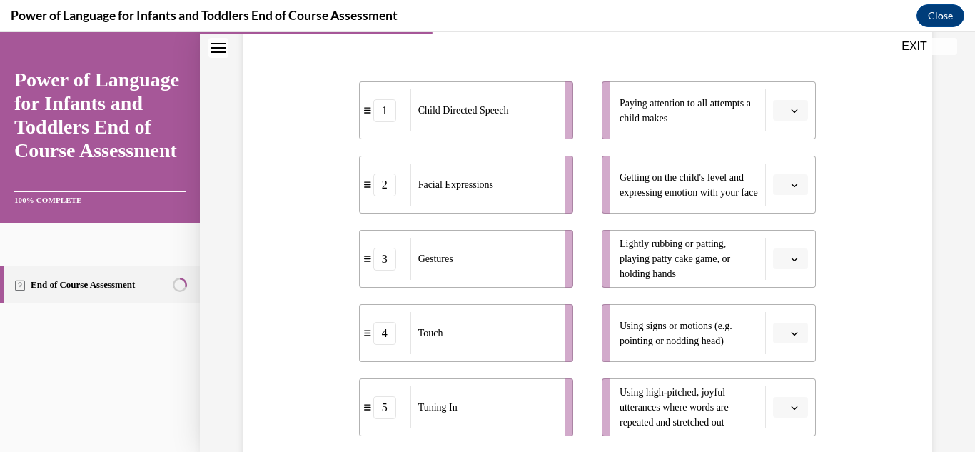
scroll to position [271, 0]
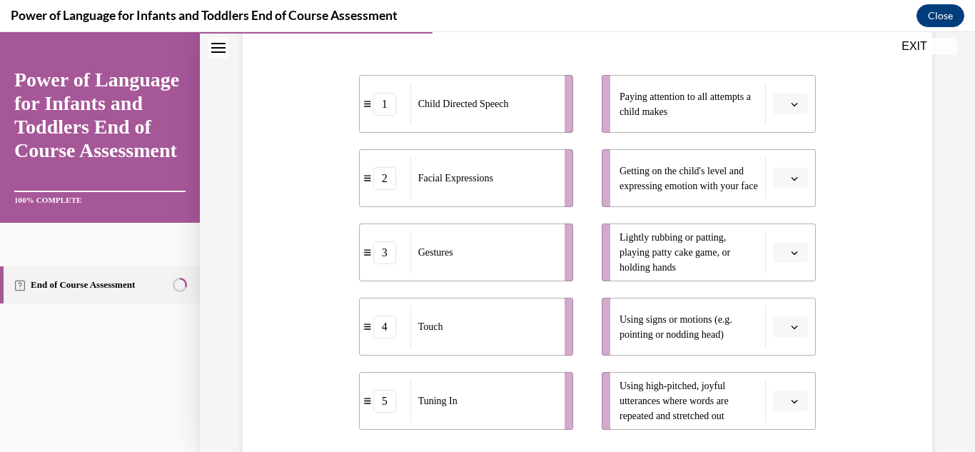
click at [791, 104] on icon "button" at bounding box center [794, 104] width 7 height 7
click at [791, 269] on div "5" at bounding box center [780, 278] width 36 height 29
click at [776, 170] on button "button" at bounding box center [790, 178] width 35 height 21
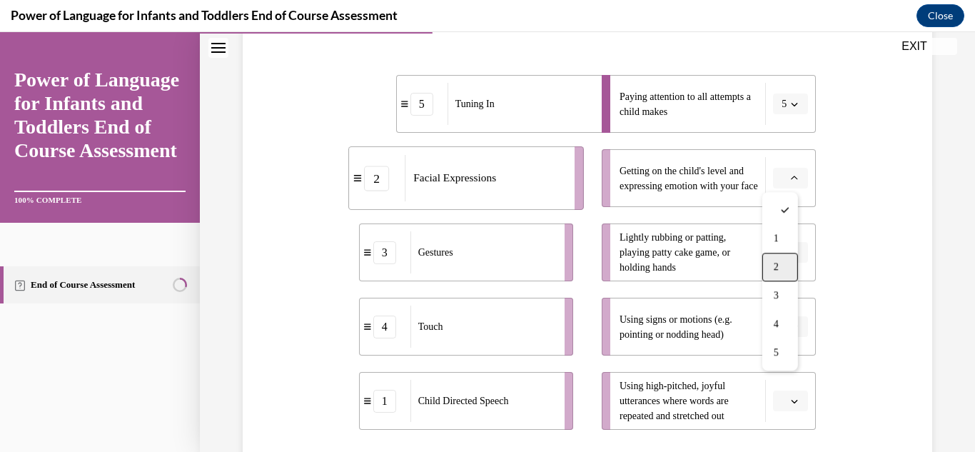
click at [782, 263] on div "2" at bounding box center [780, 267] width 36 height 29
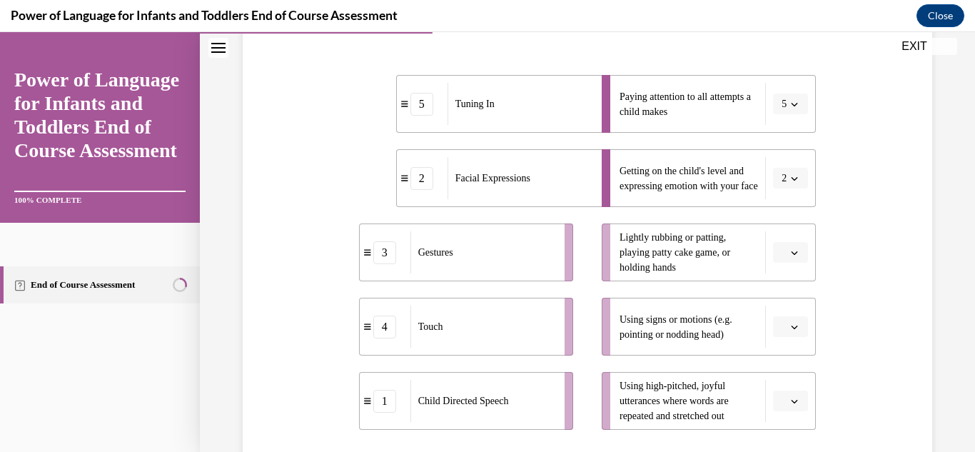
click at [782, 258] on button "button" at bounding box center [790, 252] width 35 height 21
click at [781, 390] on div "4" at bounding box center [780, 398] width 36 height 29
click at [779, 321] on button "button" at bounding box center [790, 326] width 35 height 21
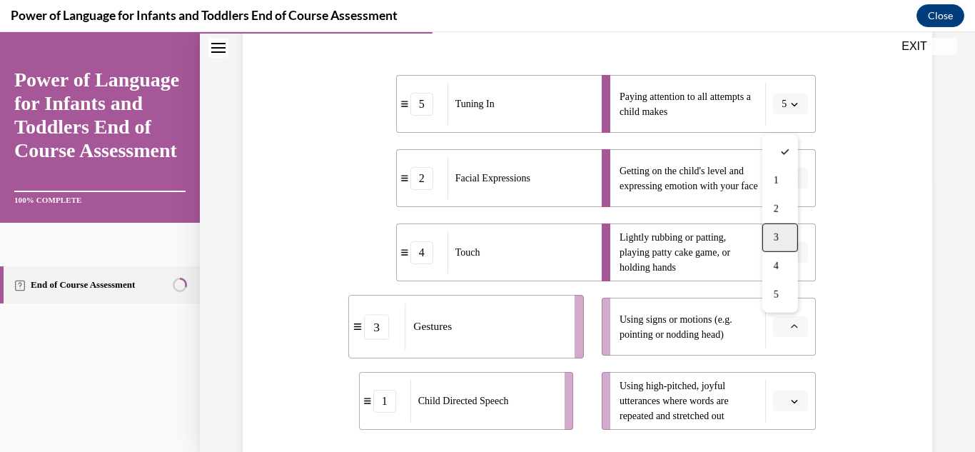
click at [779, 246] on div "3" at bounding box center [780, 237] width 36 height 29
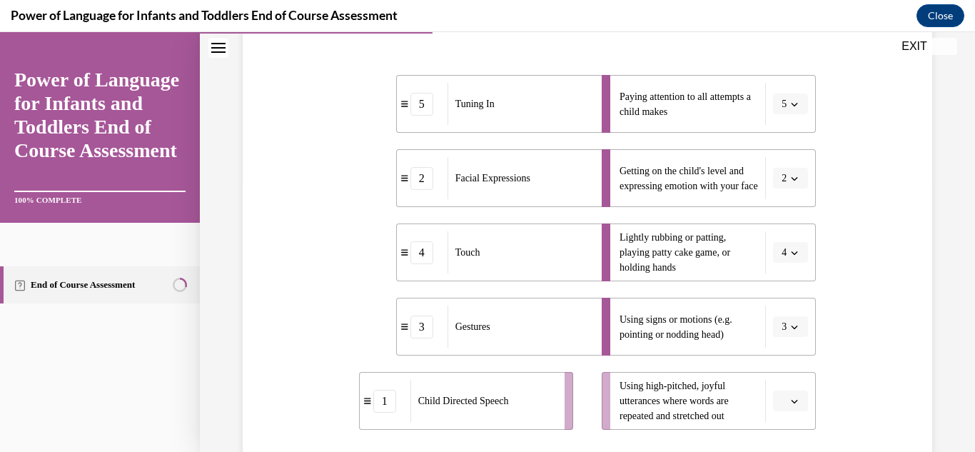
click at [791, 400] on icon "button" at bounding box center [794, 401] width 7 height 7
click at [779, 263] on div "1" at bounding box center [780, 255] width 36 height 29
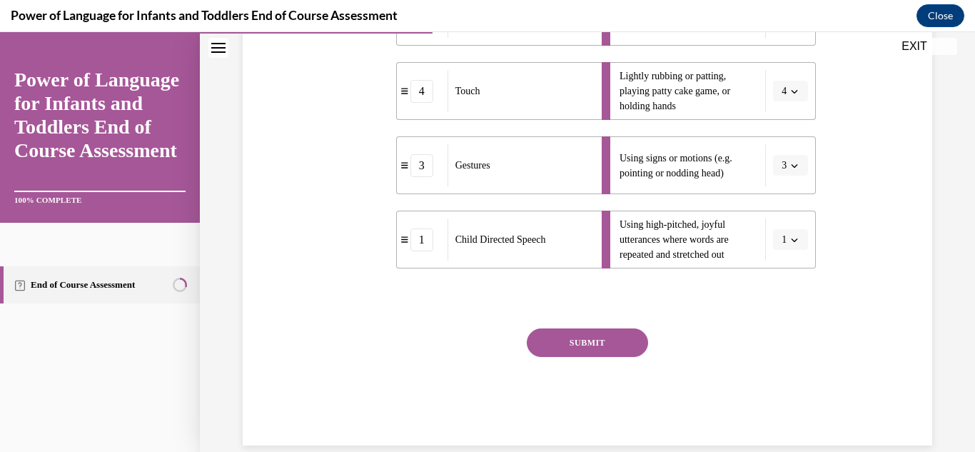
scroll to position [455, 0]
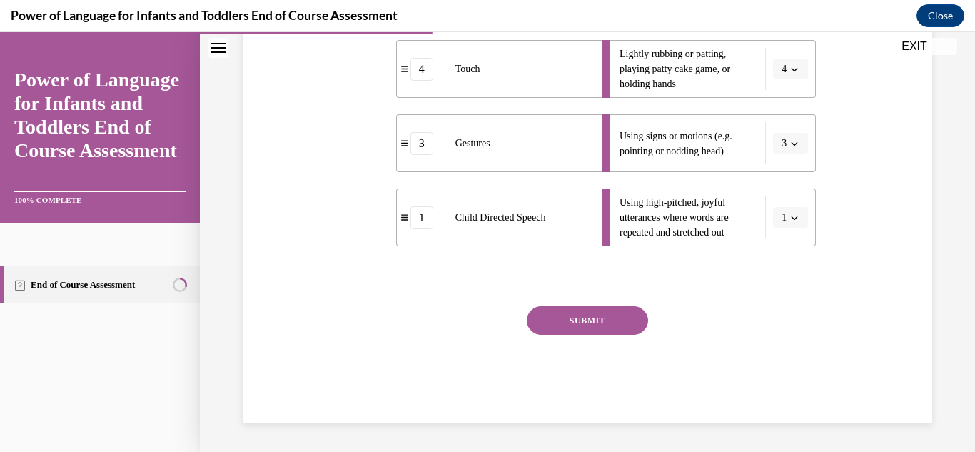
click at [592, 319] on button "SUBMIT" at bounding box center [587, 320] width 121 height 29
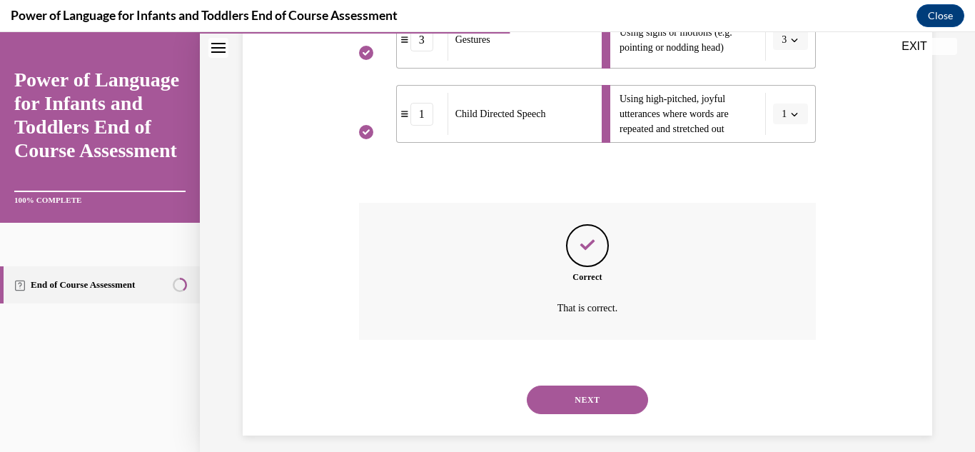
scroll to position [570, 0]
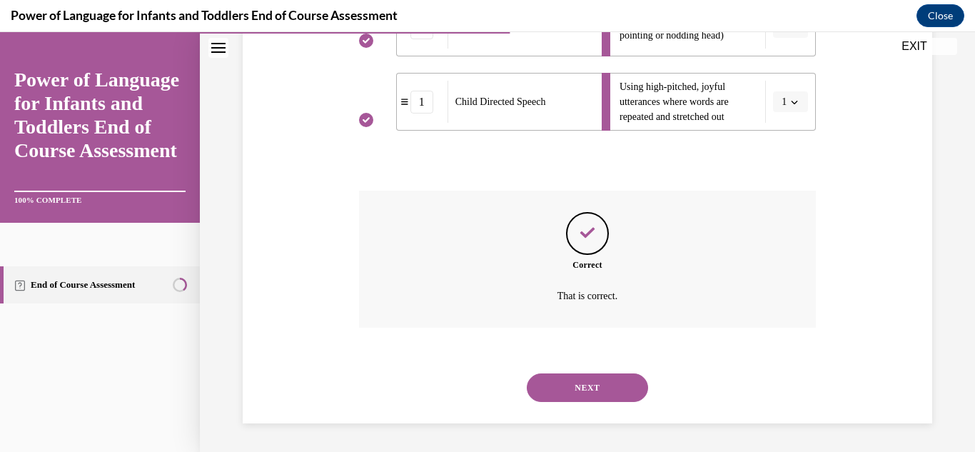
click at [583, 388] on button "NEXT" at bounding box center [587, 387] width 121 height 29
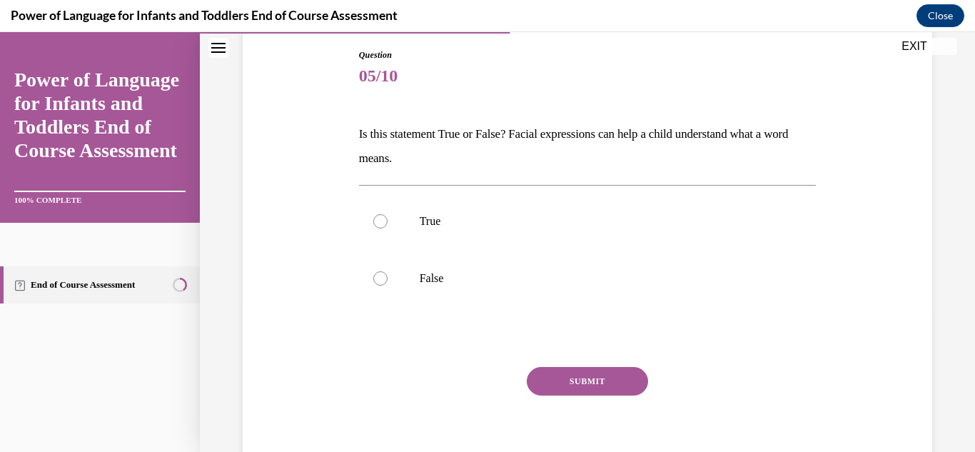
scroll to position [157, 0]
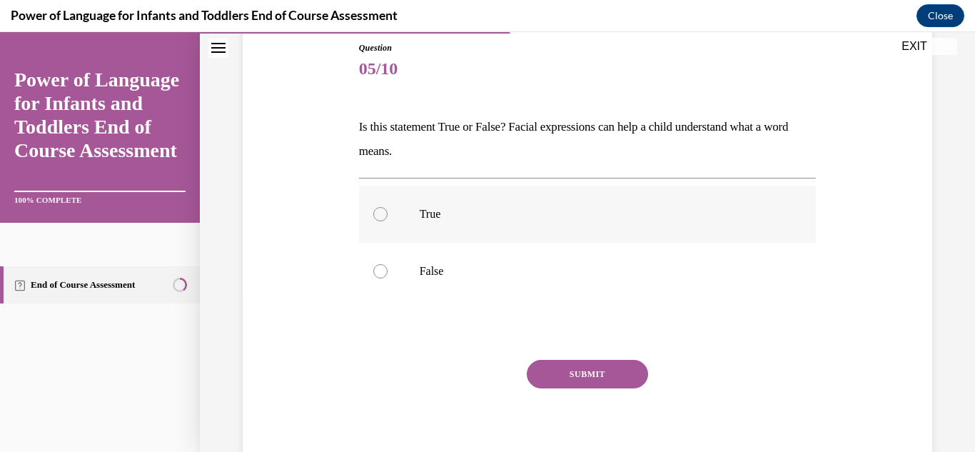
click at [460, 233] on label "True" at bounding box center [588, 214] width 458 height 57
click at [388, 221] on input "True" at bounding box center [380, 214] width 14 height 14
radio input "true"
click at [572, 376] on button "SUBMIT" at bounding box center [587, 374] width 121 height 29
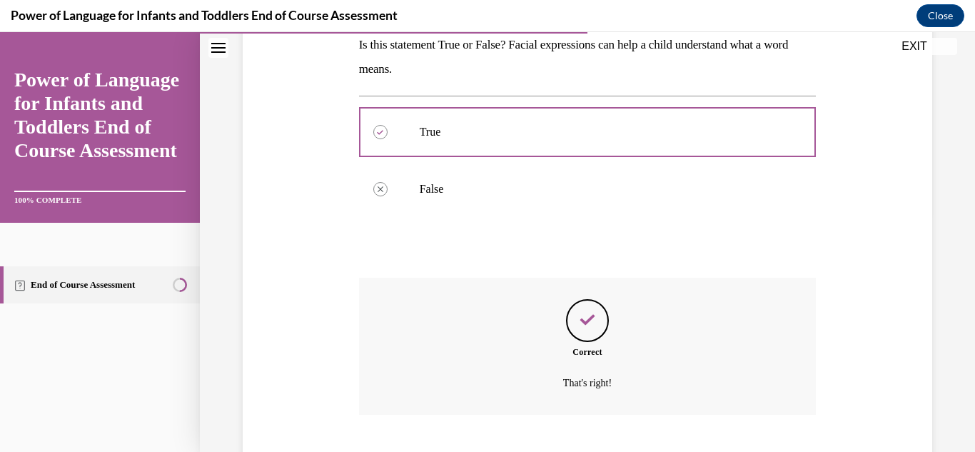
scroll to position [326, 0]
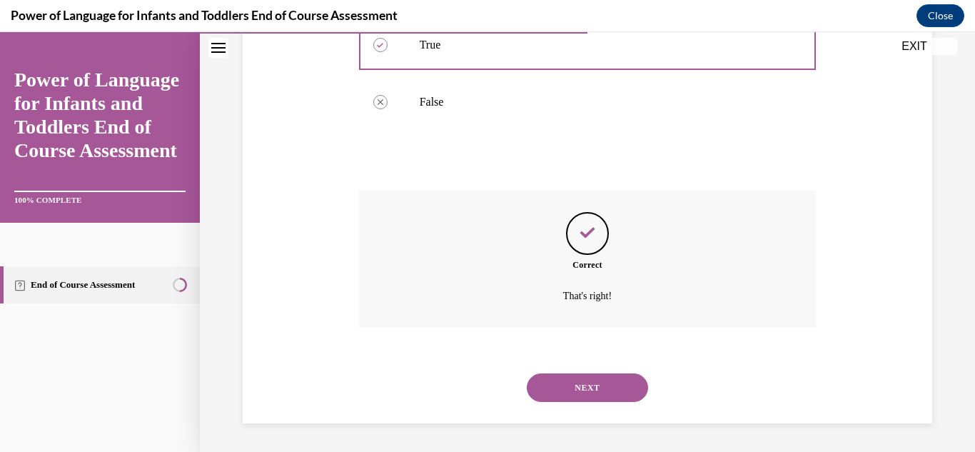
click at [603, 388] on button "NEXT" at bounding box center [587, 387] width 121 height 29
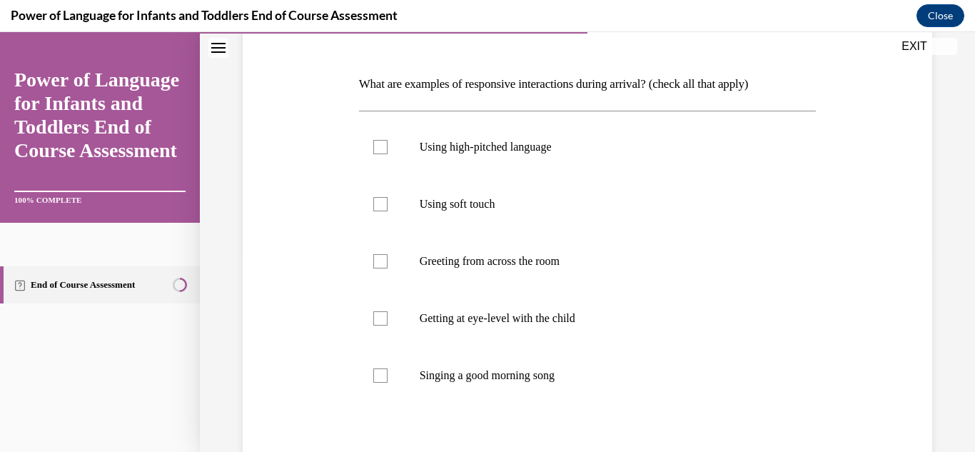
scroll to position [207, 0]
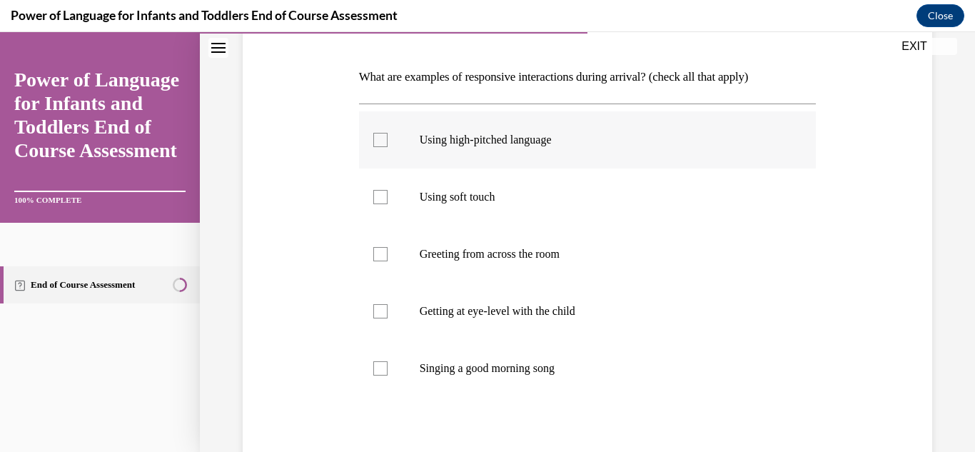
click at [423, 158] on label "Using high-pitched language" at bounding box center [588, 139] width 458 height 57
click at [388, 147] on input "Using high-pitched language" at bounding box center [380, 140] width 14 height 14
checkbox input "true"
click at [416, 261] on label "Greeting from across the room" at bounding box center [588, 254] width 458 height 57
click at [388, 261] on input "Greeting from across the room" at bounding box center [380, 254] width 14 height 14
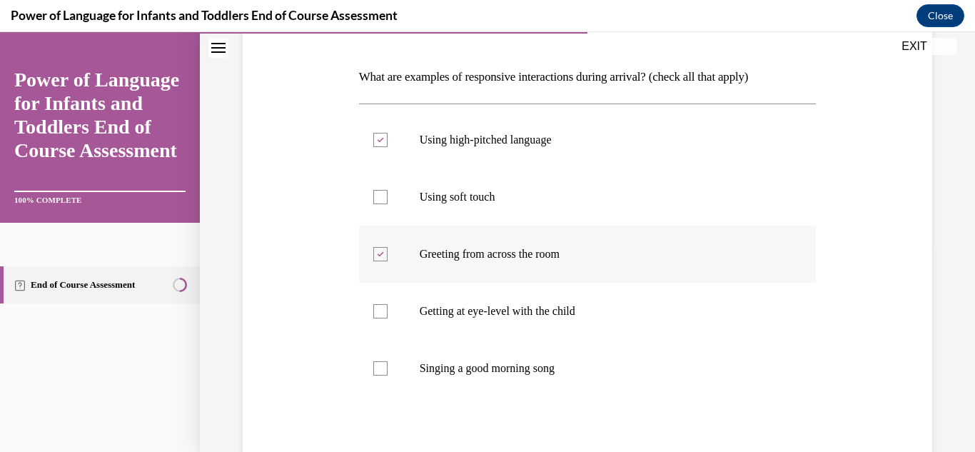
click at [416, 261] on label "Greeting from across the room" at bounding box center [588, 254] width 458 height 57
click at [388, 261] on input "Greeting from across the room" at bounding box center [380, 254] width 14 height 14
checkbox input "false"
click at [405, 323] on label "Getting at eye-level with the child" at bounding box center [588, 311] width 458 height 57
click at [388, 318] on input "Getting at eye-level with the child" at bounding box center [380, 311] width 14 height 14
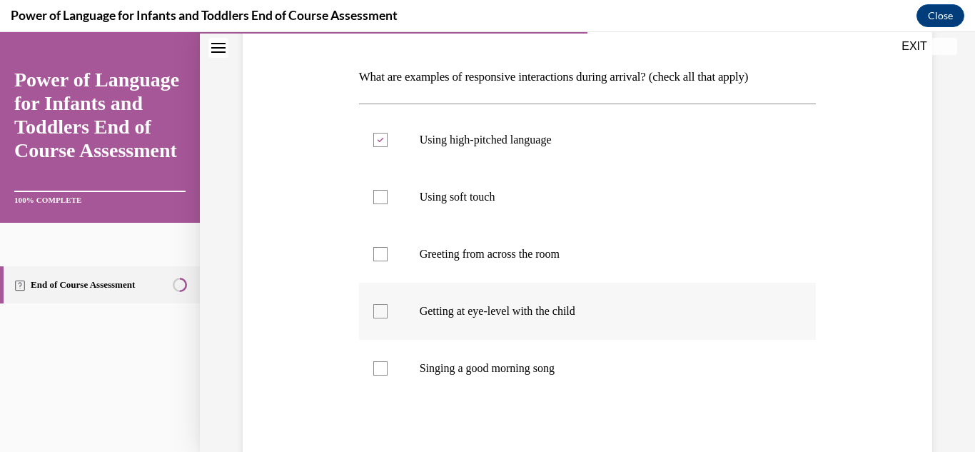
checkbox input "true"
click at [393, 378] on label "Singing a good morning song" at bounding box center [588, 368] width 458 height 57
click at [388, 375] on input "Singing a good morning song" at bounding box center [380, 368] width 14 height 14
checkbox input "true"
click at [557, 205] on label "Using soft touch" at bounding box center [588, 196] width 458 height 57
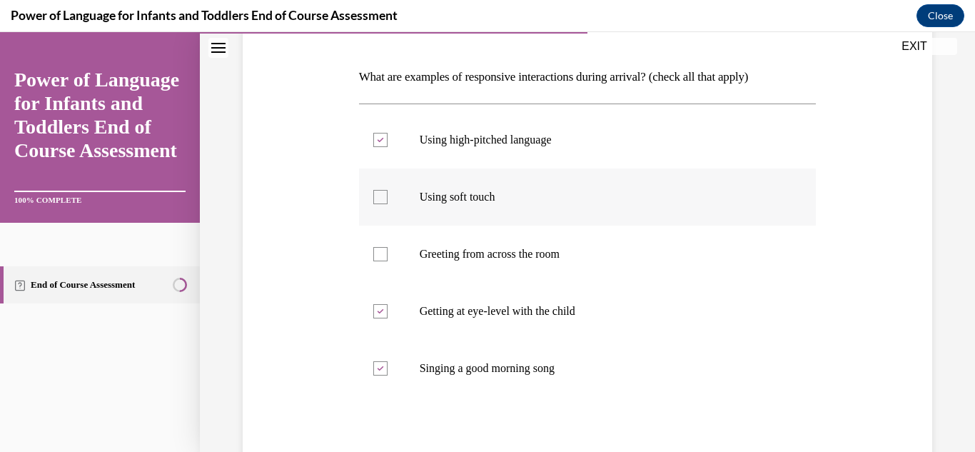
click at [388, 204] on input "Using soft touch" at bounding box center [380, 197] width 14 height 14
checkbox input "true"
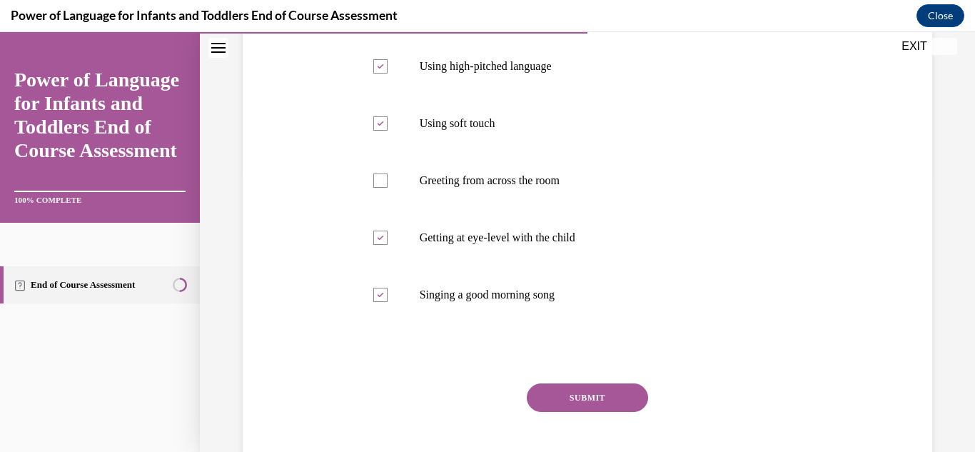
scroll to position [287, 0]
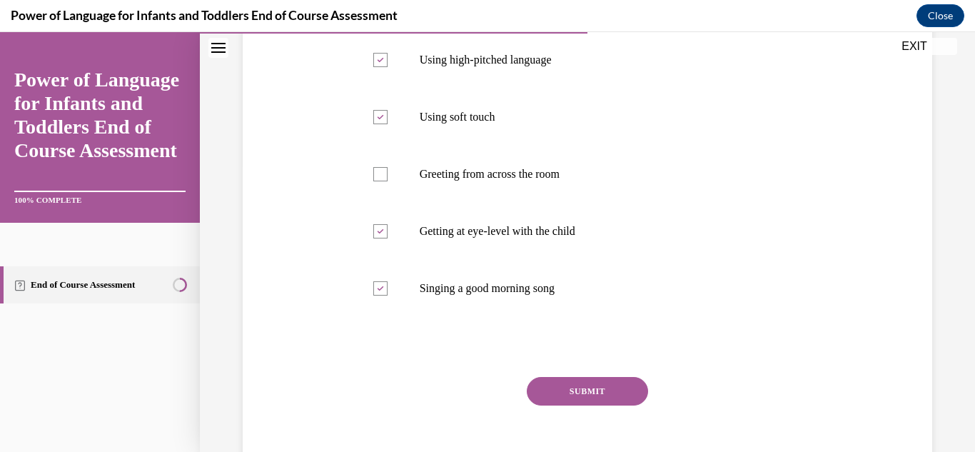
click at [580, 374] on div "Question 06/10 What are examples of responsive interactions during arrival? (ch…" at bounding box center [588, 202] width 458 height 582
click at [582, 398] on button "SUBMIT" at bounding box center [587, 391] width 121 height 29
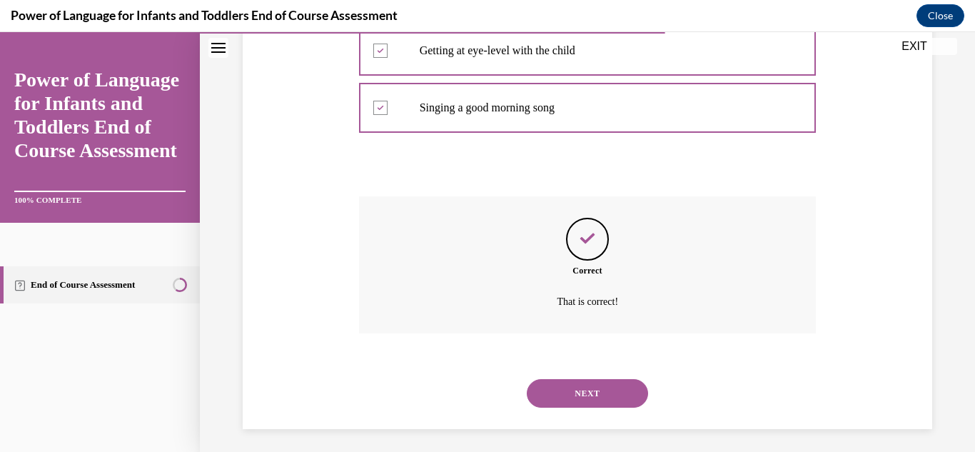
scroll to position [473, 0]
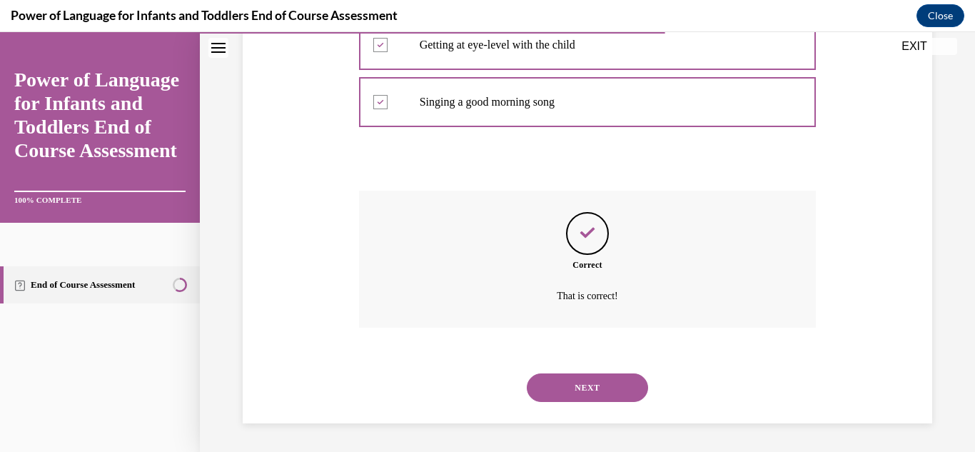
click at [602, 396] on button "NEXT" at bounding box center [587, 387] width 121 height 29
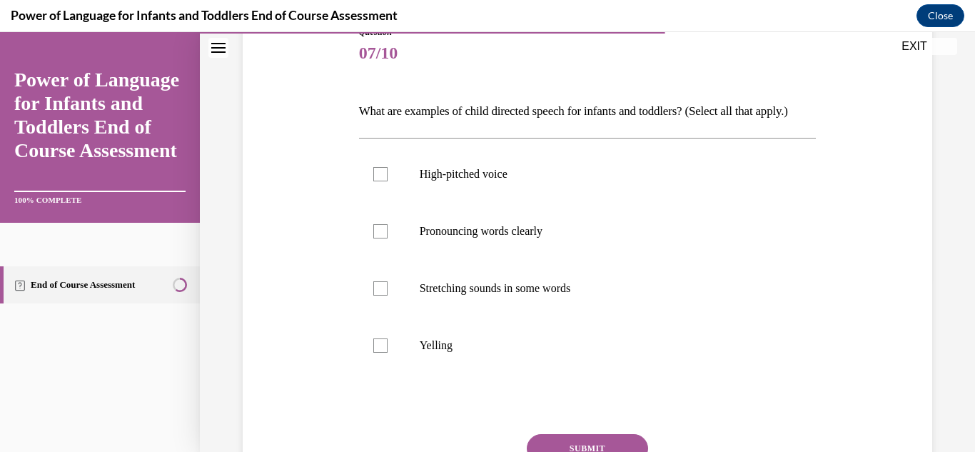
scroll to position [175, 0]
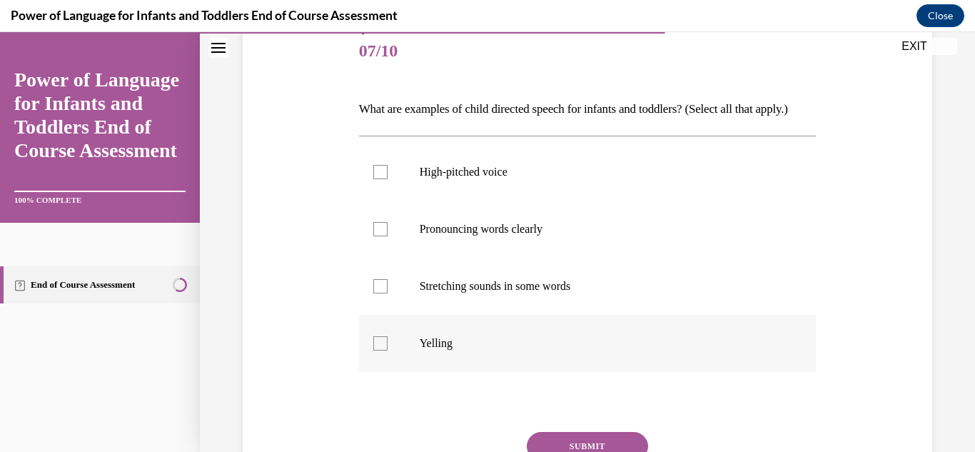
click at [416, 368] on label "Yelling" at bounding box center [588, 343] width 458 height 57
click at [388, 350] on input "Yelling" at bounding box center [380, 343] width 14 height 14
checkbox input "true"
click at [492, 179] on p "High-pitched voice" at bounding box center [600, 172] width 361 height 14
click at [388, 179] on input "High-pitched voice" at bounding box center [380, 172] width 14 height 14
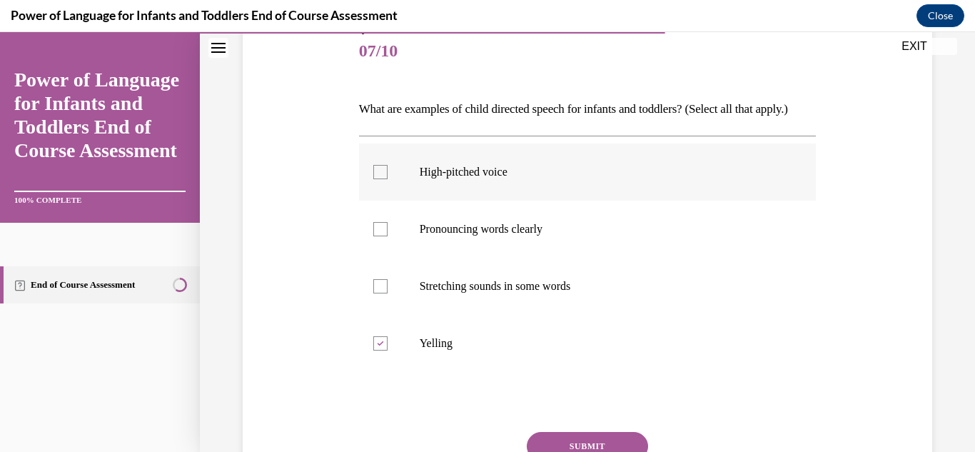
checkbox input "true"
click at [495, 236] on p "Pronouncing words clearly" at bounding box center [600, 229] width 361 height 14
click at [388, 236] on input "Pronouncing words clearly" at bounding box center [380, 229] width 14 height 14
checkbox input "true"
click at [579, 293] on p "Stretching sounds in some words" at bounding box center [600, 286] width 361 height 14
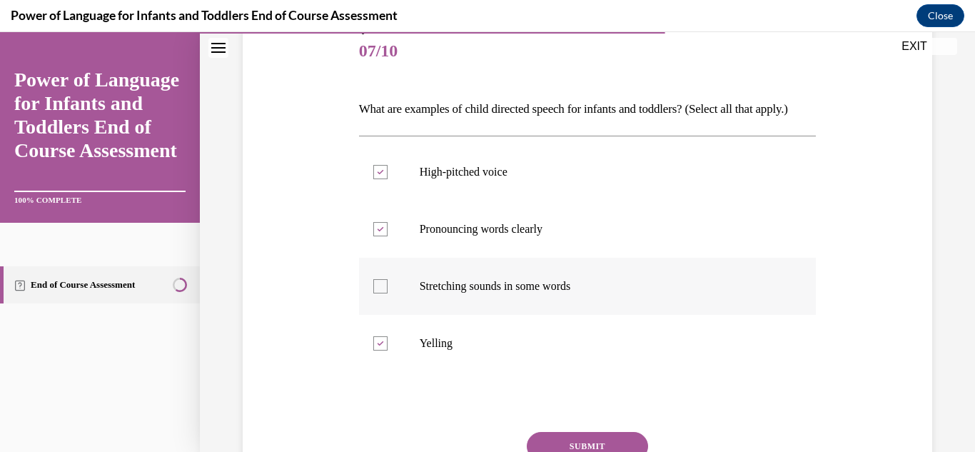
click at [388, 293] on input "Stretching sounds in some words" at bounding box center [380, 286] width 14 height 14
checkbox input "true"
click at [434, 350] on label "Yelling" at bounding box center [588, 343] width 458 height 57
click at [388, 350] on input "Yelling" at bounding box center [380, 343] width 14 height 14
checkbox input "false"
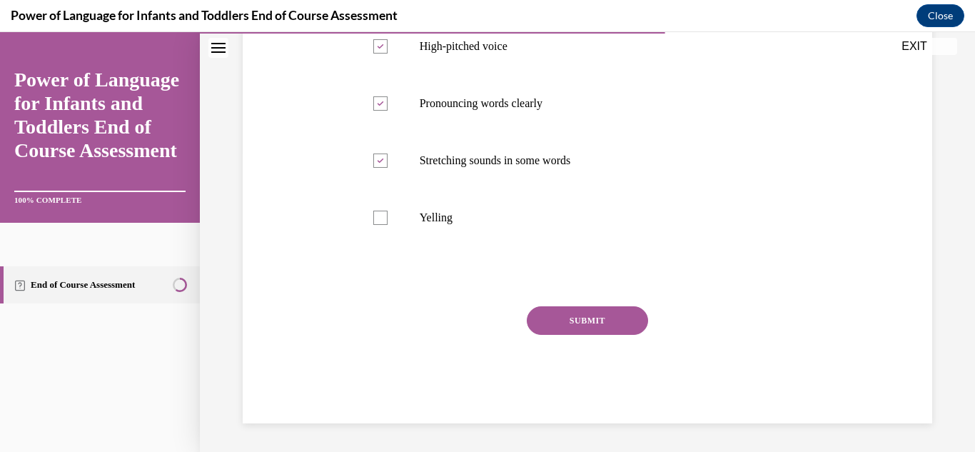
click at [618, 325] on button "SUBMIT" at bounding box center [587, 320] width 121 height 29
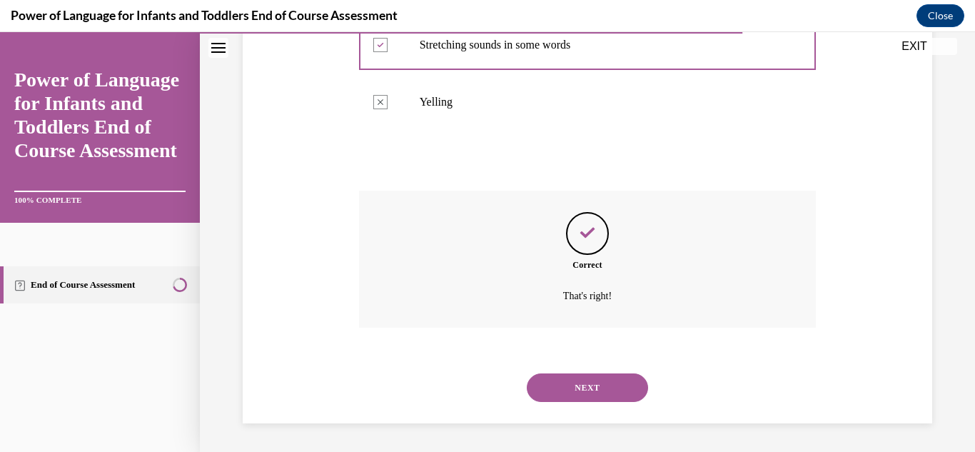
scroll to position [440, 0]
click at [577, 394] on button "NEXT" at bounding box center [587, 387] width 121 height 29
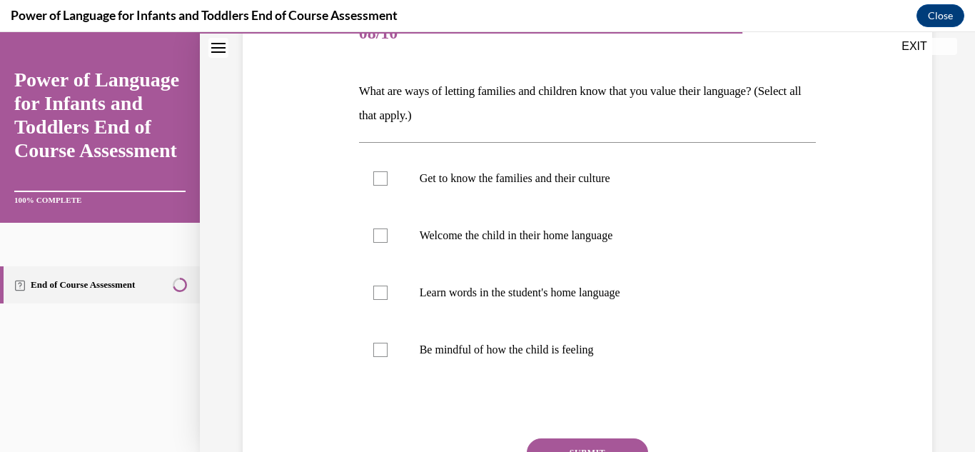
scroll to position [203, 0]
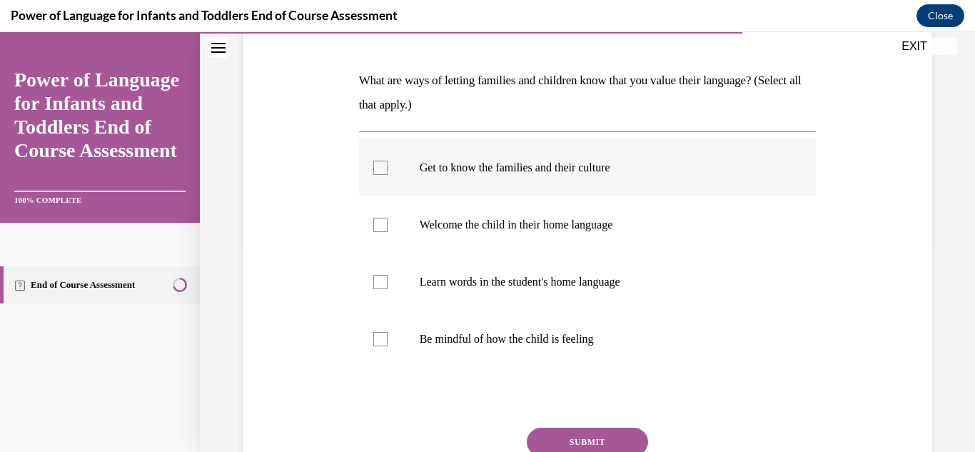
click at [552, 164] on p "Get to know the families and their culture" at bounding box center [600, 168] width 361 height 14
click at [388, 164] on input "Get to know the families and their culture" at bounding box center [380, 168] width 14 height 14
checkbox input "true"
click at [520, 218] on p "Welcome the child in their home language" at bounding box center [600, 225] width 361 height 14
click at [388, 218] on input "Welcome the child in their home language" at bounding box center [380, 225] width 14 height 14
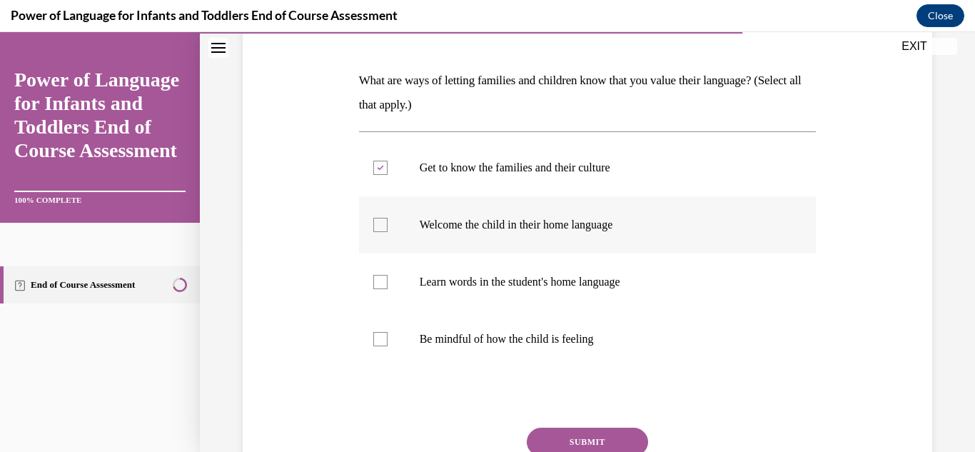
checkbox input "true"
click at [558, 297] on label "Learn words in the student's home language" at bounding box center [588, 281] width 458 height 57
click at [388, 289] on input "Learn words in the student's home language" at bounding box center [380, 282] width 14 height 14
checkbox input "true"
click at [549, 432] on button "SUBMIT" at bounding box center [587, 442] width 121 height 29
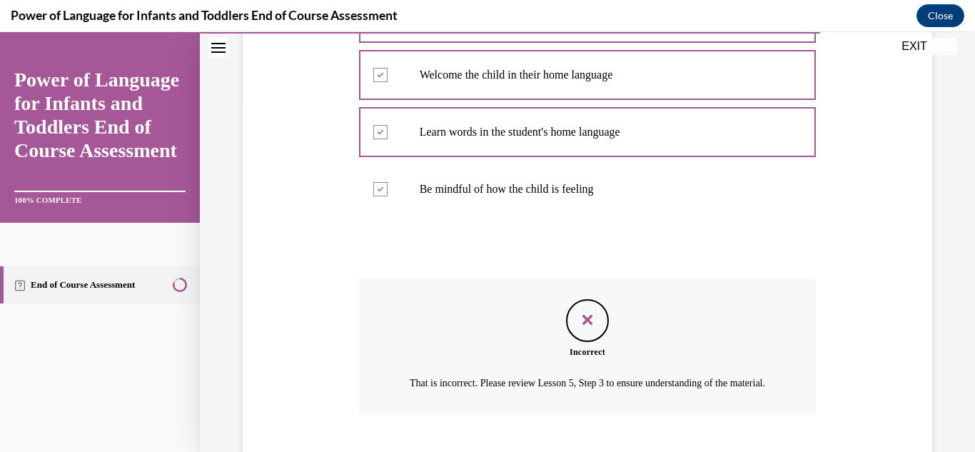
scroll to position [458, 0]
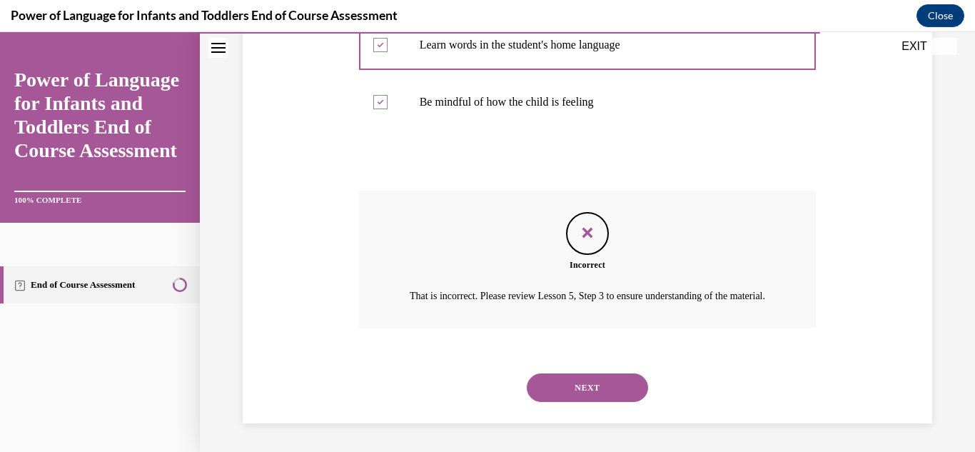
click at [575, 375] on button "NEXT" at bounding box center [587, 387] width 121 height 29
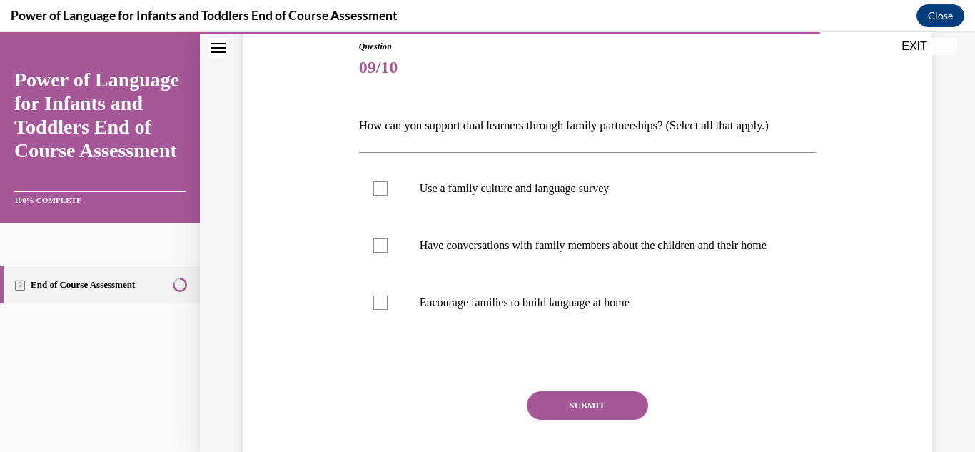
scroll to position [159, 0]
click at [435, 203] on label "Use a family culture and language survey" at bounding box center [588, 187] width 458 height 57
click at [388, 195] on input "Use a family culture and language survey" at bounding box center [380, 188] width 14 height 14
checkbox input "true"
click at [447, 252] on p "Have conversations with family members about the children and their home" at bounding box center [600, 245] width 361 height 14
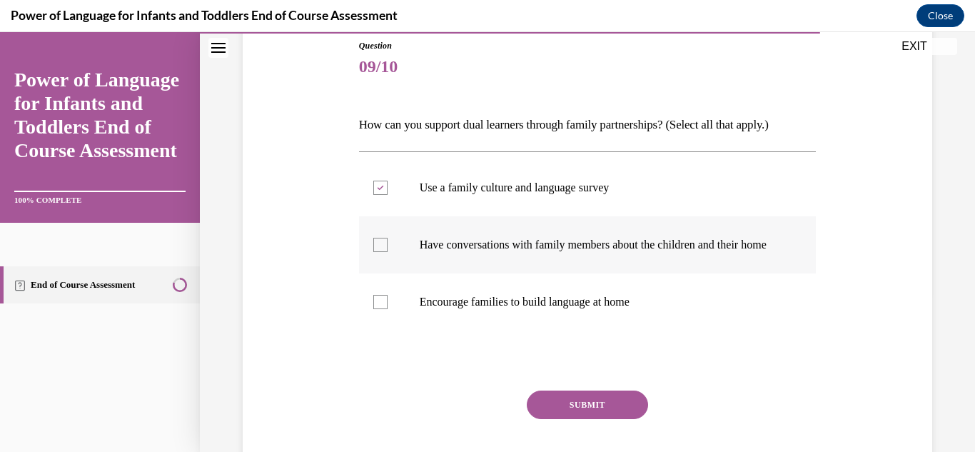
click at [388, 252] on input "Have conversations with family members about the children and their home" at bounding box center [380, 245] width 14 height 14
checkbox input "true"
click at [481, 308] on label "Encourage families to build language at home" at bounding box center [588, 301] width 458 height 57
click at [388, 308] on input "Encourage families to build language at home" at bounding box center [380, 302] width 14 height 14
checkbox input "true"
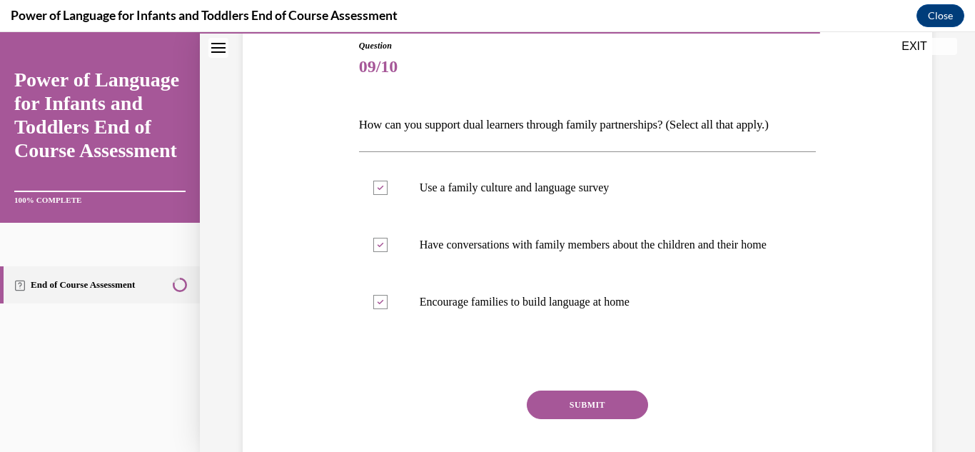
click at [558, 415] on button "SUBMIT" at bounding box center [587, 404] width 121 height 29
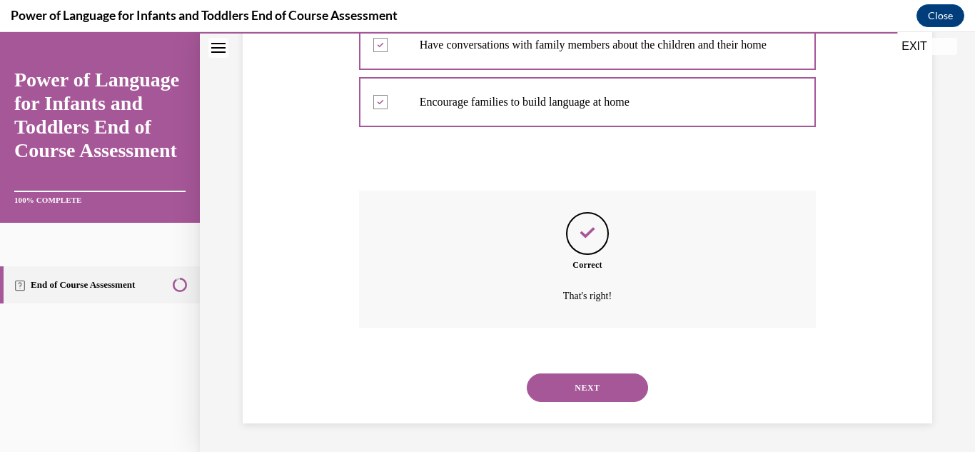
scroll to position [373, 0]
click at [587, 393] on button "NEXT" at bounding box center [587, 387] width 121 height 29
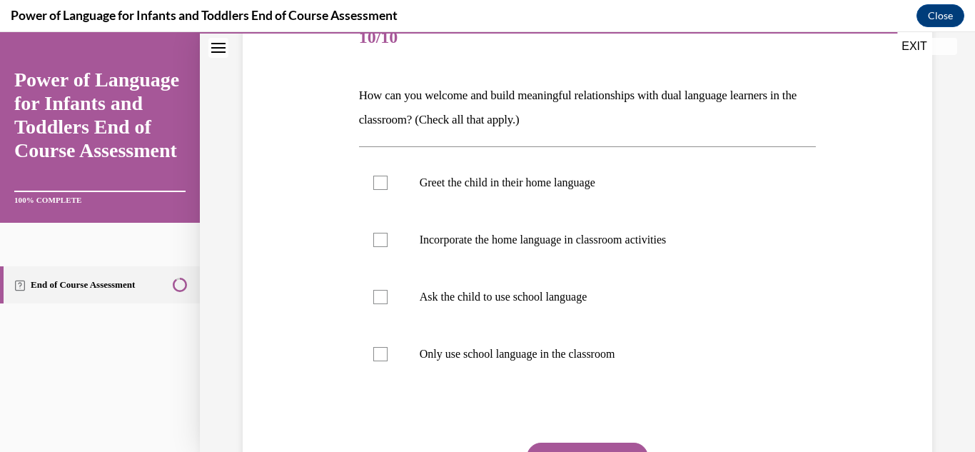
scroll to position [197, 0]
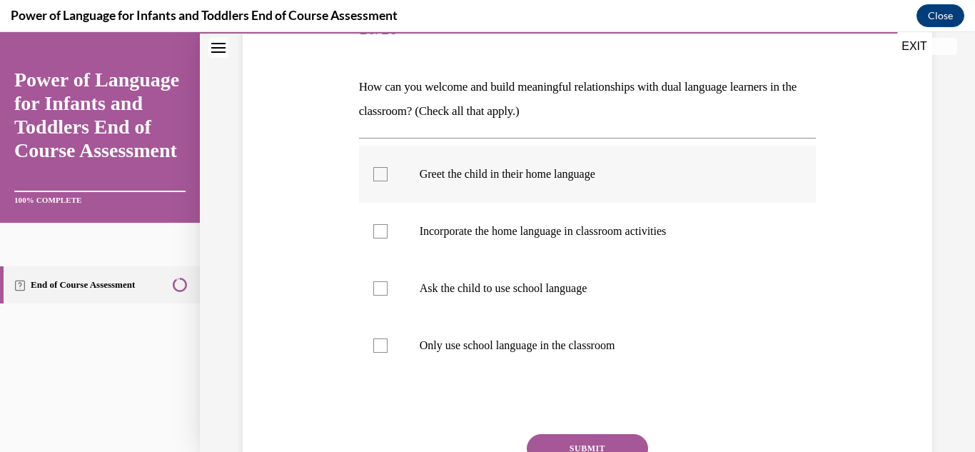
click at [557, 179] on p "Greet the child in their home language" at bounding box center [600, 174] width 361 height 14
click at [388, 179] on input "Greet the child in their home language" at bounding box center [380, 174] width 14 height 14
checkbox input "true"
click at [550, 236] on p "Incorporate the home language in classroom activities" at bounding box center [600, 231] width 361 height 14
click at [388, 236] on input "Incorporate the home language in classroom activities" at bounding box center [380, 231] width 14 height 14
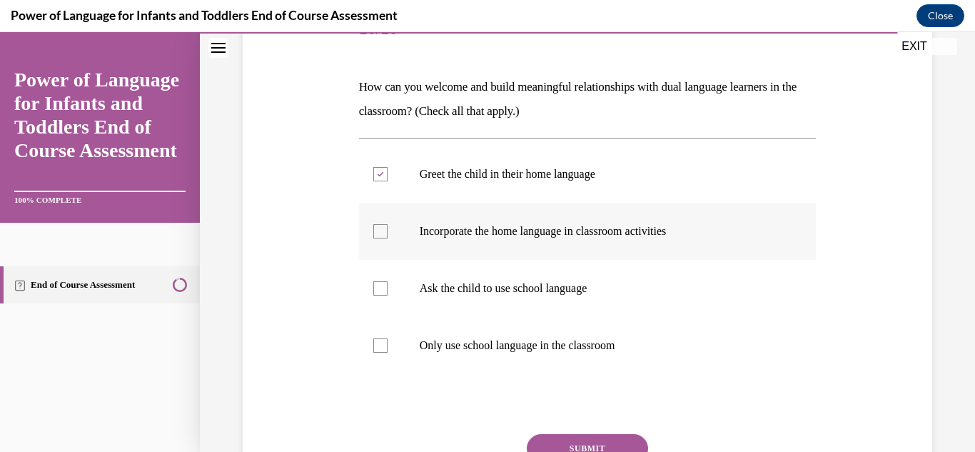
checkbox input "true"
click at [587, 442] on button "SUBMIT" at bounding box center [587, 448] width 121 height 29
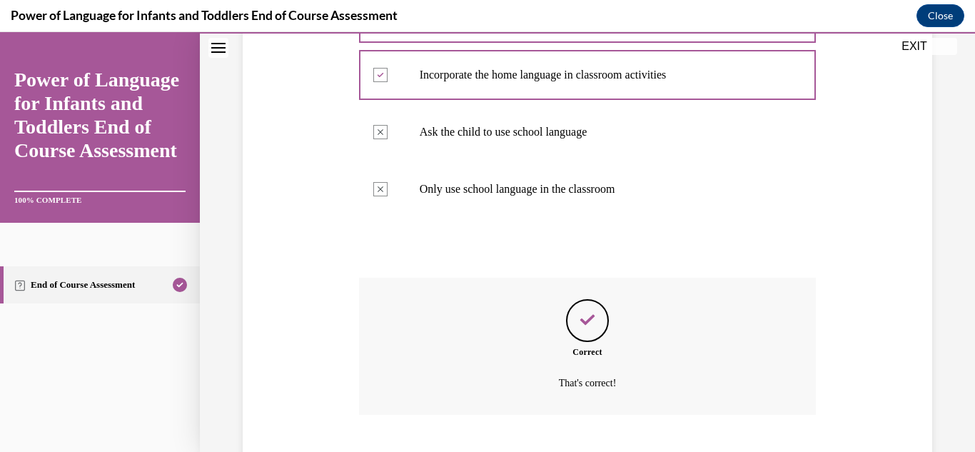
scroll to position [440, 0]
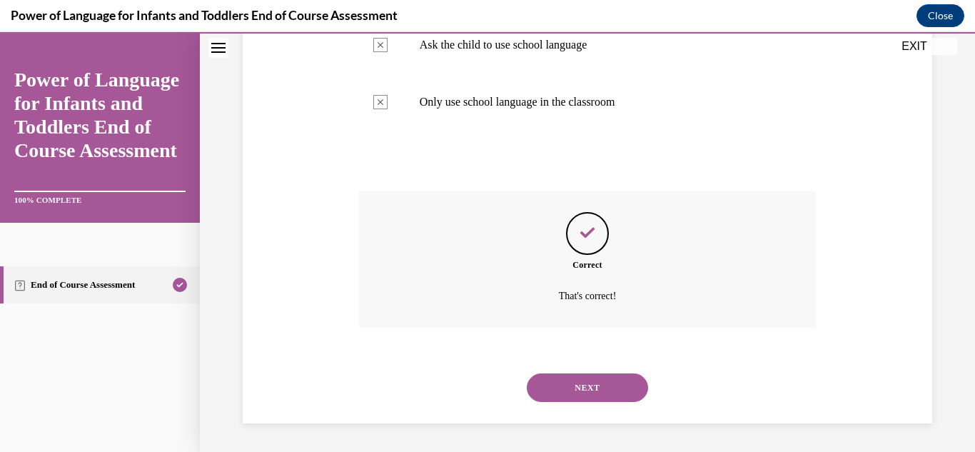
click at [590, 393] on button "NEXT" at bounding box center [587, 387] width 121 height 29
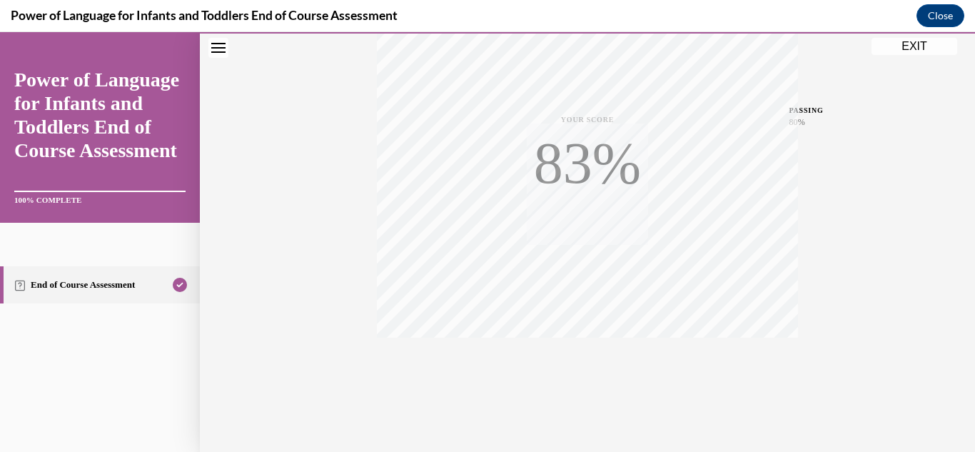
scroll to position [312, 0]
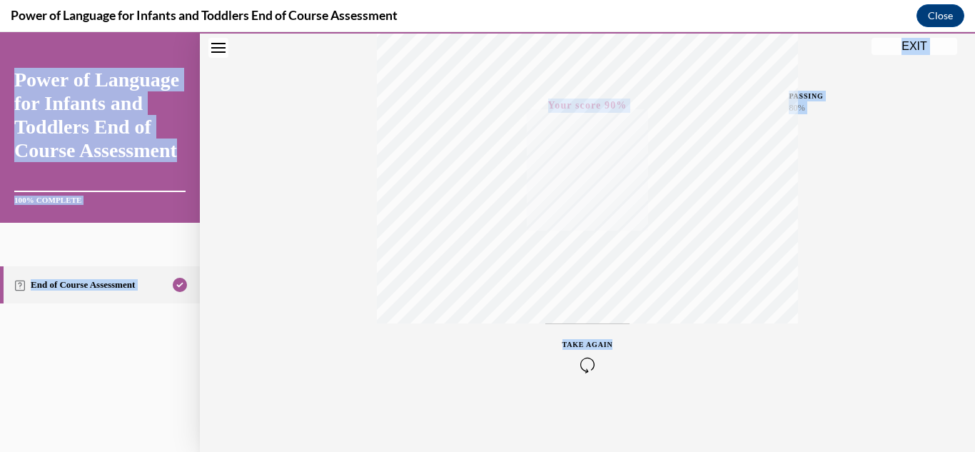
drag, startPoint x: 964, startPoint y: 363, endPoint x: 948, endPoint y: 467, distance: 104.7
click at [948, 451] on html "SKIP TO STEP Audio transcript EXIT Power of Language for Infants and Toddlers E…" at bounding box center [487, 242] width 975 height 420
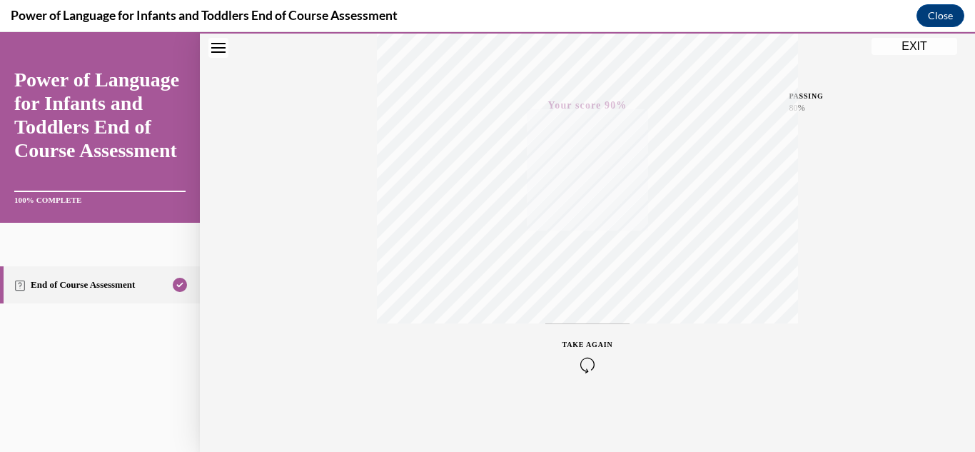
click at [836, 410] on div "Quiz Results PASSING 80% Your score 90% Passed PASSING 80% Your score Your scor…" at bounding box center [587, 108] width 775 height 687
click at [908, 49] on button "EXIT" at bounding box center [914, 46] width 86 height 17
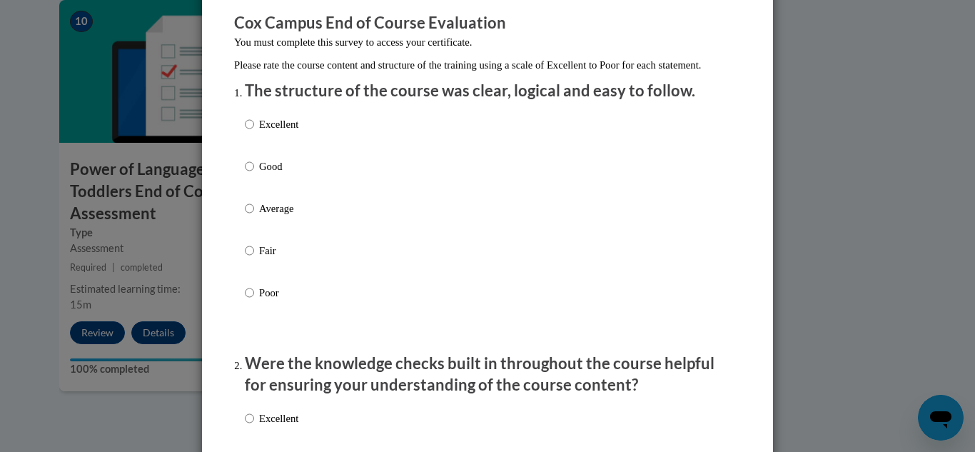
scroll to position [109, 0]
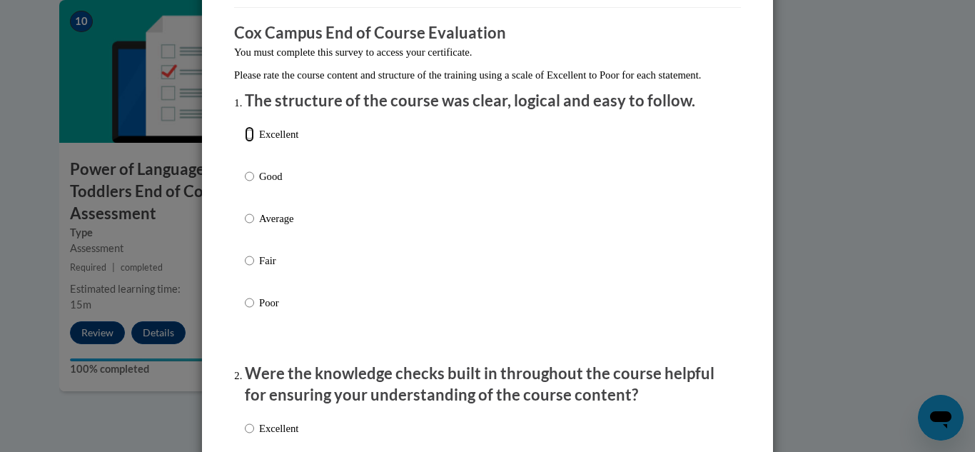
click at [245, 142] on input "Excellent" at bounding box center [249, 134] width 9 height 16
radio input "true"
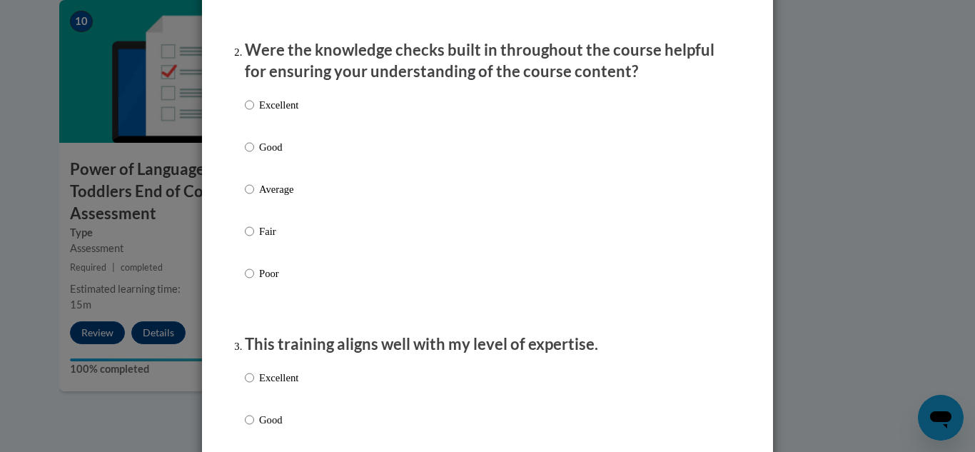
scroll to position [442, 0]
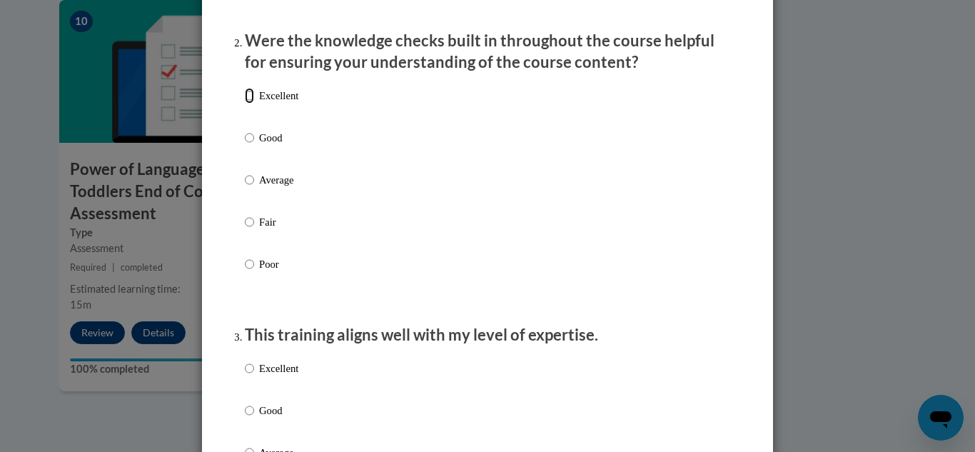
click at [248, 103] on input "Excellent" at bounding box center [249, 96] width 9 height 16
radio input "true"
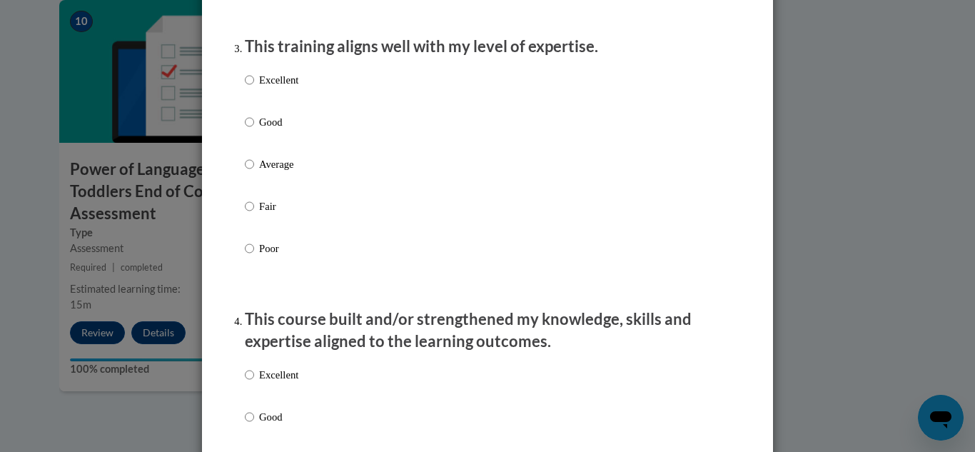
scroll to position [755, 0]
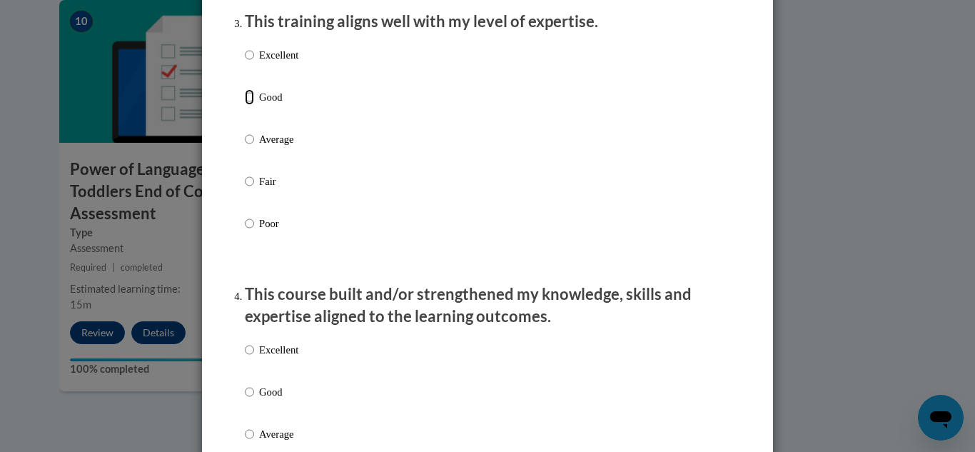
click at [245, 105] on input "Good" at bounding box center [249, 97] width 9 height 16
radio input "true"
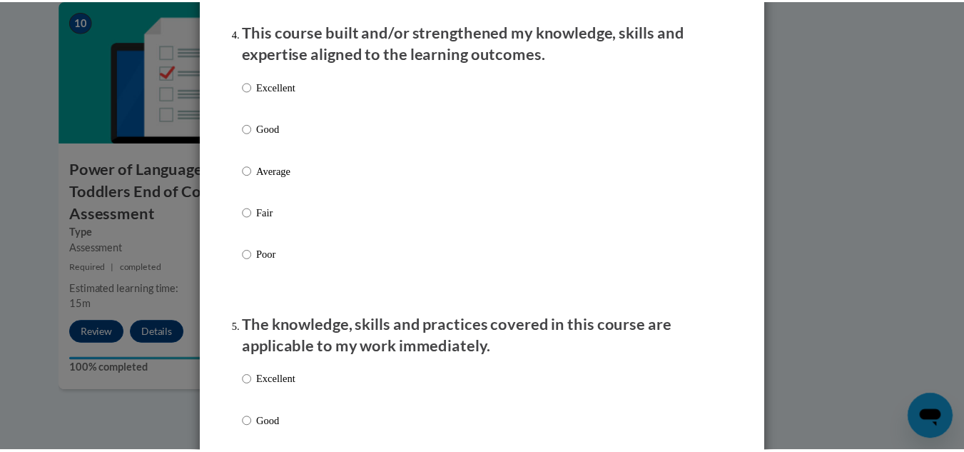
scroll to position [1028, 0]
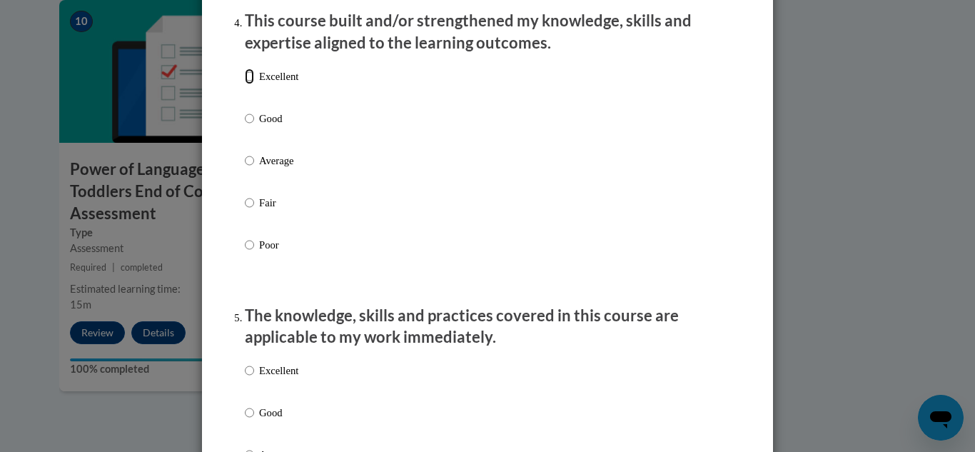
click at [246, 84] on input "Excellent" at bounding box center [249, 77] width 9 height 16
radio input "true"
drag, startPoint x: 246, startPoint y: 90, endPoint x: 822, endPoint y: 289, distance: 609.4
click at [822, 289] on div "Feedback Questionnaire Rate Course Comments Cox Campus End of Course Evaluation…" at bounding box center [487, 226] width 975 height 452
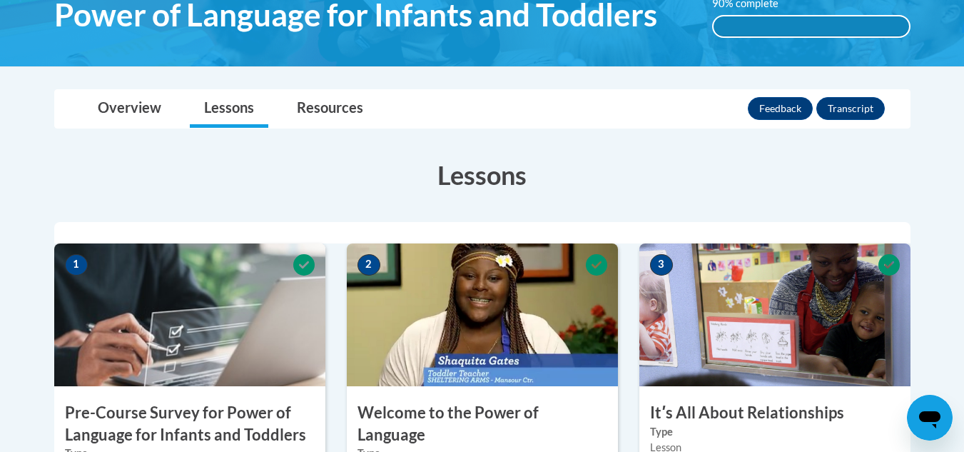
scroll to position [253, 0]
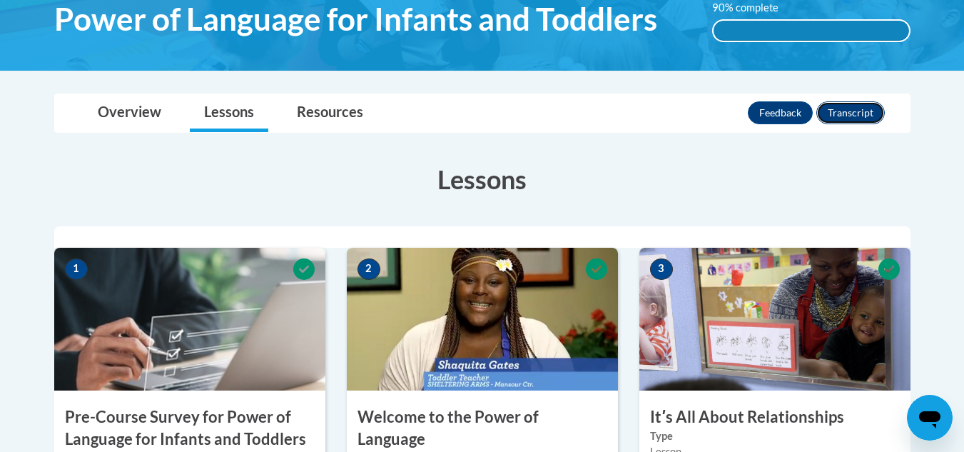
click at [853, 119] on button "Transcript" at bounding box center [851, 112] width 69 height 23
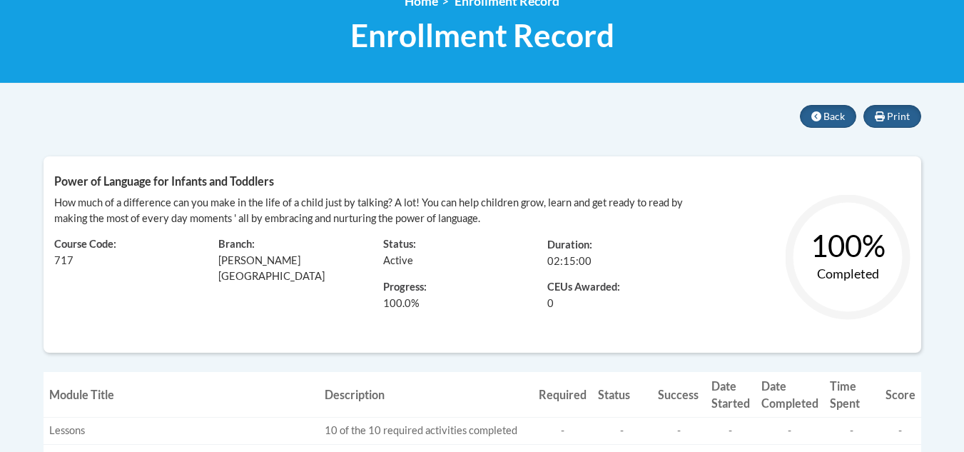
scroll to position [183, 0]
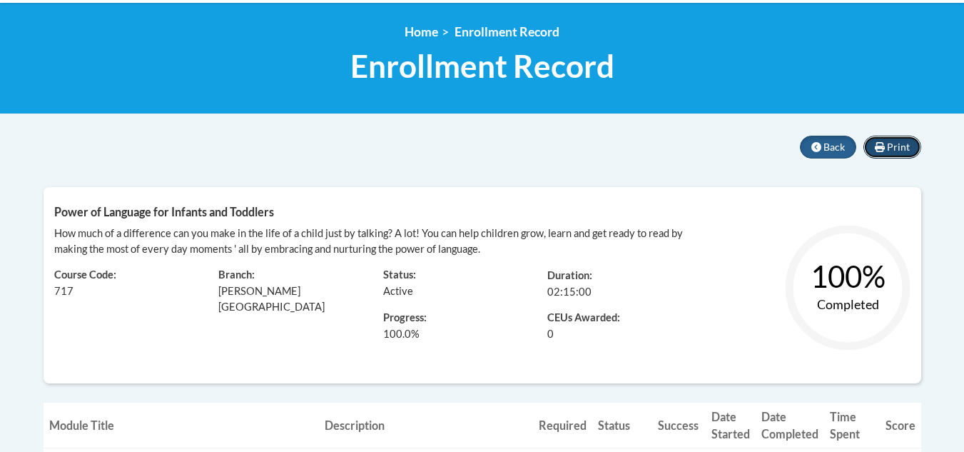
click at [887, 151] on span "Print" at bounding box center [898, 147] width 23 height 12
